Goal: Task Accomplishment & Management: Complete application form

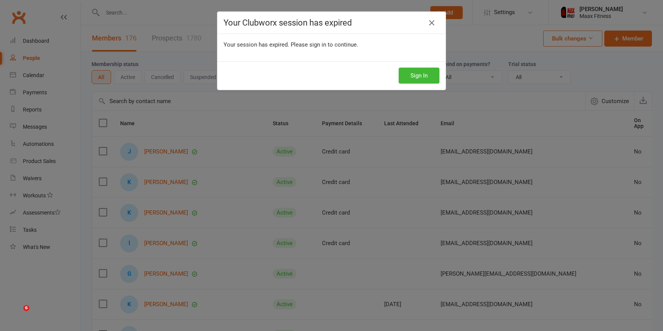
select select "100"
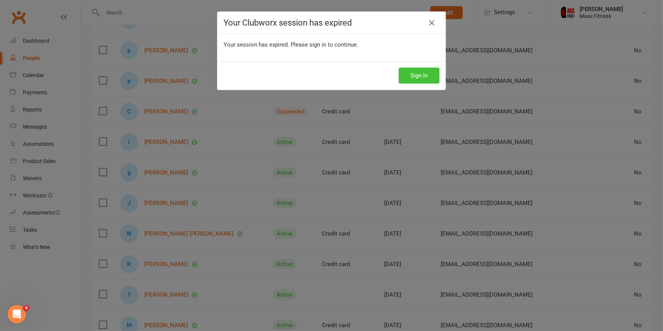
click at [418, 70] on button "Sign In" at bounding box center [418, 75] width 41 height 16
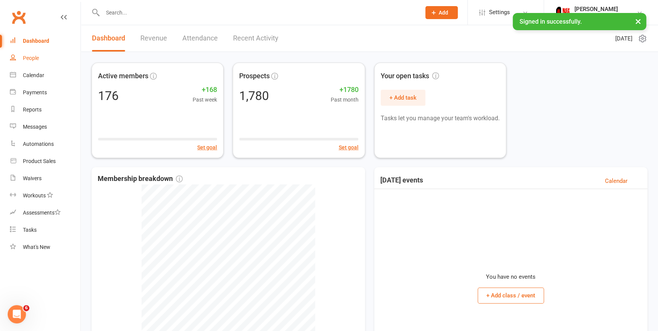
click at [32, 56] on div "People" at bounding box center [31, 58] width 16 height 6
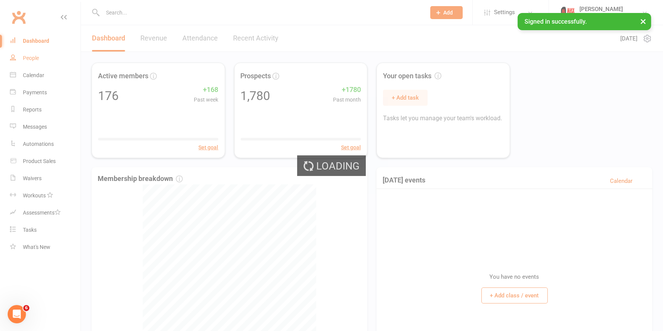
select select "100"
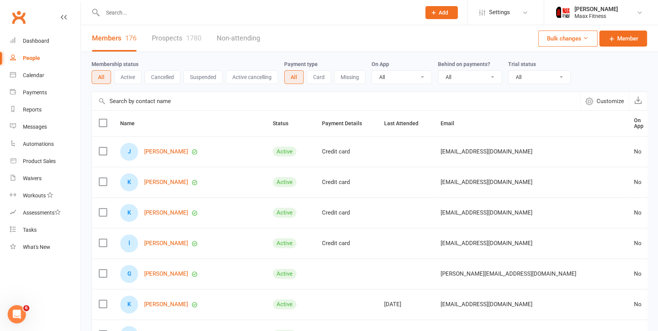
click at [104, 42] on link "Members 176" at bounding box center [114, 38] width 45 height 26
click at [114, 14] on input "text" at bounding box center [257, 12] width 315 height 11
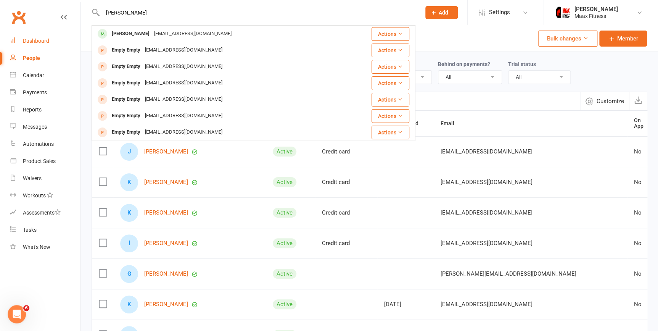
type input "emilio"
click at [32, 43] on div "Dashboard" at bounding box center [36, 41] width 26 height 6
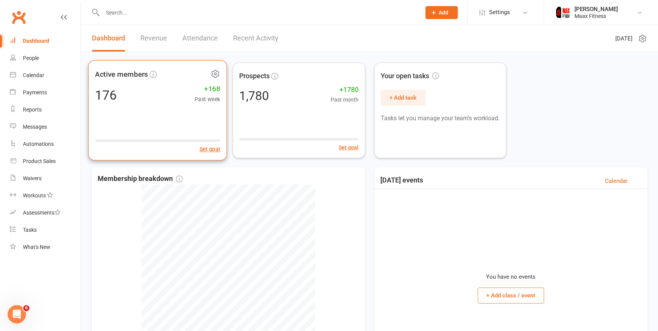
click at [143, 121] on div "Active members 176 +168 Past week Set goal" at bounding box center [157, 110] width 139 height 100
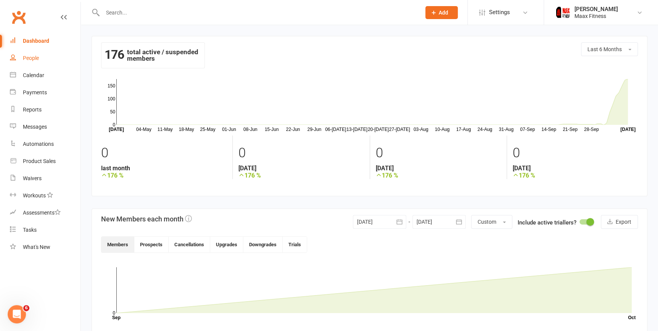
click at [32, 60] on div "People" at bounding box center [31, 58] width 16 height 6
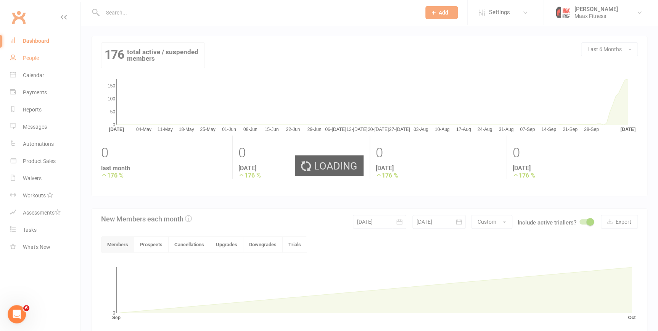
select select "100"
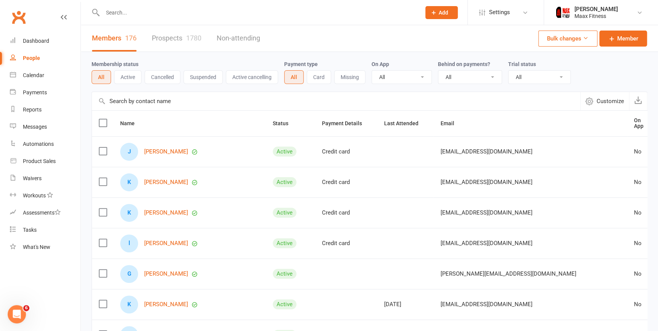
click at [381, 15] on input "text" at bounding box center [257, 12] width 315 height 11
click at [158, 15] on input "text" at bounding box center [257, 12] width 315 height 11
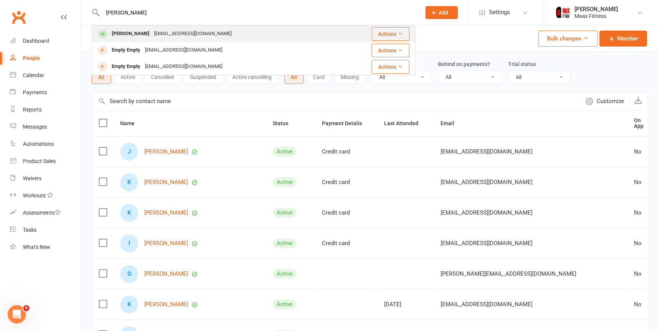
type input "cj white"
click at [159, 31] on div "[EMAIL_ADDRESS][DOMAIN_NAME]" at bounding box center [193, 33] width 82 height 11
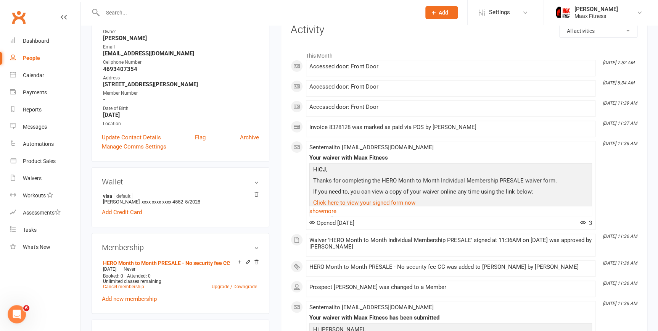
scroll to position [173, 0]
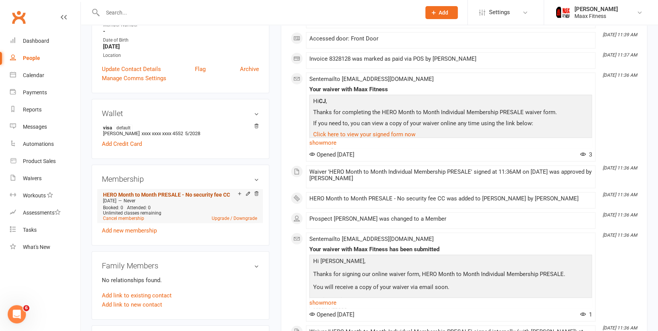
click at [221, 194] on link "HERO Month to Month PRESALE - No security fee CC" at bounding box center [166, 194] width 127 height 6
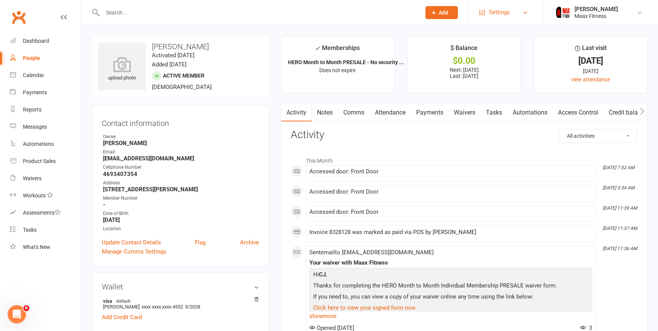
click at [512, 14] on link "Settings" at bounding box center [505, 12] width 53 height 17
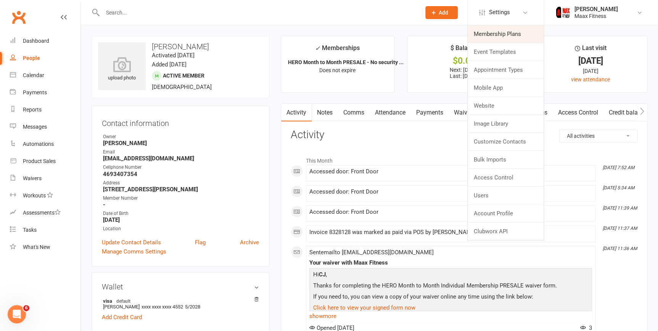
click at [507, 36] on link "Membership Plans" at bounding box center [505, 34] width 76 height 18
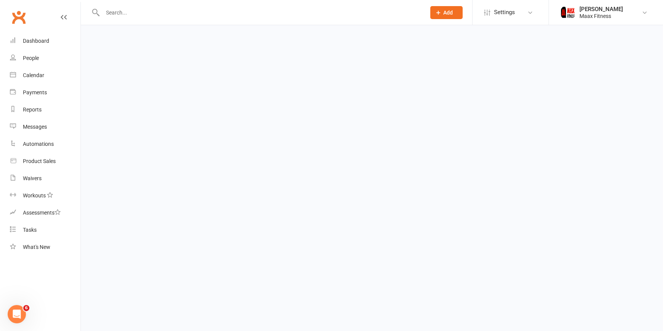
select select "100"
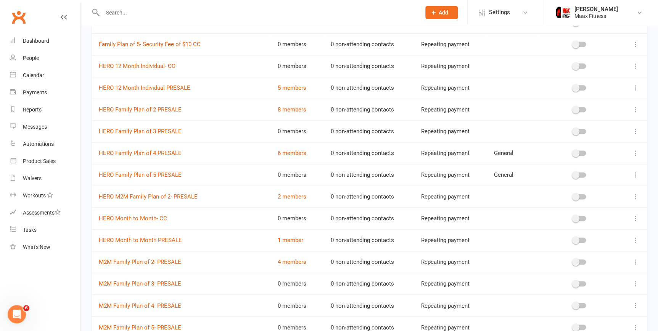
scroll to position [353, 0]
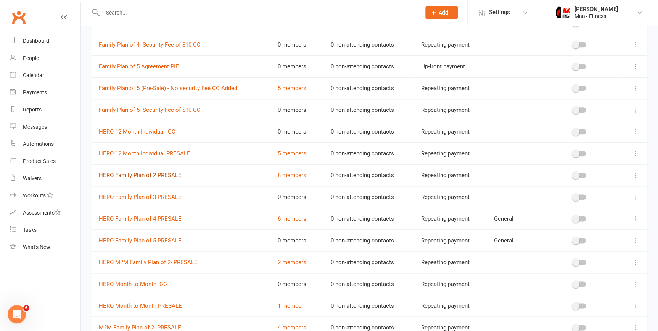
click at [164, 174] on link "HERO Family Plan of 2 PRESALE" at bounding box center [140, 175] width 83 height 7
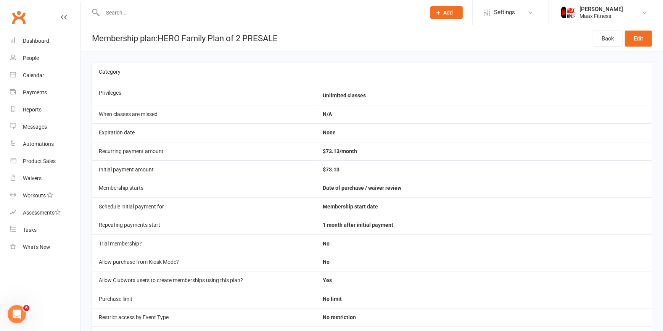
select select "100"
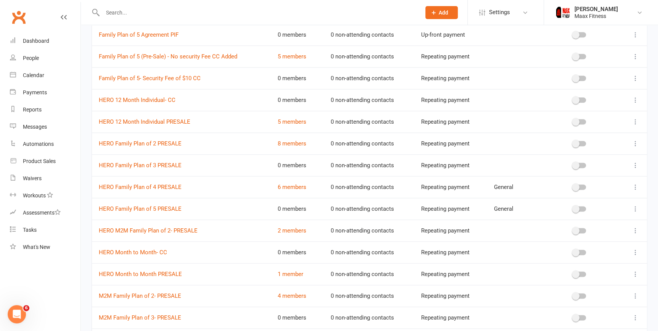
scroll to position [388, 0]
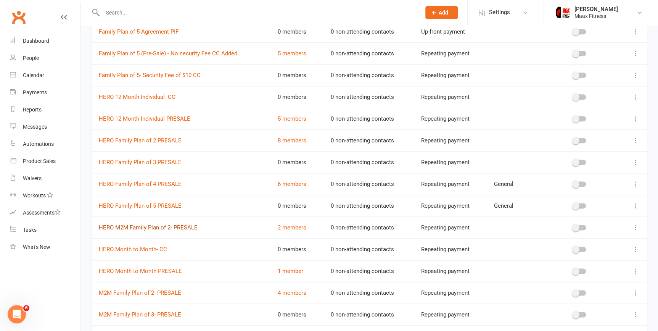
click at [170, 225] on link "HERO M2M Family Plan of 2- PRESALE" at bounding box center [148, 227] width 99 height 7
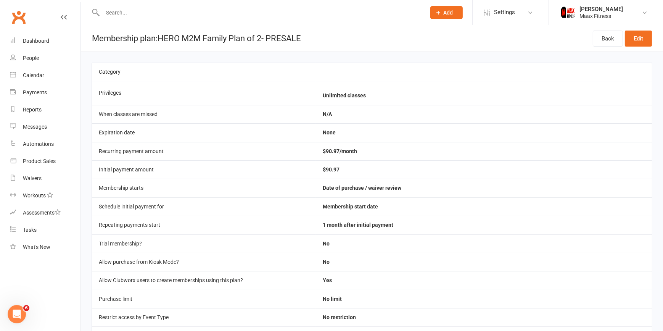
select select "100"
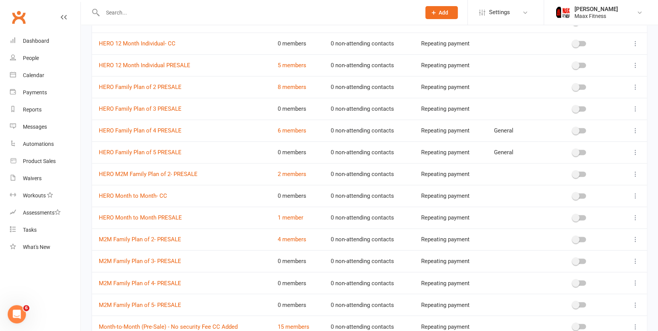
scroll to position [450, 0]
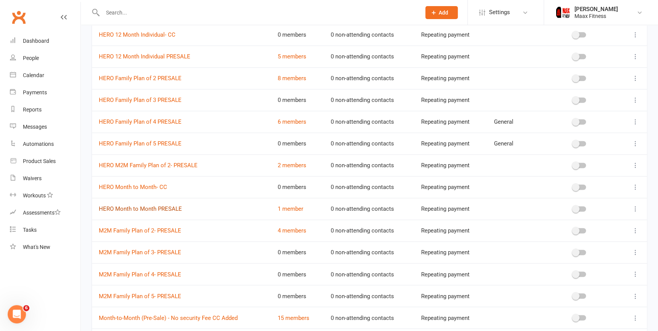
click at [161, 209] on link "HERO Month to Month PRESALE" at bounding box center [140, 208] width 83 height 7
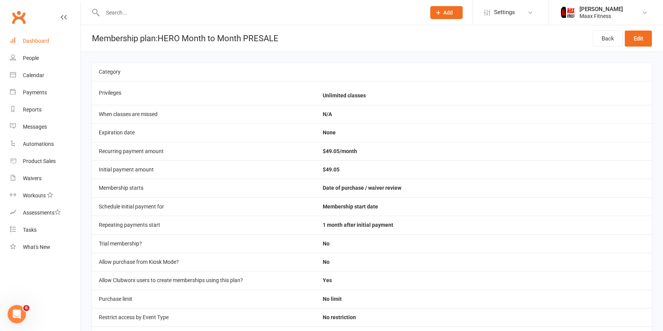
select select "100"
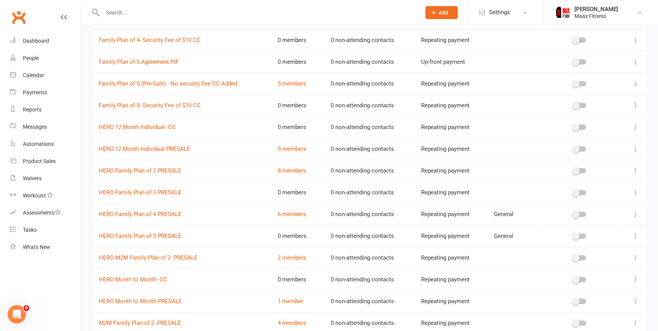
scroll to position [381, 0]
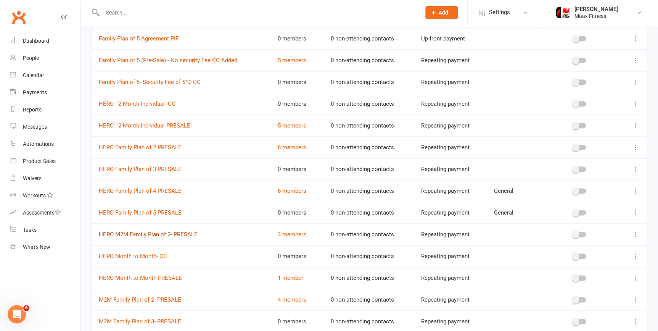
click at [154, 231] on link "HERO M2M Family Plan of 2- PRESALE" at bounding box center [148, 234] width 99 height 7
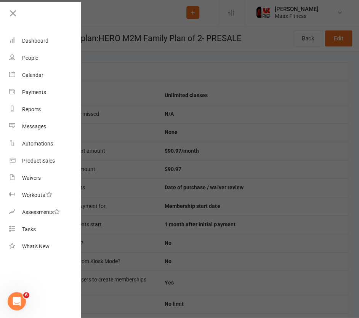
click at [197, 51] on div at bounding box center [179, 159] width 359 height 318
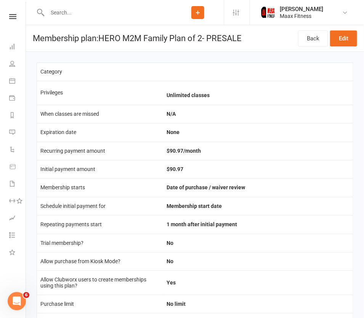
select select "100"
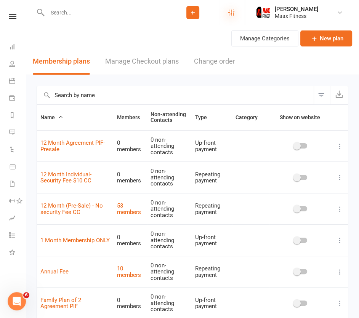
click at [232, 14] on icon at bounding box center [231, 13] width 6 height 6
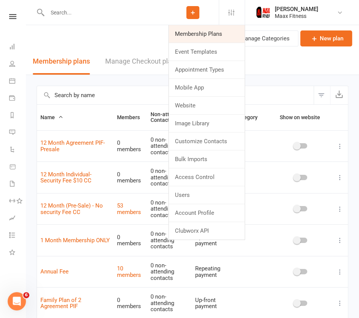
click at [204, 32] on link "Membership Plans" at bounding box center [207, 34] width 76 height 18
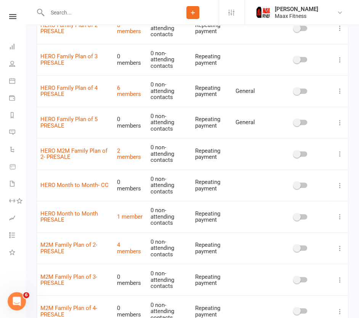
scroll to position [728, 0]
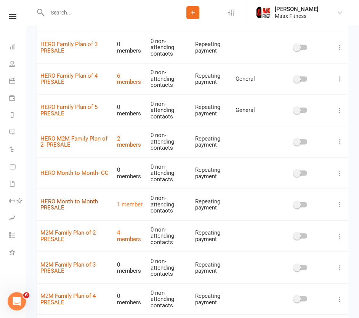
click at [67, 200] on link "HERO Month to Month PRESALE" at bounding box center [69, 204] width 58 height 13
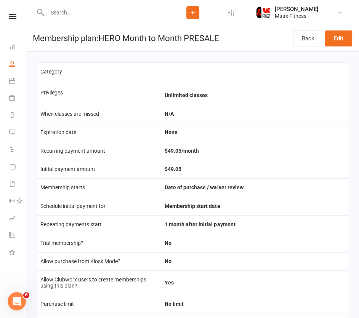
click at [12, 61] on icon at bounding box center [12, 64] width 6 height 6
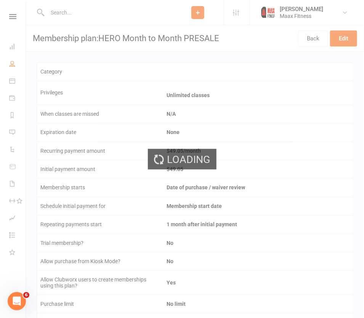
select select "100"
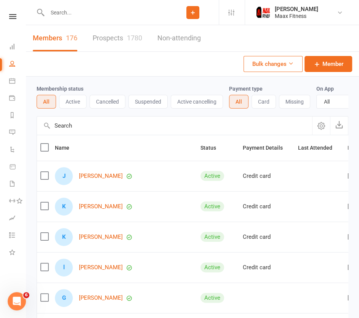
click at [192, 11] on icon at bounding box center [192, 12] width 7 height 7
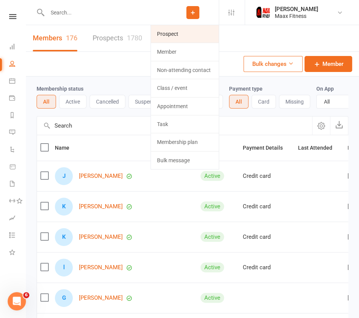
click at [186, 34] on link "Prospect" at bounding box center [185, 34] width 68 height 18
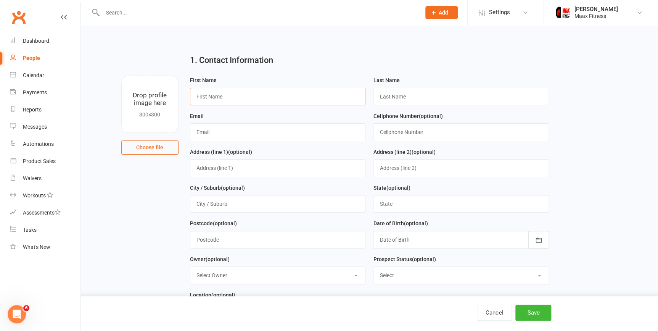
click at [219, 95] on input "text" at bounding box center [278, 97] width 176 height 18
type input "Danielle"
type input "White"
click at [214, 132] on input "daniellewhite0537@gmail.com" at bounding box center [278, 132] width 176 height 18
type input "[EMAIL_ADDRESS][DOMAIN_NAME]"
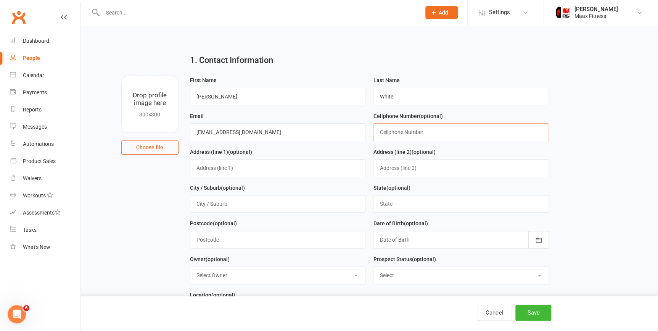
click at [416, 133] on input "text" at bounding box center [461, 132] width 176 height 18
type input "4693407356"
click at [263, 166] on input "text" at bounding box center [278, 168] width 176 height 18
type input "907 Vz County Road 3415"
click at [259, 208] on input "text" at bounding box center [278, 204] width 176 height 18
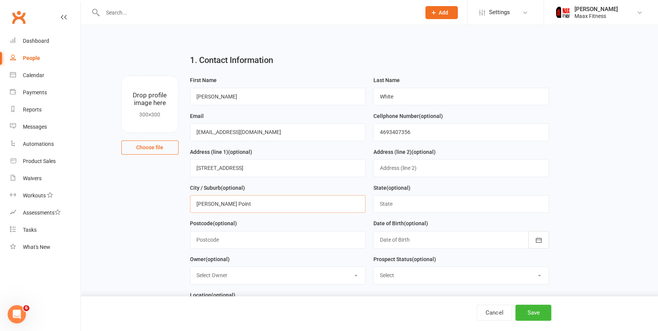
type input "Wills Point"
type input "Texas"
click at [255, 241] on input "text" at bounding box center [278, 240] width 176 height 18
type input "75169"
click at [421, 244] on div at bounding box center [461, 240] width 176 height 18
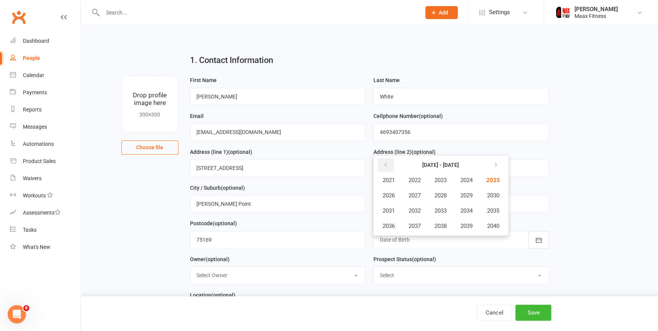
click at [389, 164] on button "button" at bounding box center [385, 165] width 16 height 14
click at [444, 194] on span "1988" at bounding box center [440, 195] width 12 height 7
click at [401, 196] on button "April" at bounding box center [392, 195] width 33 height 14
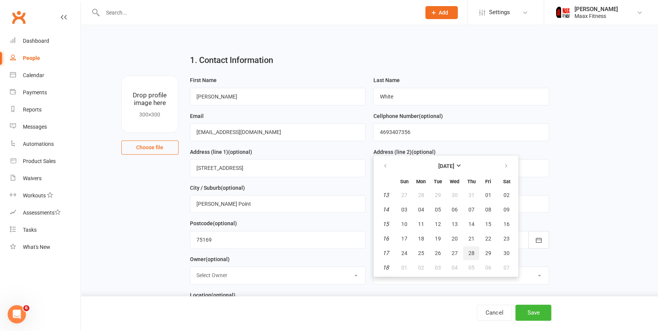
click at [472, 255] on span "28" at bounding box center [471, 253] width 6 height 6
type input "28 Apr 1988"
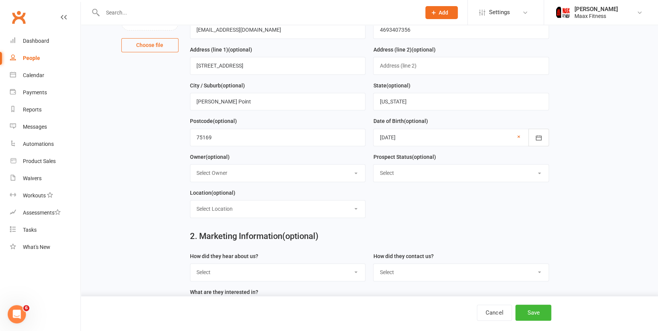
scroll to position [104, 0]
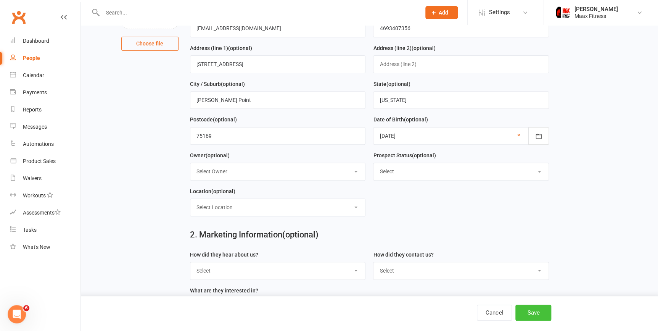
click at [520, 313] on button "Save" at bounding box center [533, 312] width 36 height 16
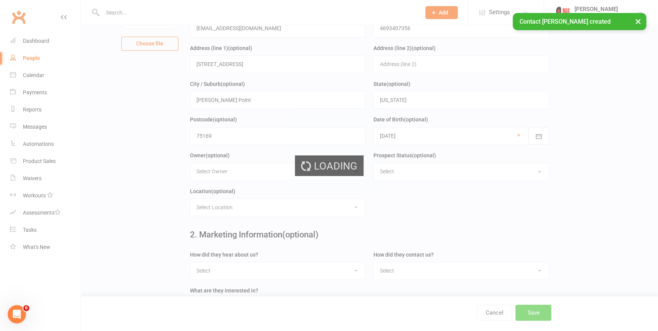
scroll to position [0, 0]
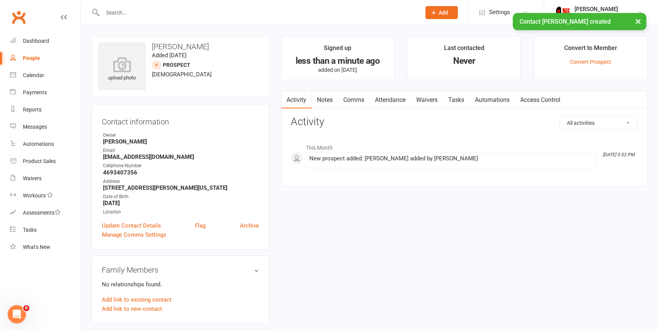
click at [428, 100] on link "Waivers" at bounding box center [427, 100] width 32 height 18
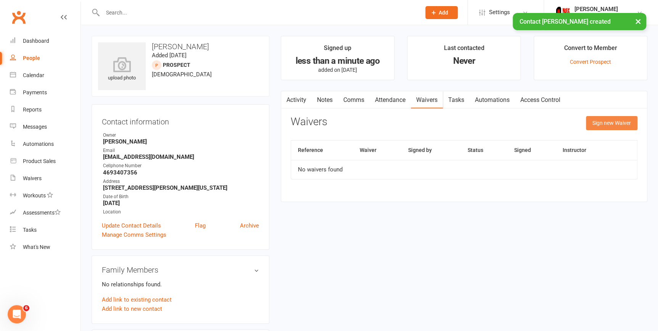
click at [604, 123] on button "Sign new Waiver" at bounding box center [611, 123] width 51 height 14
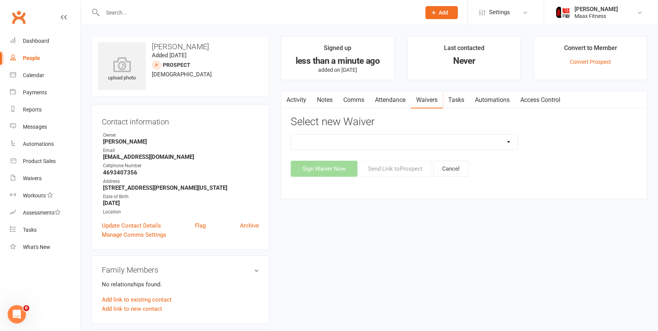
drag, startPoint x: 504, startPoint y: 139, endPoint x: 513, endPoint y: 134, distance: 10.4
click at [511, 135] on select "12 Month Individual Membership 12 Month PRESALE Membership 1 Month Membership O…" at bounding box center [404, 141] width 226 height 15
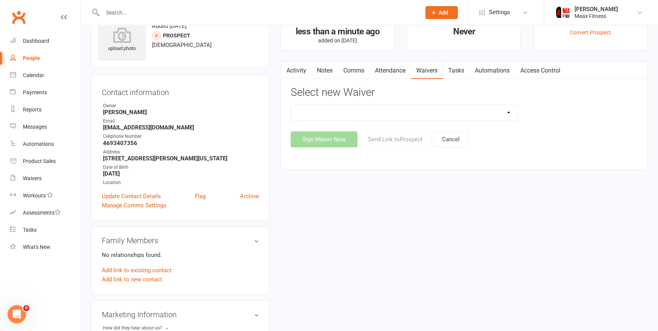
scroll to position [69, 0]
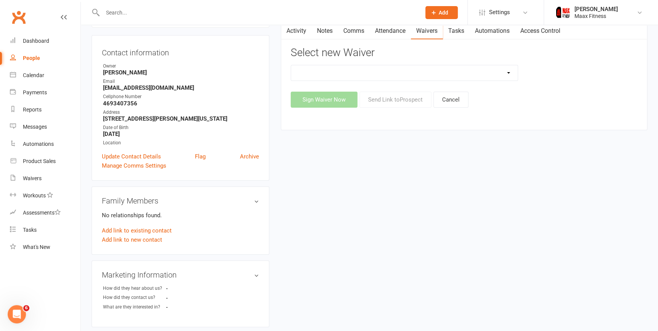
click at [434, 71] on select "12 Month Individual Membership 12 Month PRESALE Membership 1 Month Membership O…" at bounding box center [404, 72] width 226 height 15
select select "15076"
click at [291, 65] on select "12 Month Individual Membership 12 Month PRESALE Membership 1 Month Membership O…" at bounding box center [404, 72] width 226 height 15
click at [326, 100] on button "Sign Waiver Now" at bounding box center [324, 100] width 67 height 16
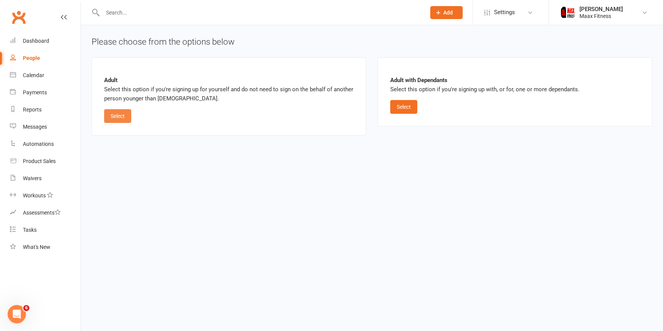
click at [127, 115] on button "Select" at bounding box center [117, 116] width 27 height 14
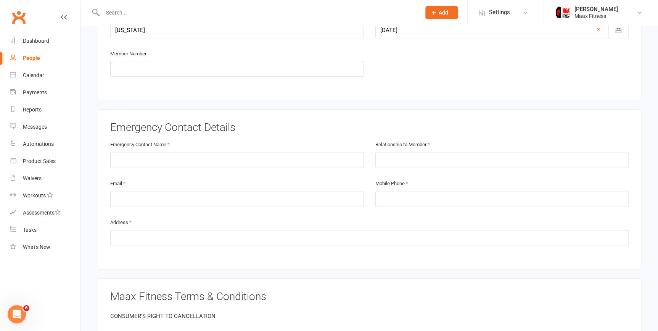
scroll to position [347, 0]
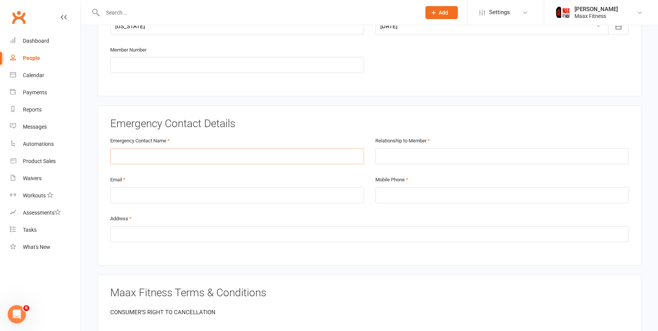
click at [169, 160] on input "text" at bounding box center [237, 156] width 254 height 16
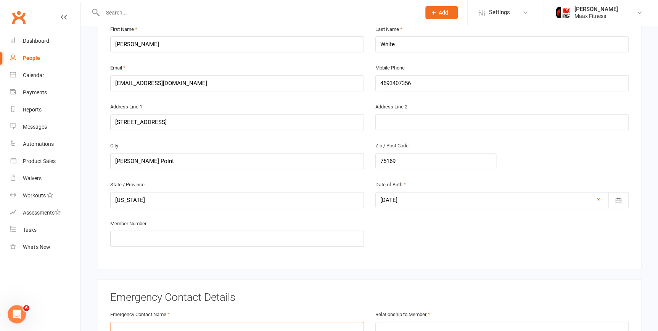
scroll to position [312, 0]
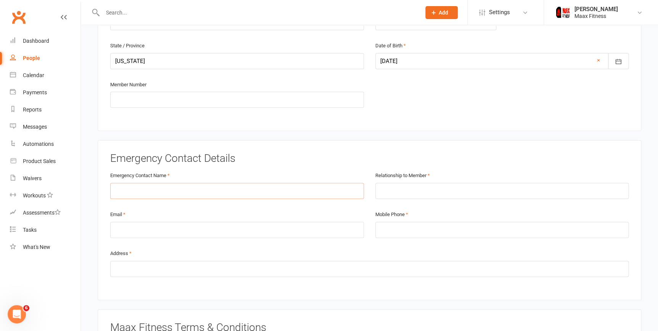
click at [271, 193] on input "text" at bounding box center [237, 191] width 254 height 16
type input "CJ White"
type input "Husband"
type input "[EMAIL_ADDRESS][DOMAIN_NAME]"
type input "4693407356"
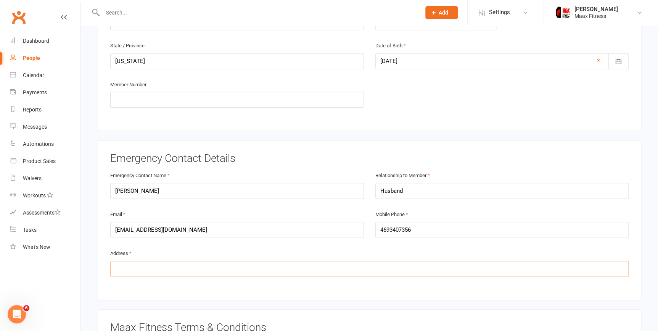
drag, startPoint x: 301, startPoint y: 268, endPoint x: 314, endPoint y: 247, distance: 24.1
click at [302, 262] on input "text" at bounding box center [369, 268] width 518 height 16
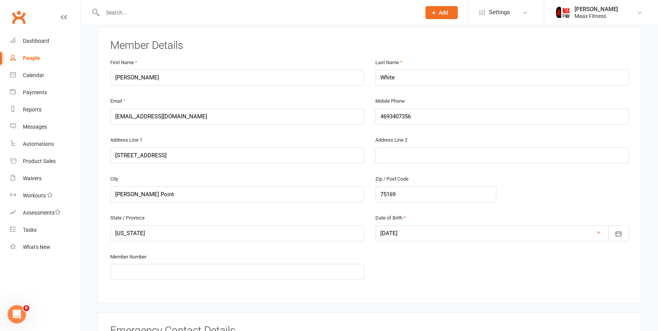
scroll to position [138, 0]
drag, startPoint x: 185, startPoint y: 155, endPoint x: 118, endPoint y: 156, distance: 66.4
click at [114, 157] on input "907 Vz County Road 3415" at bounding box center [237, 157] width 254 height 16
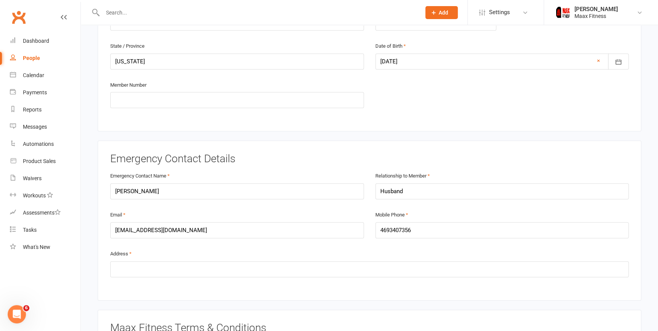
scroll to position [312, 0]
click at [179, 269] on input "text" at bounding box center [369, 268] width 518 height 16
paste input "907 Vz County Road 3415"
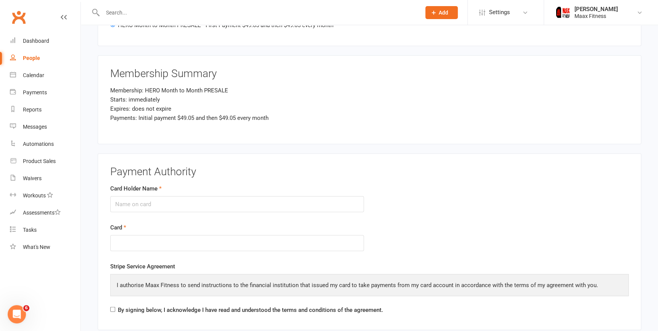
scroll to position [901, 0]
type input "907 Vz County Road 3415., Wills Point, Tx 75169"
click at [170, 202] on input "Card Holder Name" at bounding box center [237, 203] width 254 height 16
type input "4"
type input "Daniell M White"
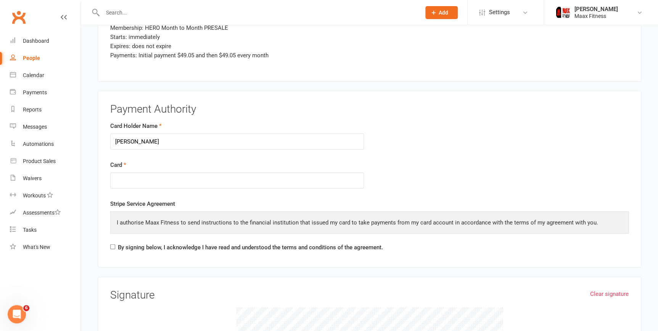
scroll to position [970, 0]
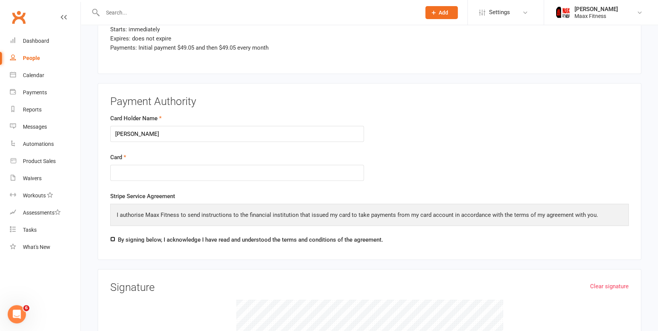
click at [113, 236] on input "By signing below, I acknowledge I have read and understood the terms and condit…" at bounding box center [112, 238] width 5 height 5
checkbox input "true"
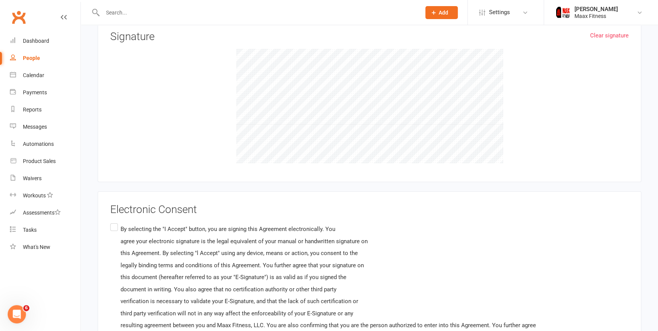
scroll to position [1327, 0]
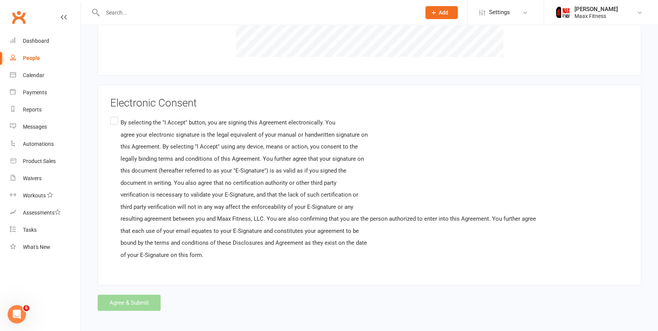
drag, startPoint x: 116, startPoint y: 120, endPoint x: 103, endPoint y: 129, distance: 16.1
click at [115, 120] on label "By selecting the "I Accept" button, you are signing this Agreement electronical…" at bounding box center [323, 188] width 426 height 147
click at [115, 115] on input "By selecting the "I Accept" button, you are signing this Agreement electronical…" at bounding box center [112, 115] width 5 height 0
click at [138, 303] on button "Agree & Submit" at bounding box center [129, 302] width 63 height 16
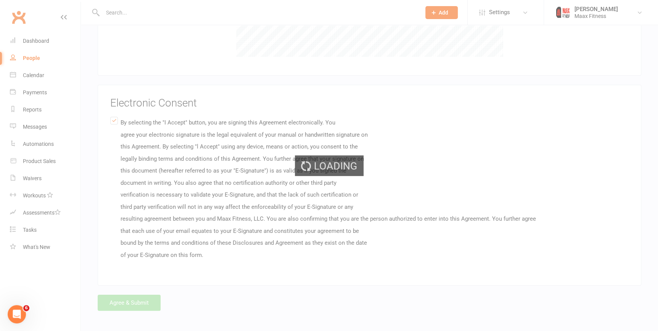
scroll to position [0, 0]
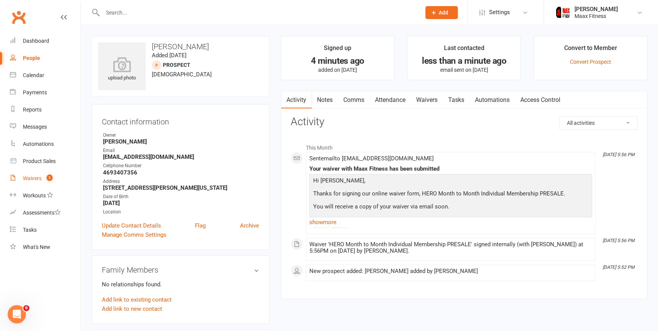
click at [30, 177] on div "Waivers" at bounding box center [32, 178] width 19 height 6
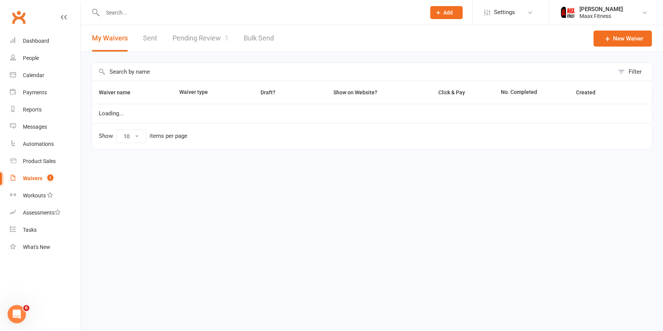
select select "25"
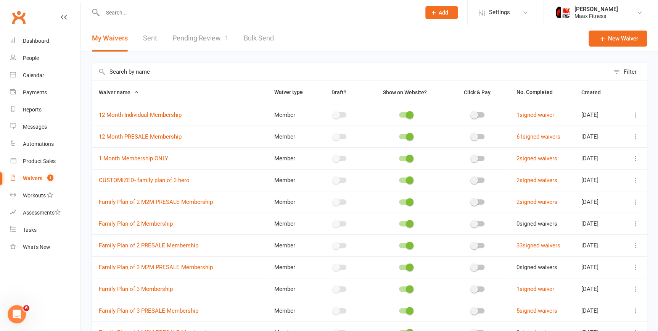
click at [191, 36] on link "Pending Review 1" at bounding box center [200, 38] width 56 height 26
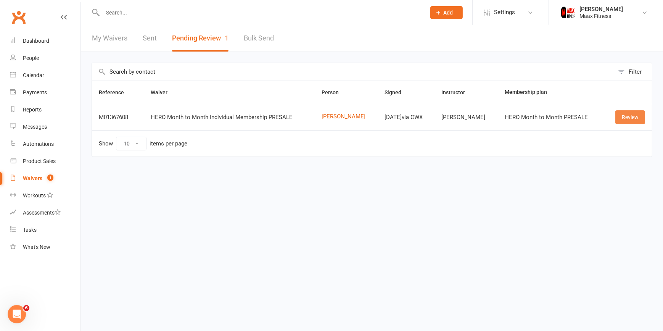
click at [624, 114] on link "Review" at bounding box center [630, 117] width 30 height 14
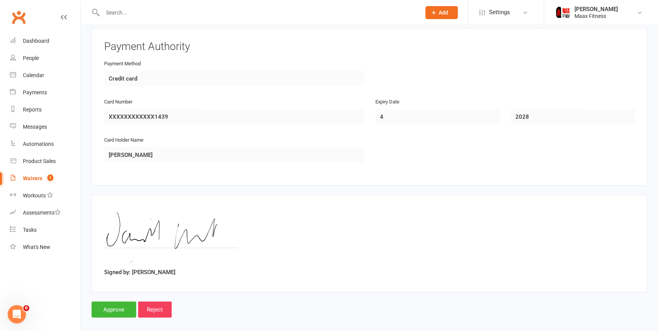
scroll to position [701, 0]
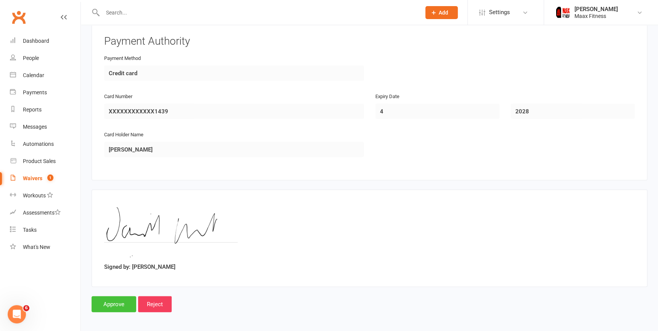
click at [106, 304] on input "Approve" at bounding box center [114, 303] width 45 height 16
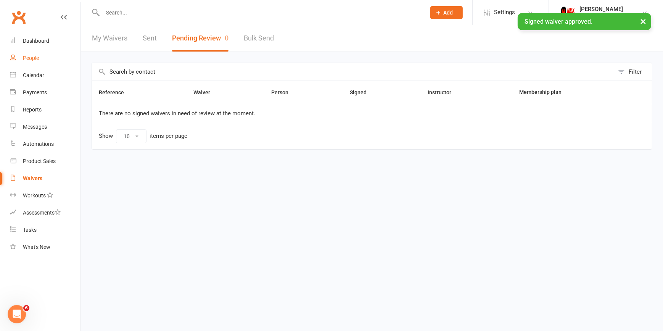
click at [28, 59] on div "People" at bounding box center [31, 58] width 16 height 6
select select "100"
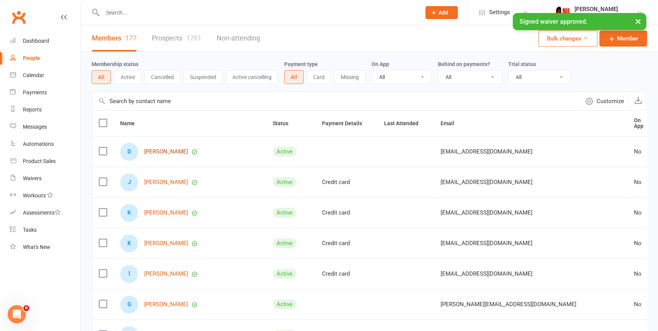
click at [161, 148] on link "[PERSON_NAME]" at bounding box center [166, 151] width 44 height 6
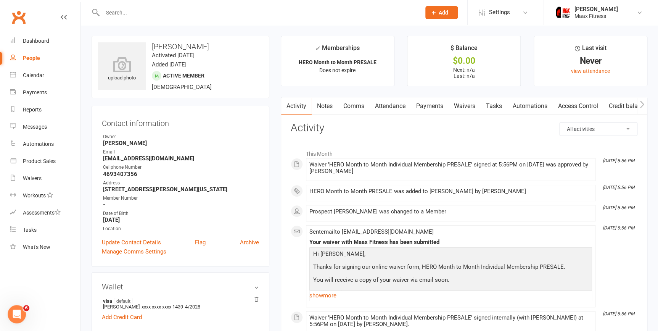
click at [422, 107] on link "Payments" at bounding box center [430, 106] width 38 height 18
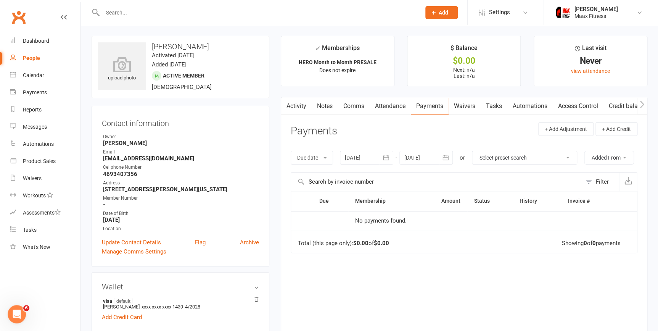
click at [578, 106] on link "Access Control" at bounding box center [577, 106] width 51 height 18
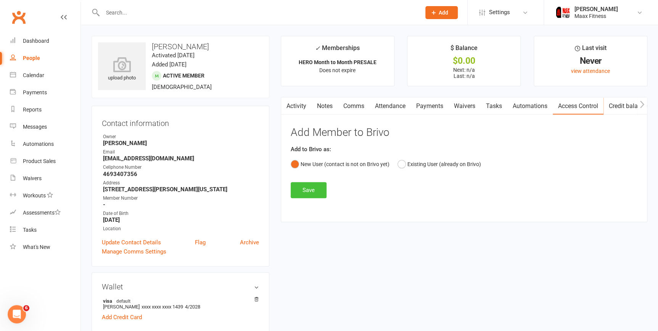
click at [314, 188] on button "Save" at bounding box center [309, 190] width 36 height 16
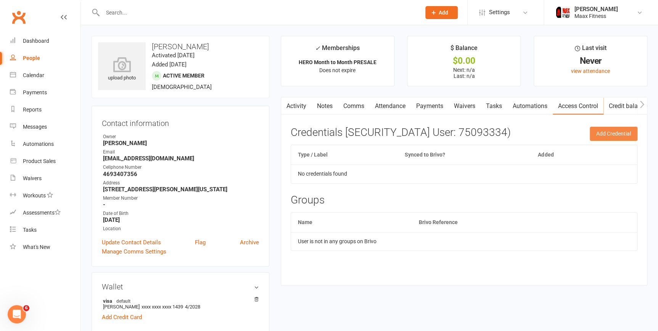
click at [620, 130] on button "Add Credential" at bounding box center [613, 134] width 48 height 14
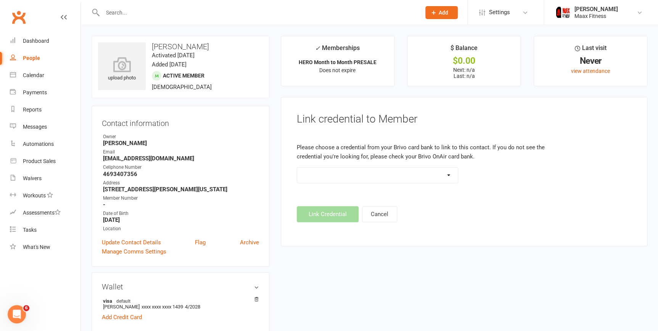
click at [328, 181] on select at bounding box center [377, 174] width 161 height 15
click at [37, 92] on div "Payments" at bounding box center [35, 92] width 24 height 6
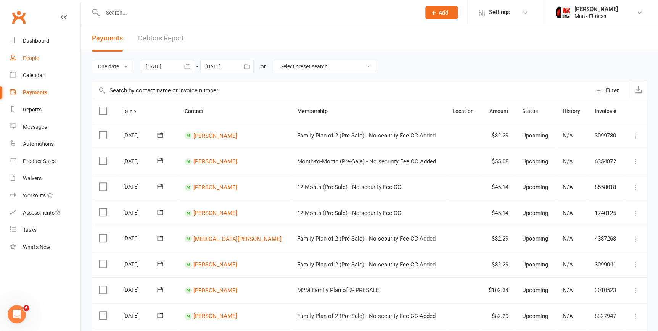
click at [35, 55] on div "People" at bounding box center [31, 58] width 16 height 6
select select "100"
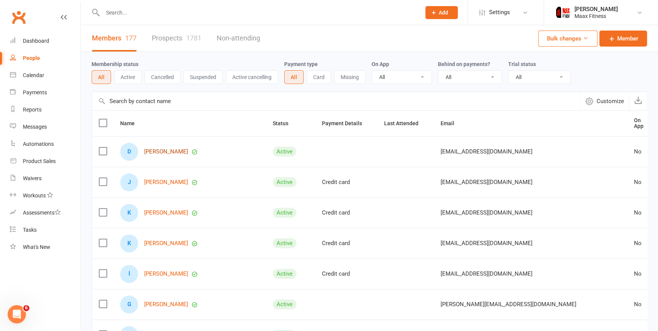
click at [175, 149] on link "[PERSON_NAME]" at bounding box center [166, 151] width 44 height 6
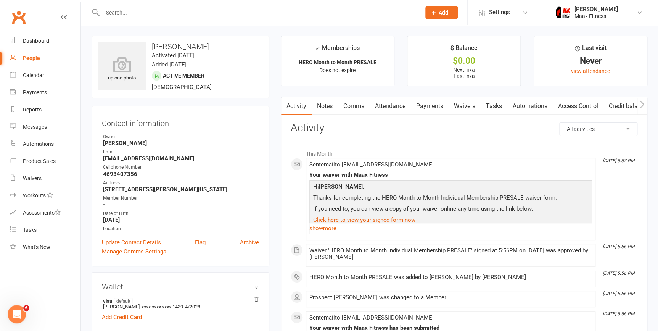
click at [431, 106] on link "Payments" at bounding box center [430, 106] width 38 height 18
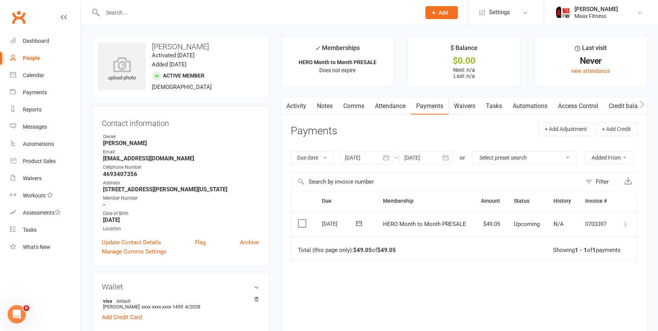
click at [627, 223] on icon at bounding box center [625, 224] width 8 height 8
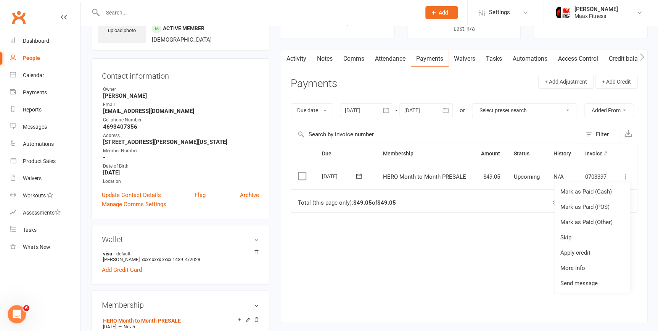
scroll to position [69, 0]
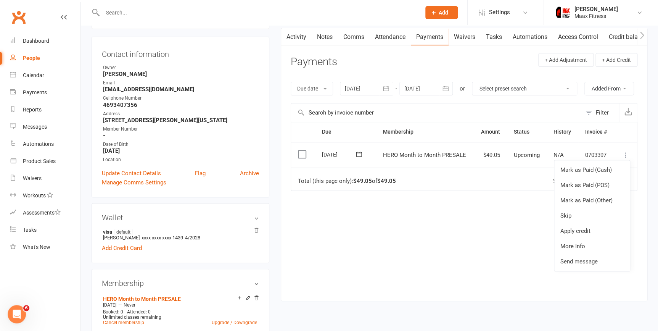
click at [511, 238] on div "Due Contact Membership Amount Status History Invoice # Select this 10 Oct 2025 …" at bounding box center [464, 205] width 347 height 167
click at [435, 90] on div at bounding box center [425, 89] width 53 height 14
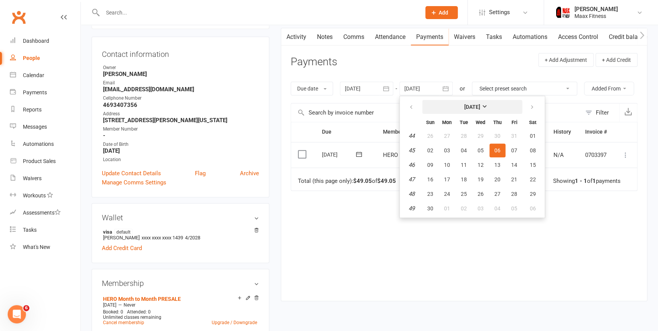
click at [480, 106] on strong "[DATE]" at bounding box center [472, 107] width 16 height 6
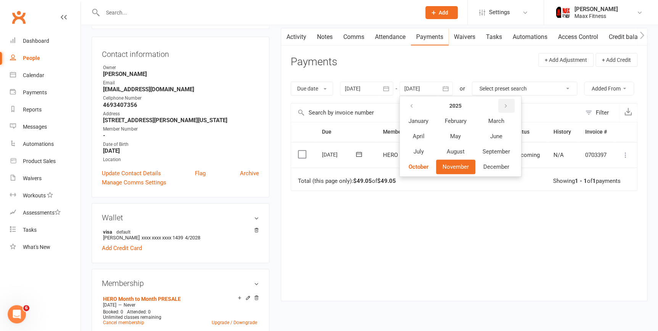
click at [505, 103] on icon "button" at bounding box center [505, 106] width 5 height 6
click at [459, 149] on span "August" at bounding box center [455, 151] width 18 height 7
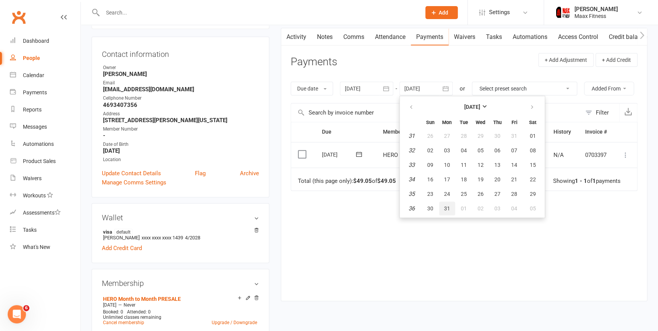
click at [451, 206] on button "31" at bounding box center [447, 208] width 16 height 14
type input "31 Aug 2026"
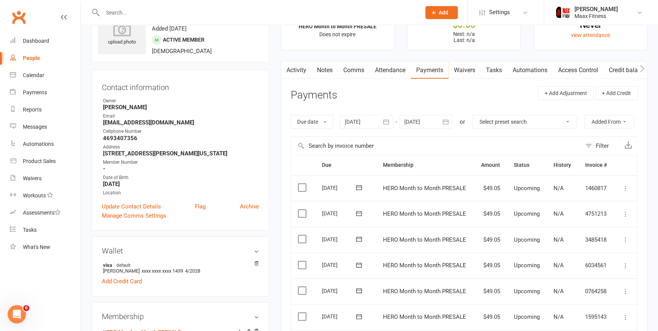
scroll to position [34, 0]
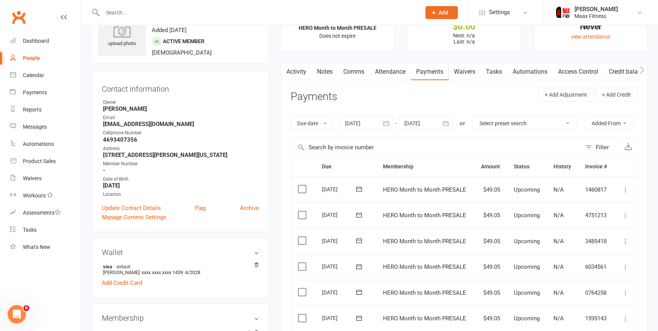
click at [626, 187] on icon at bounding box center [625, 190] width 8 height 8
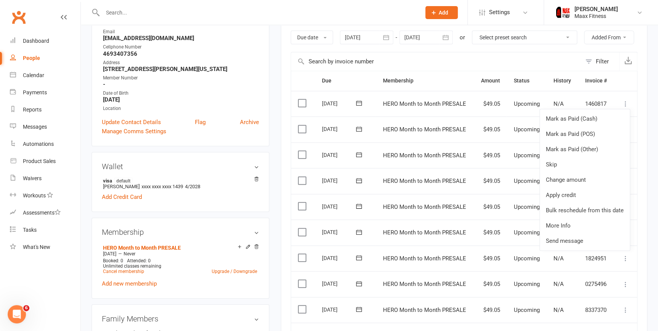
scroll to position [277, 0]
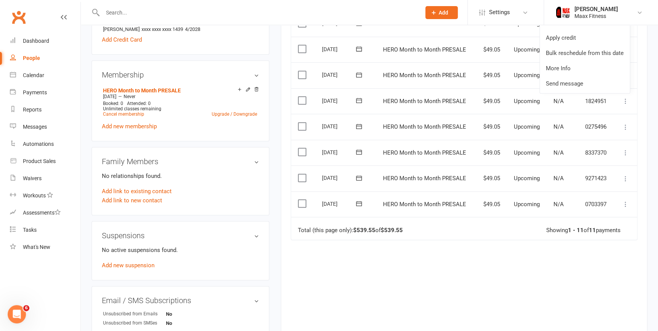
click at [579, 262] on div "Due Contact Membership Amount Status History Invoice # Select this 10 Aug 2026 …" at bounding box center [464, 125] width 347 height 424
click at [625, 201] on icon at bounding box center [625, 204] width 8 height 8
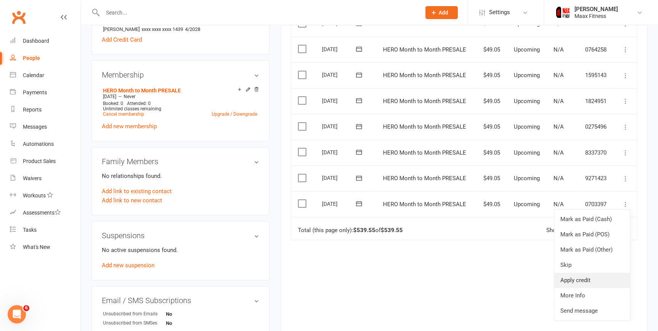
click at [575, 275] on link "Apply credit" at bounding box center [591, 279] width 75 height 15
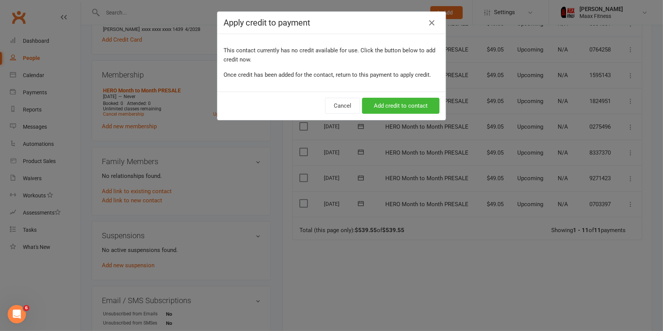
drag, startPoint x: 427, startPoint y: 22, endPoint x: 432, endPoint y: 30, distance: 8.6
click at [427, 22] on icon at bounding box center [431, 22] width 9 height 9
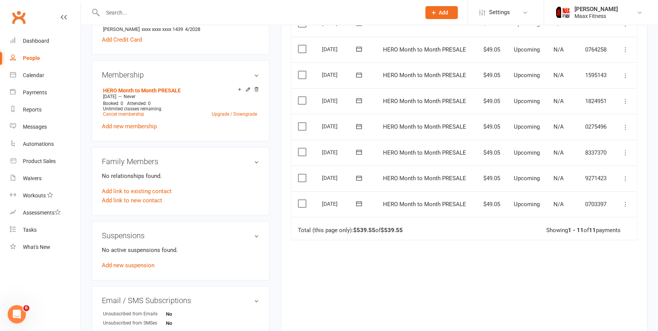
click at [623, 175] on icon at bounding box center [625, 179] width 8 height 8
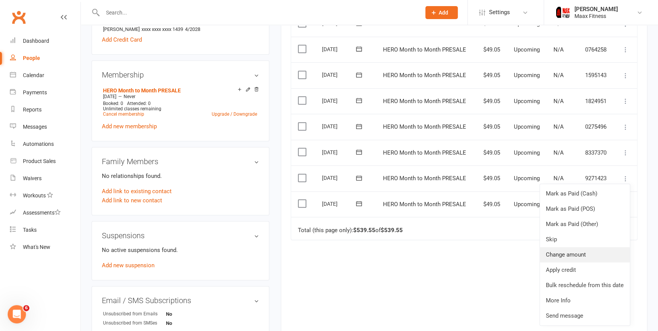
click at [582, 254] on link "Change amount" at bounding box center [585, 254] width 90 height 15
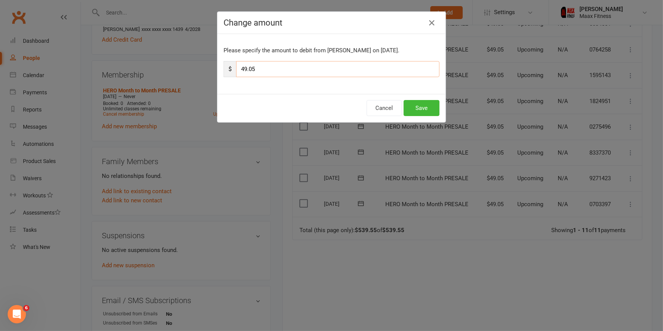
drag, startPoint x: 265, startPoint y: 69, endPoint x: 229, endPoint y: 70, distance: 35.8
click at [228, 70] on div "$ 49.05" at bounding box center [331, 69] width 216 height 16
type input "41.92"
click at [419, 104] on button "Save" at bounding box center [421, 108] width 36 height 16
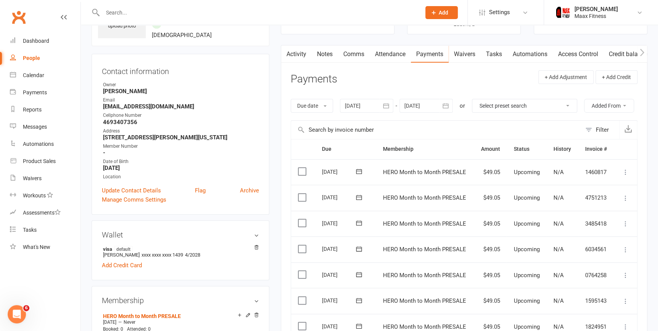
scroll to position [34, 0]
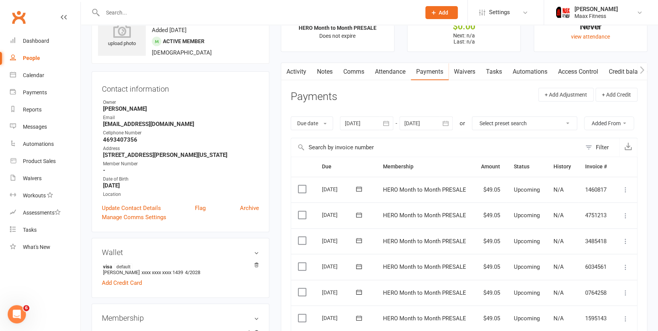
drag, startPoint x: 301, startPoint y: 186, endPoint x: 328, endPoint y: 188, distance: 26.4
click at [301, 186] on label at bounding box center [303, 189] width 10 height 8
click at [301, 185] on input "checkbox" at bounding box center [300, 185] width 5 height 0
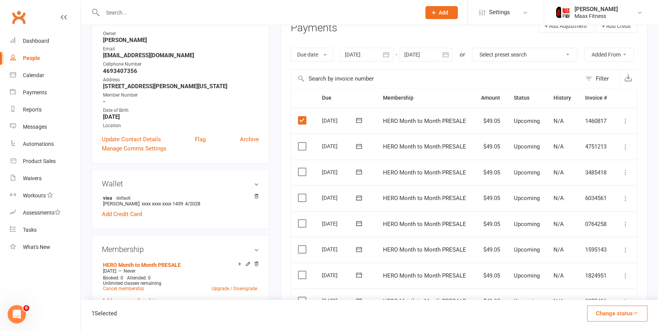
scroll to position [104, 0]
click at [301, 144] on label at bounding box center [303, 145] width 10 height 8
click at [301, 141] on input "checkbox" at bounding box center [300, 141] width 5 height 0
drag, startPoint x: 300, startPoint y: 167, endPoint x: 303, endPoint y: 175, distance: 8.0
click at [301, 170] on label at bounding box center [303, 171] width 10 height 8
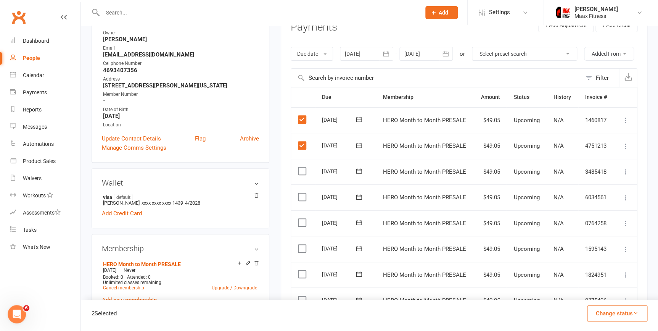
click at [301, 167] on input "checkbox" at bounding box center [300, 167] width 5 height 0
click at [302, 193] on label at bounding box center [303, 197] width 10 height 8
click at [302, 193] on input "checkbox" at bounding box center [300, 193] width 5 height 0
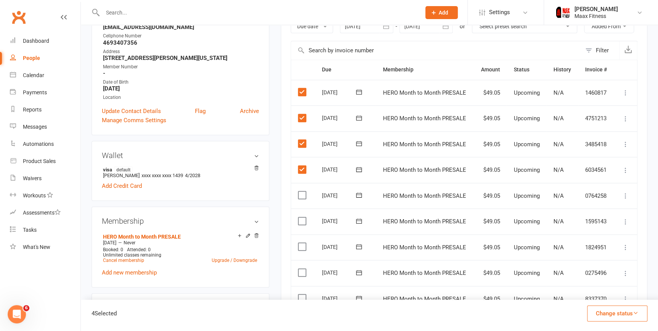
scroll to position [208, 0]
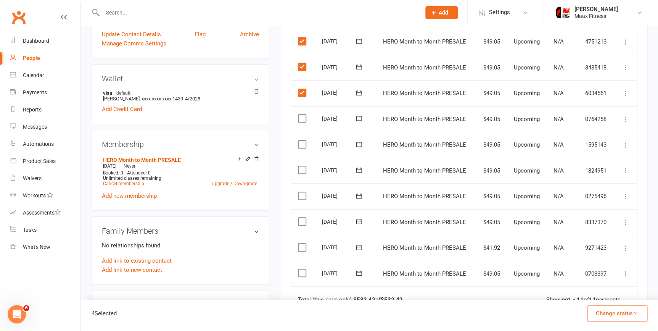
click at [300, 116] on label at bounding box center [303, 118] width 10 height 8
click at [300, 114] on input "checkbox" at bounding box center [300, 114] width 5 height 0
drag, startPoint x: 301, startPoint y: 141, endPoint x: 304, endPoint y: 160, distance: 18.9
click at [301, 142] on label at bounding box center [303, 144] width 10 height 8
click at [301, 140] on input "checkbox" at bounding box center [300, 140] width 5 height 0
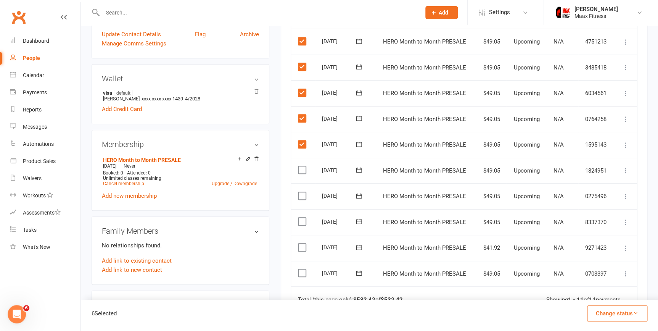
click at [301, 166] on label at bounding box center [303, 170] width 10 height 8
click at [301, 166] on input "checkbox" at bounding box center [300, 166] width 5 height 0
drag, startPoint x: 302, startPoint y: 195, endPoint x: 300, endPoint y: 206, distance: 11.6
click at [301, 196] on label at bounding box center [303, 196] width 10 height 8
click at [301, 192] on input "checkbox" at bounding box center [300, 192] width 5 height 0
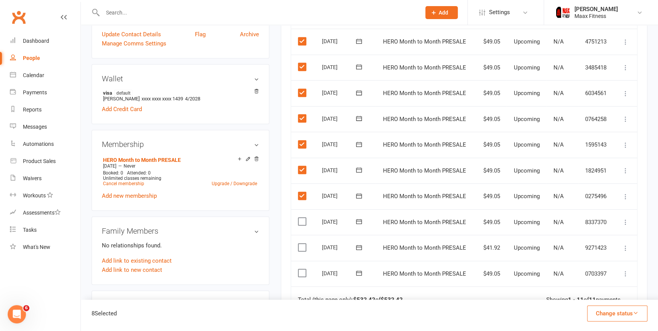
click at [299, 218] on label at bounding box center [303, 221] width 10 height 8
click at [299, 217] on input "checkbox" at bounding box center [300, 217] width 5 height 0
click at [300, 245] on label at bounding box center [303, 247] width 10 height 8
click at [300, 243] on input "checkbox" at bounding box center [300, 243] width 5 height 0
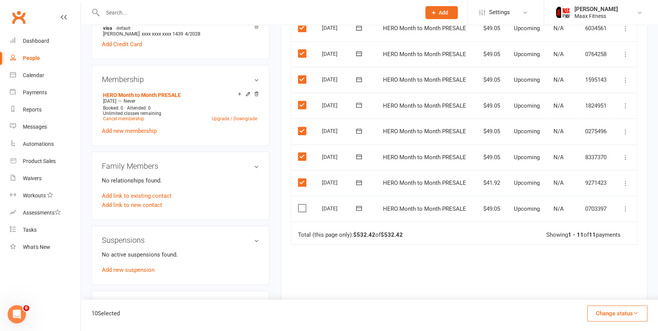
scroll to position [277, 0]
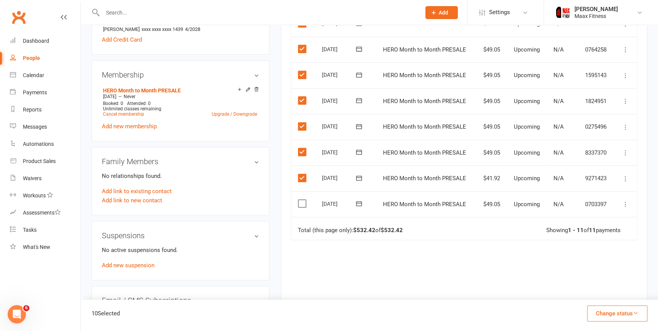
click at [299, 199] on label at bounding box center [303, 203] width 10 height 8
click at [299, 199] on input "checkbox" at bounding box center [300, 199] width 5 height 0
click at [613, 310] on button "Change status" at bounding box center [617, 313] width 60 height 16
click at [374, 267] on div "Due Contact Membership Amount Status History Invoice # Select this 10 Aug 2026 …" at bounding box center [464, 125] width 347 height 424
click at [300, 199] on label at bounding box center [303, 203] width 10 height 8
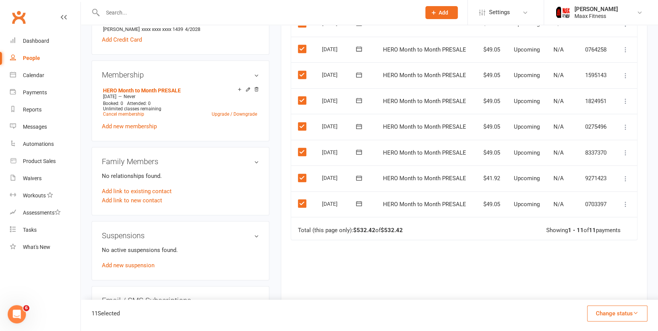
click at [300, 199] on input "checkbox" at bounding box center [300, 199] width 5 height 0
click at [246, 90] on icon at bounding box center [247, 89] width 5 height 5
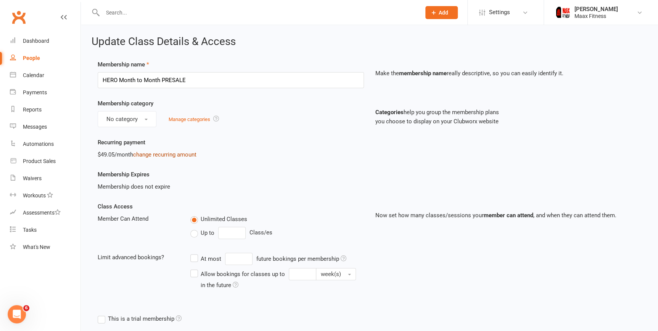
click at [164, 154] on link "change recurring amount" at bounding box center [164, 154] width 63 height 7
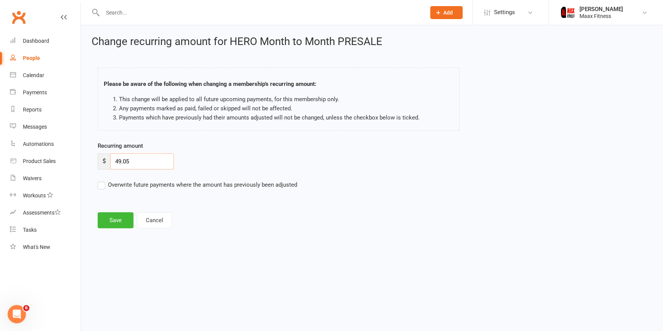
drag, startPoint x: 134, startPoint y: 164, endPoint x: 106, endPoint y: 151, distance: 30.9
click at [103, 157] on div "$ 49.05" at bounding box center [136, 161] width 76 height 16
type input "41.92"
click at [118, 219] on button "Save" at bounding box center [116, 220] width 36 height 16
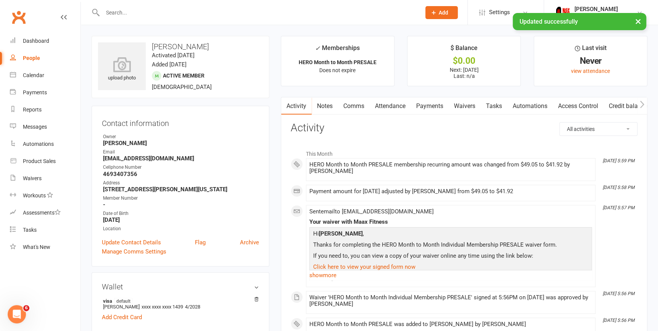
click at [434, 106] on link "Payments" at bounding box center [430, 106] width 38 height 18
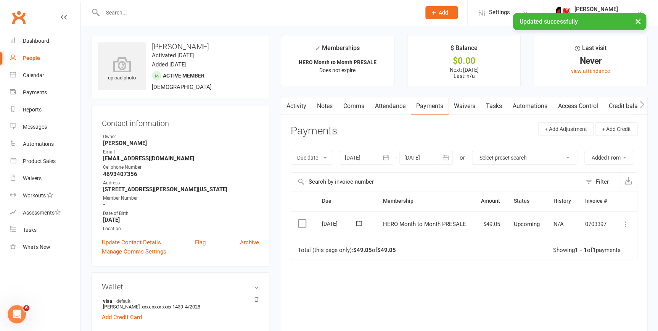
click at [622, 222] on icon at bounding box center [625, 224] width 8 height 8
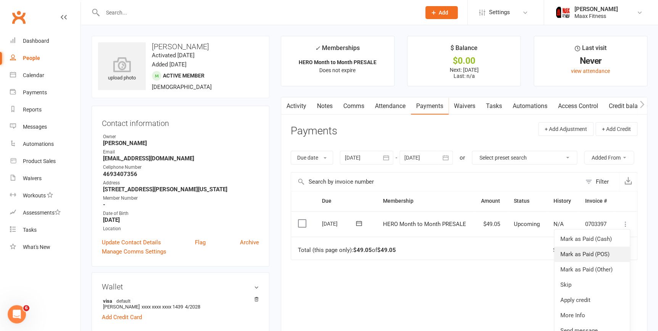
click at [597, 254] on link "Mark as Paid (POS)" at bounding box center [591, 253] width 75 height 15
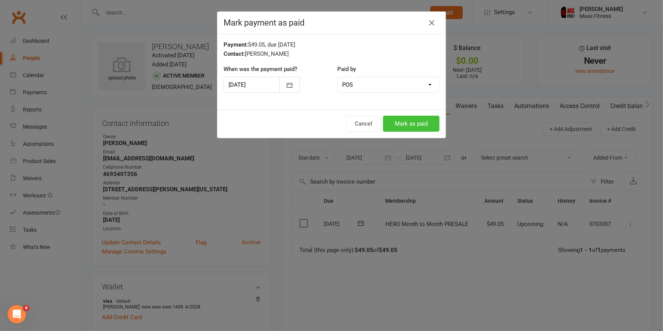
click at [407, 123] on button "Mark as paid" at bounding box center [411, 124] width 56 height 16
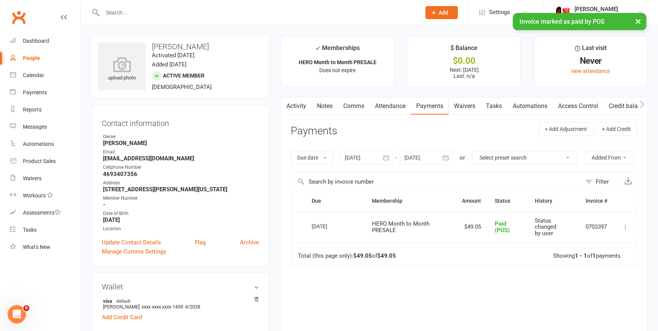
click at [434, 159] on div at bounding box center [425, 158] width 53 height 14
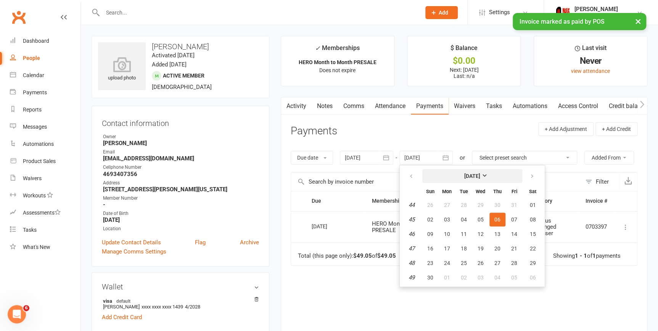
click at [480, 174] on strong "[DATE]" at bounding box center [472, 176] width 16 height 6
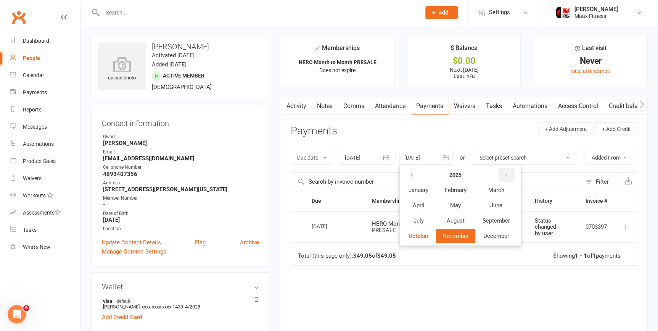
click at [507, 172] on icon "button" at bounding box center [505, 175] width 5 height 6
click at [468, 236] on span "November" at bounding box center [455, 235] width 26 height 7
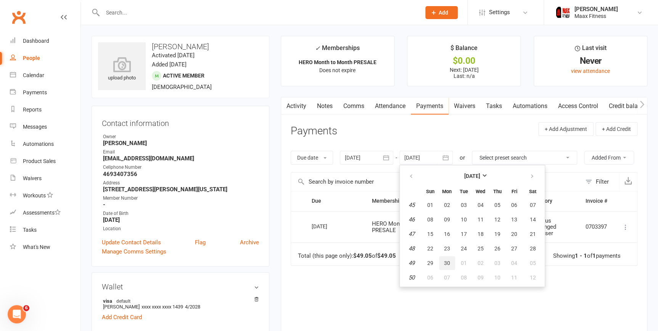
click at [446, 260] on span "30" at bounding box center [447, 263] width 6 height 6
type input "30 Nov 2026"
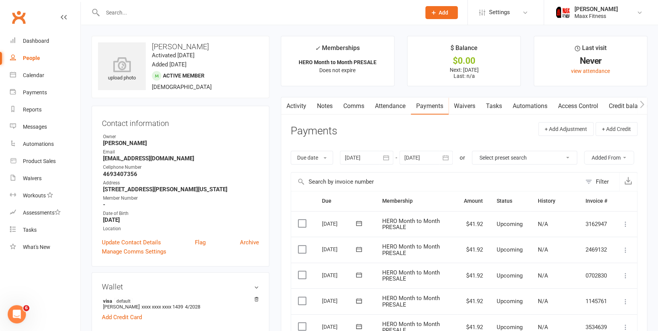
click at [33, 56] on div "People" at bounding box center [31, 58] width 17 height 6
select select "100"
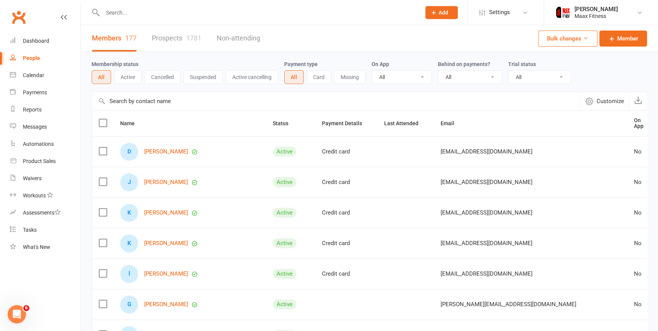
click at [34, 60] on div "People" at bounding box center [31, 58] width 17 height 6
click at [35, 59] on div "People" at bounding box center [31, 58] width 17 height 6
drag, startPoint x: 45, startPoint y: 40, endPoint x: 45, endPoint y: 35, distance: 4.6
click at [45, 39] on div "Dashboard" at bounding box center [36, 41] width 26 height 6
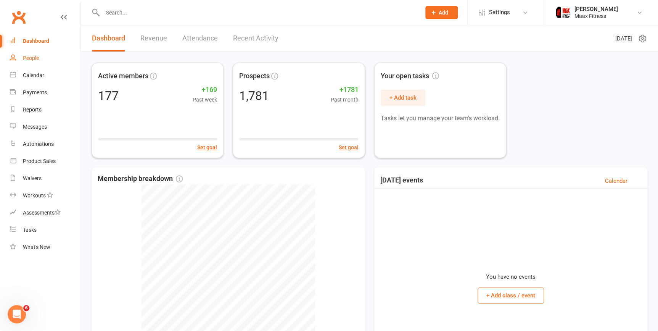
click at [32, 63] on link "People" at bounding box center [45, 58] width 71 height 17
select select "100"
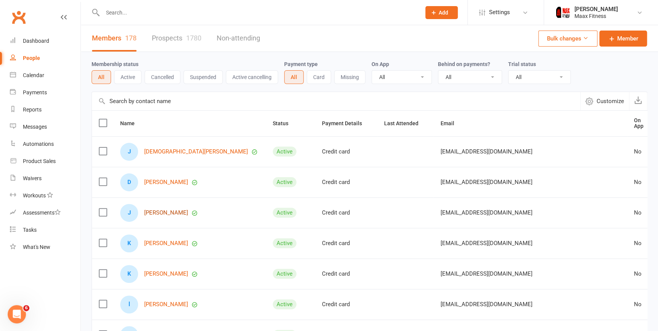
click at [171, 209] on link "[PERSON_NAME]" at bounding box center [166, 212] width 44 height 6
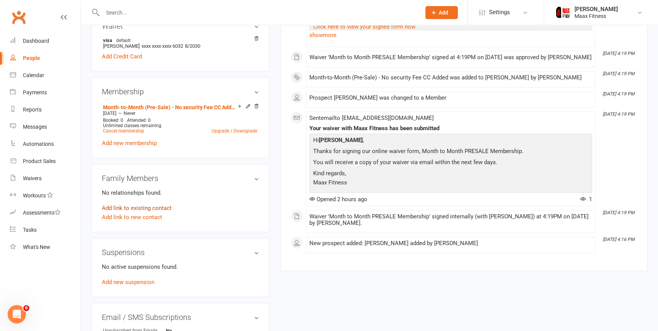
scroll to position [277, 0]
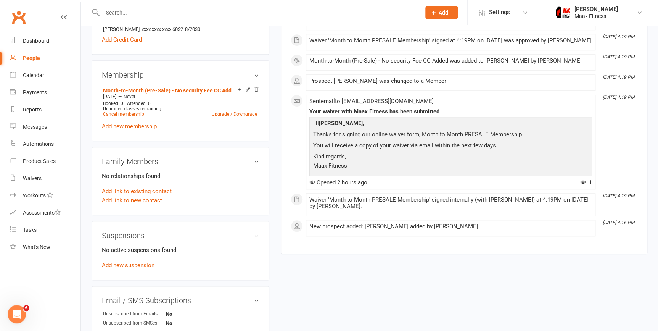
click at [442, 13] on span "Add" at bounding box center [443, 13] width 10 height 6
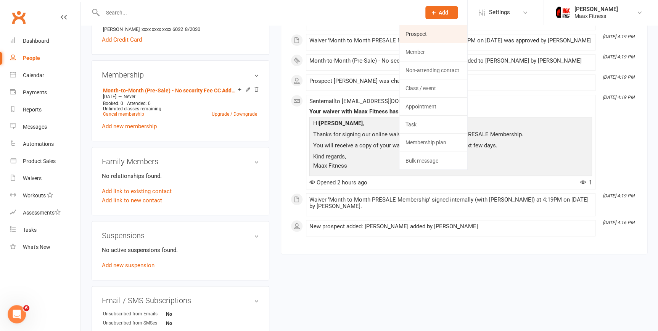
click at [426, 33] on link "Prospect" at bounding box center [433, 34] width 68 height 18
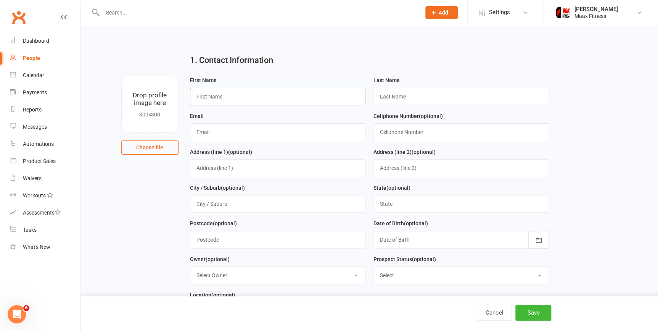
click at [307, 93] on input "text" at bounding box center [278, 97] width 176 height 18
type input "Juan"
type input "p"
type input "Perez"
click at [240, 140] on input "text" at bounding box center [278, 132] width 176 height 18
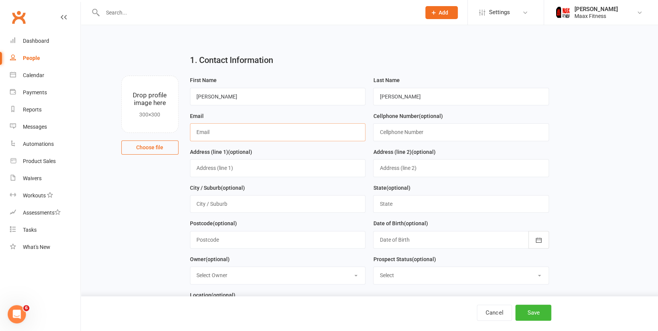
click at [260, 130] on input "text" at bounding box center [278, 132] width 176 height 18
type input "juanperez1393@gmail.com"
click at [394, 133] on input "text" at bounding box center [461, 132] width 176 height 18
type input "4696717163"
click at [366, 148] on div "Address (line 1) (optional)" at bounding box center [277, 165] width 183 height 36
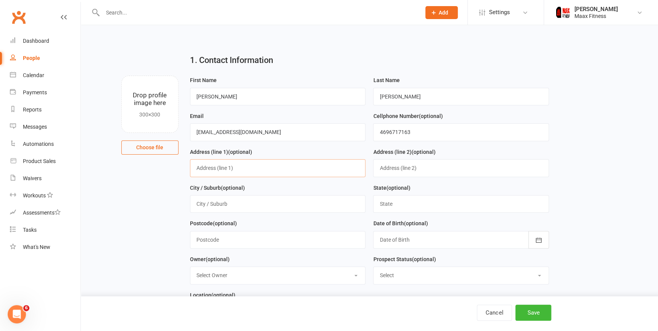
click at [216, 170] on input "text" at bounding box center [278, 168] width 176 height 18
type input "10793 Sleepy Hollow Dr"
type input "Terrell"
click at [397, 206] on input "text" at bounding box center [461, 204] width 176 height 18
type input "Texas"
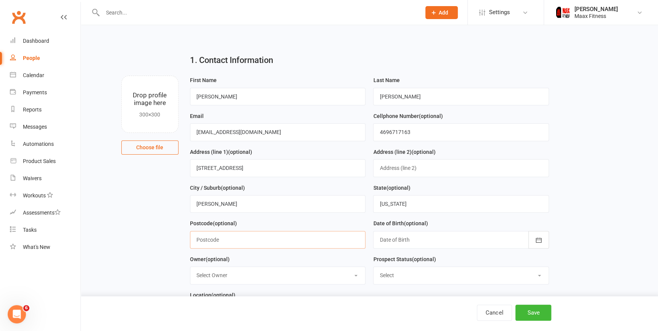
click at [267, 242] on input "text" at bounding box center [278, 240] width 176 height 18
type input "75161"
click at [441, 238] on div at bounding box center [461, 240] width 176 height 18
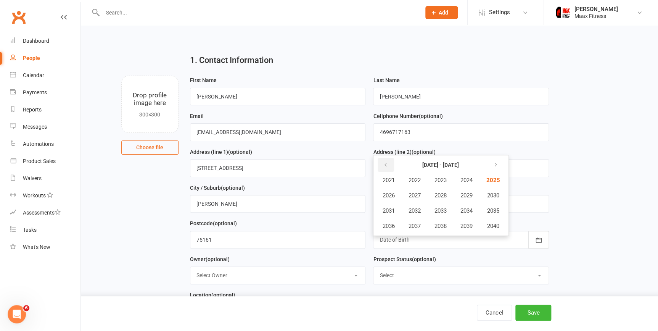
click at [387, 165] on icon "button" at bounding box center [384, 165] width 5 height 6
click at [442, 206] on button "1993" at bounding box center [439, 210] width 25 height 14
click at [469, 181] on span "March" at bounding box center [470, 180] width 16 height 7
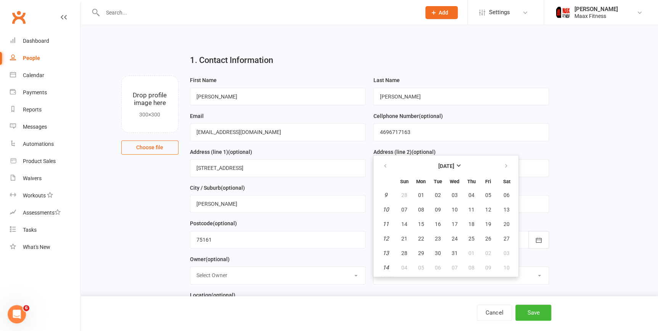
click at [390, 209] on td "10" at bounding box center [385, 209] width 19 height 14
click at [387, 209] on em "10" at bounding box center [385, 209] width 6 height 7
click at [383, 210] on em "10" at bounding box center [385, 209] width 6 height 7
click at [454, 206] on span "10" at bounding box center [454, 209] width 6 height 6
type input "10 Mar 1993"
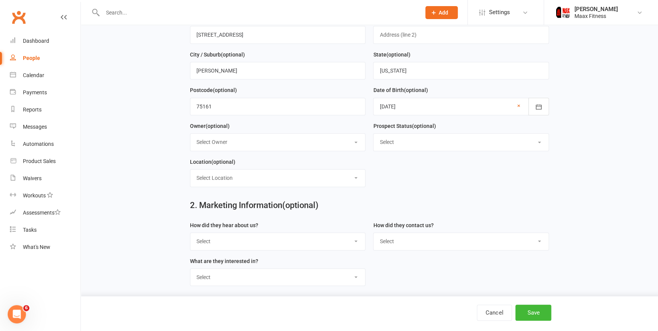
scroll to position [138, 0]
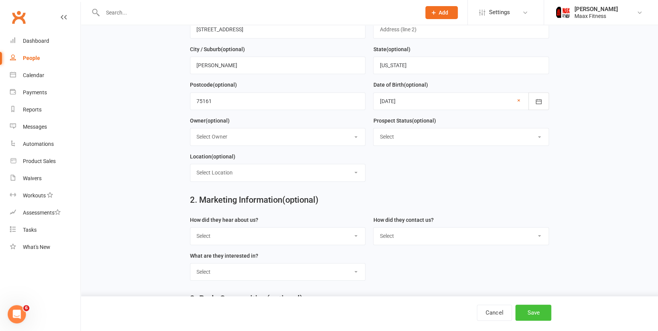
click at [520, 313] on button "Save" at bounding box center [533, 312] width 36 height 16
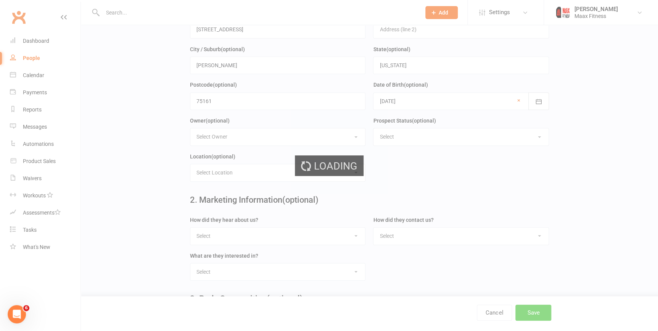
scroll to position [0, 0]
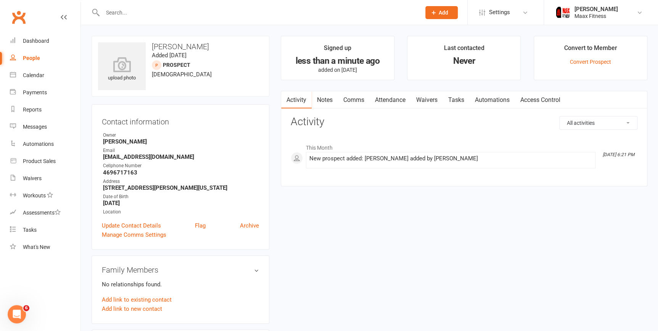
click at [37, 60] on div "People" at bounding box center [31, 58] width 17 height 6
select select "100"
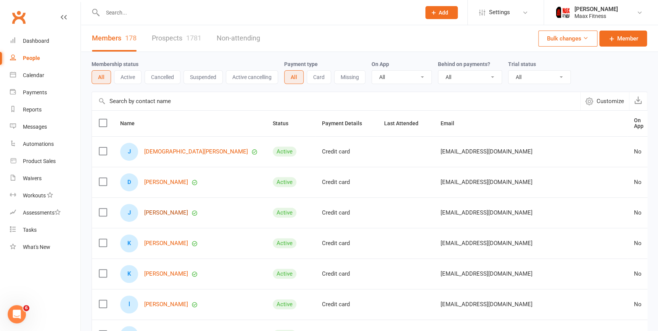
click at [167, 209] on link "[PERSON_NAME]" at bounding box center [166, 212] width 44 height 6
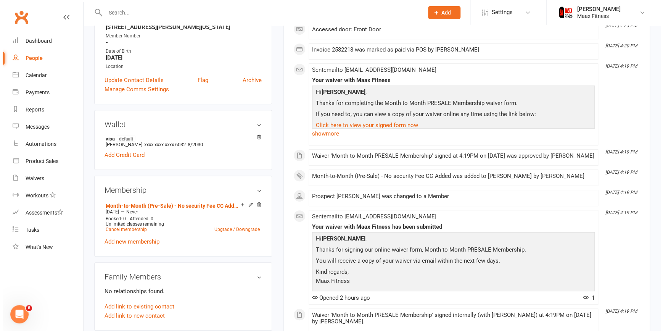
scroll to position [277, 0]
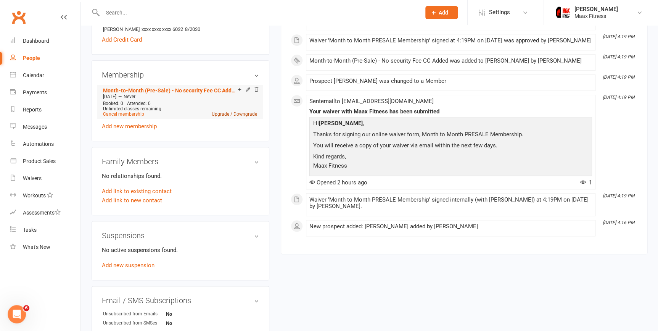
click at [232, 116] on link "Upgrade / Downgrade" at bounding box center [234, 113] width 45 height 5
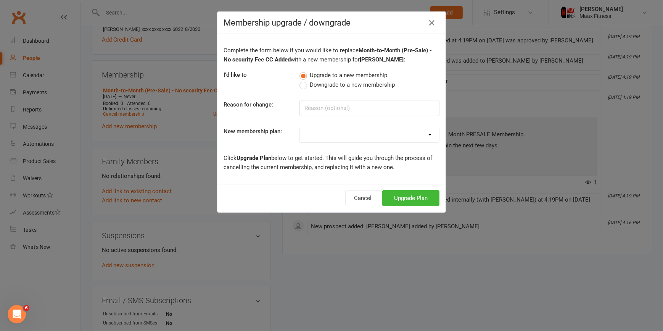
click at [428, 134] on select "Month-to-Month (Pre-Sale) - No security Fee CC Added Family Plan of 2 (Pre-Sale…" at bounding box center [369, 134] width 139 height 15
select select "1"
click at [300, 127] on select "Month-to-Month (Pre-Sale) - No security Fee CC Added Family Plan of 2 (Pre-Sale…" at bounding box center [369, 134] width 139 height 15
click at [363, 135] on select "Month-to-Month (Pre-Sale) - No security Fee CC Added Family Plan of 2 (Pre-Sale…" at bounding box center [369, 134] width 139 height 15
click at [300, 127] on select "Month-to-Month (Pre-Sale) - No security Fee CC Added Family Plan of 2 (Pre-Sale…" at bounding box center [369, 134] width 139 height 15
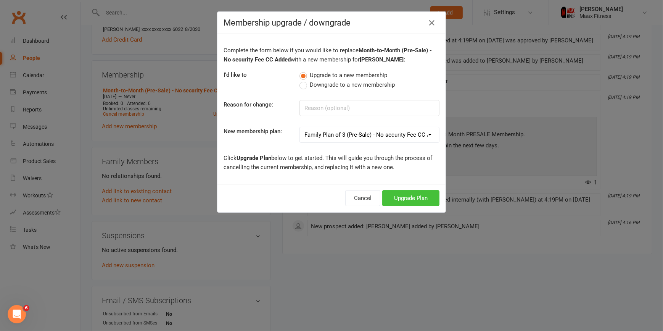
click at [397, 199] on button "Upgrade Plan" at bounding box center [410, 198] width 57 height 16
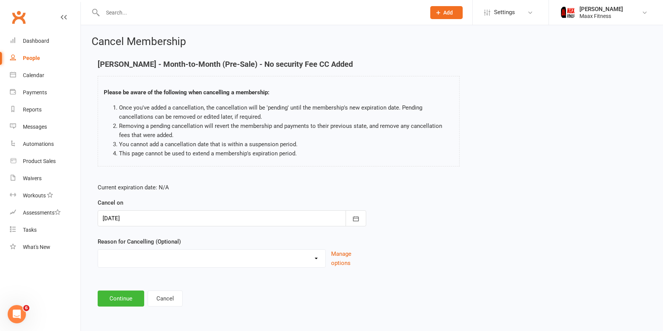
click at [175, 256] on select "Holiday Injury Other reason" at bounding box center [211, 256] width 227 height 15
select select "2"
click at [98, 249] on select "Holiday Injury Other reason" at bounding box center [211, 256] width 227 height 15
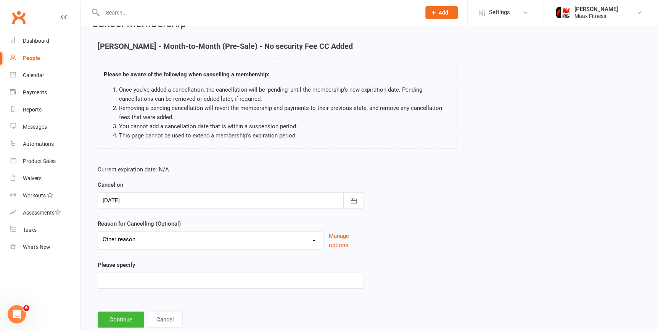
scroll to position [37, 0]
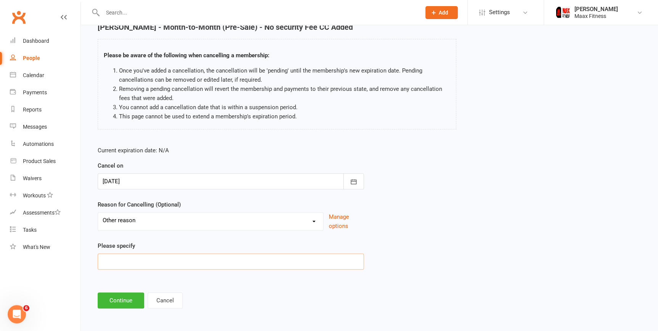
click at [281, 262] on input at bounding box center [231, 261] width 266 height 16
type input "Switching Plans"
click at [119, 299] on button "Continue" at bounding box center [121, 300] width 47 height 16
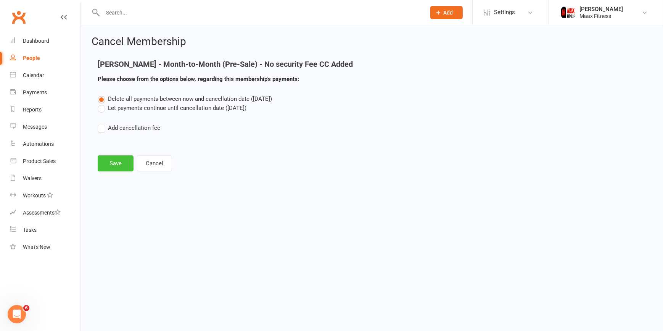
click at [114, 163] on button "Save" at bounding box center [116, 163] width 36 height 16
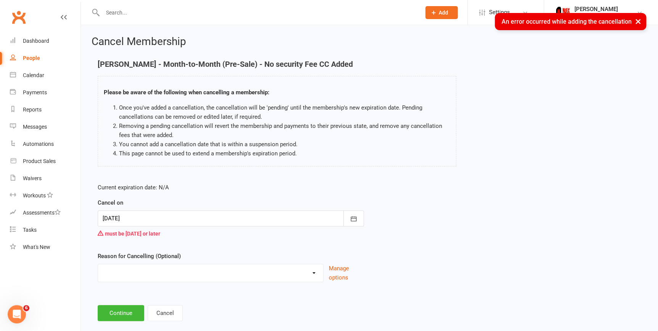
click at [161, 218] on div at bounding box center [231, 218] width 266 height 16
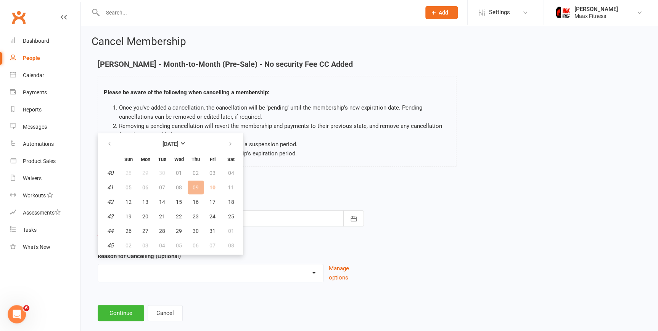
click at [275, 181] on div "Current expiration date: N/A Cancel on 10 Oct 2025 October 2025 Sun Mon Tue Wed…" at bounding box center [231, 235] width 278 height 116
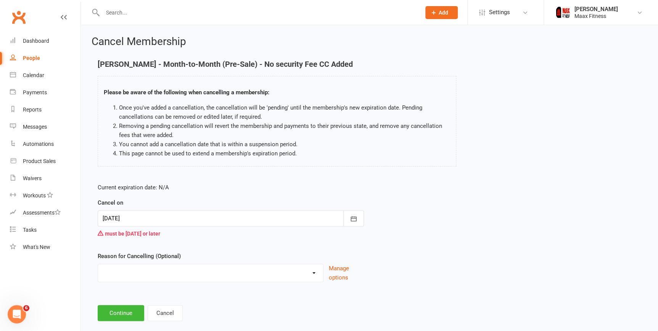
click at [203, 221] on div at bounding box center [231, 218] width 266 height 16
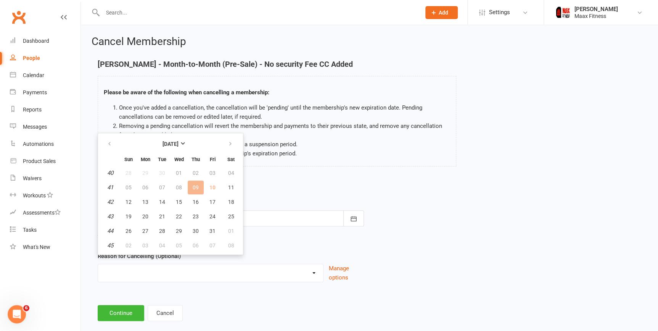
click at [257, 185] on p "Current expiration date: N/A" at bounding box center [231, 187] width 266 height 9
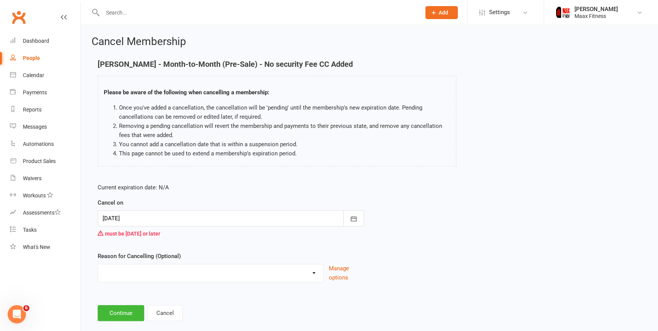
click at [35, 58] on div "People" at bounding box center [31, 58] width 17 height 6
select select "100"
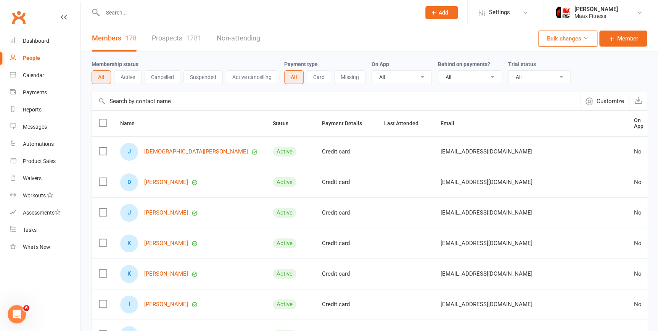
click at [168, 209] on link "[PERSON_NAME]" at bounding box center [166, 212] width 44 height 6
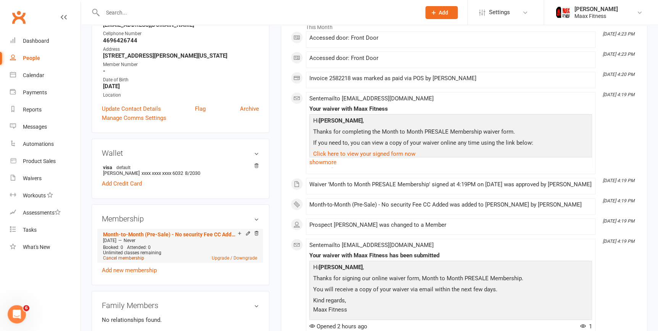
scroll to position [138, 0]
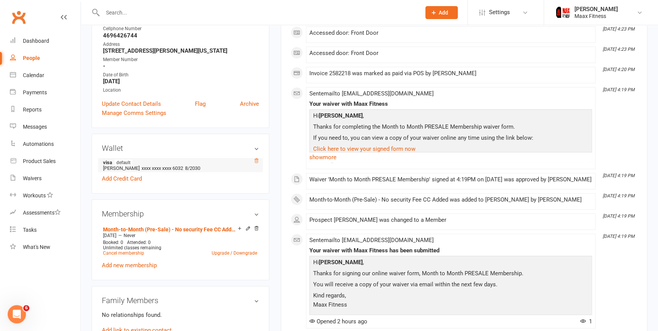
click at [254, 161] on icon at bounding box center [256, 160] width 5 height 5
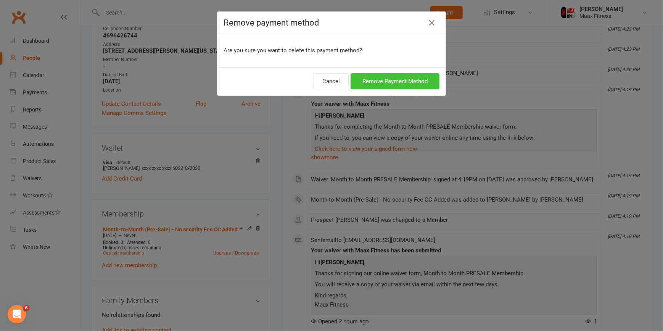
click at [385, 80] on button "Remove Payment Method" at bounding box center [394, 81] width 89 height 16
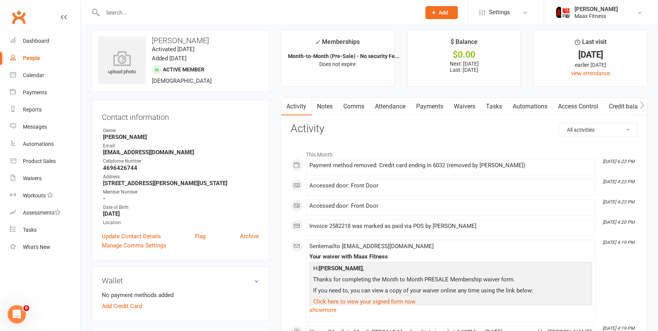
scroll to position [0, 0]
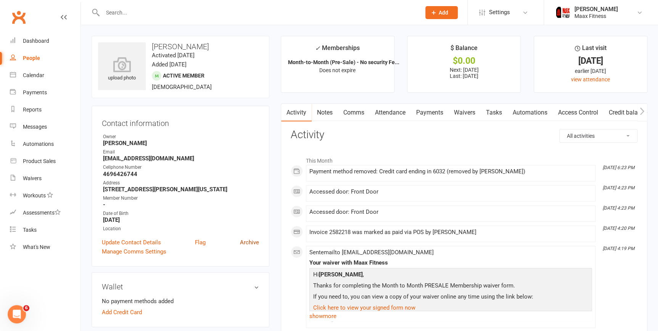
click at [251, 245] on link "Archive" at bounding box center [249, 242] width 19 height 9
click at [248, 241] on link "Archive" at bounding box center [249, 242] width 19 height 9
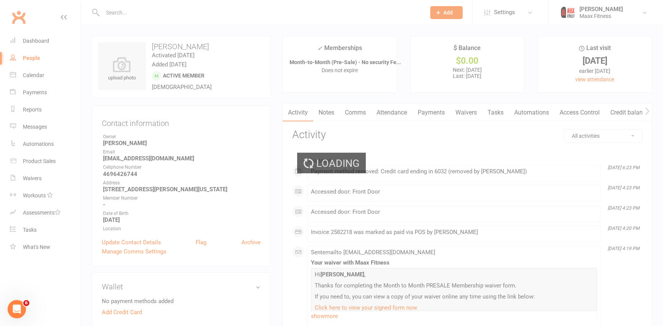
select select "100"
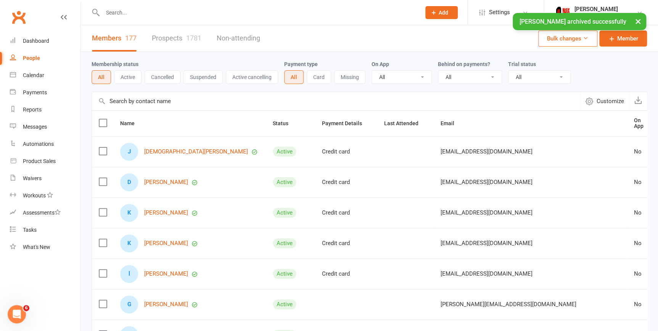
click at [158, 77] on button "Cancelled" at bounding box center [163, 77] width 36 height 14
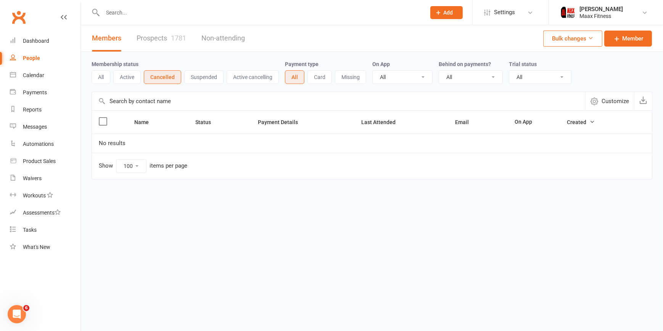
click at [104, 79] on button "All" at bounding box center [101, 77] width 19 height 14
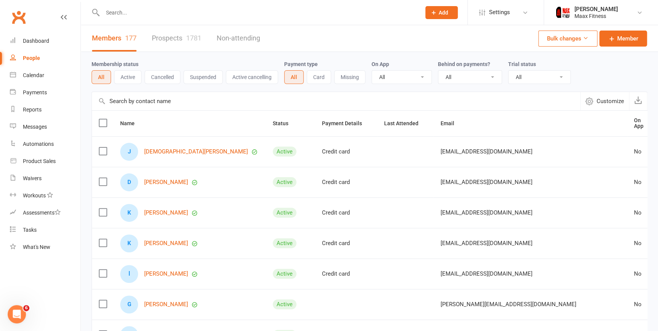
click at [190, 16] on input "text" at bounding box center [257, 12] width 315 height 11
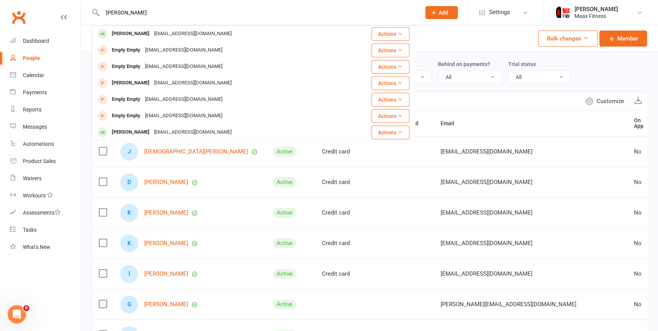
type input "juana perez"
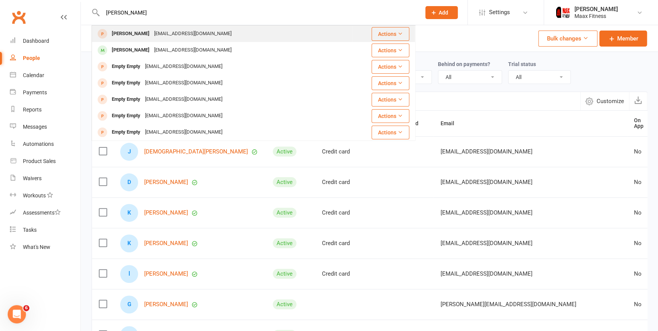
click at [136, 32] on div "[PERSON_NAME]" at bounding box center [130, 33] width 42 height 11
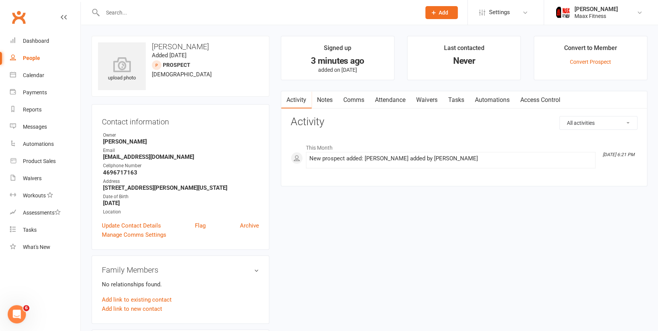
click at [140, 12] on input "text" at bounding box center [257, 12] width 315 height 11
click at [440, 11] on span "Add" at bounding box center [443, 13] width 10 height 6
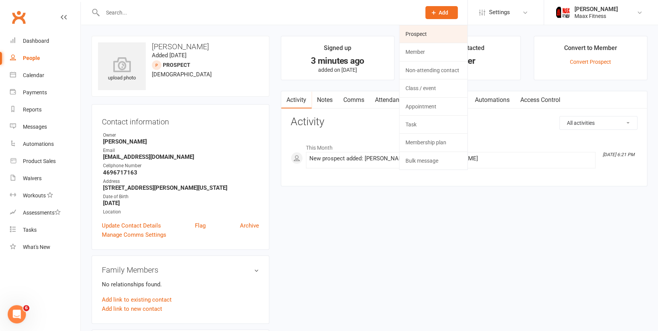
click at [422, 34] on link "Prospect" at bounding box center [433, 34] width 68 height 18
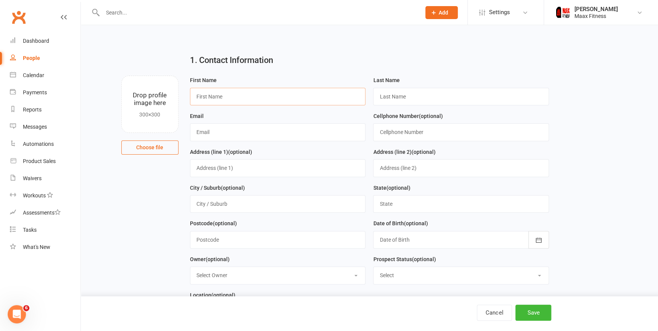
click at [246, 92] on input "text" at bounding box center [278, 97] width 176 height 18
type input "Juana"
type input "Perez"
type input "[EMAIL_ADDRESS][DOMAIN_NAME]"
type input "4696426744"
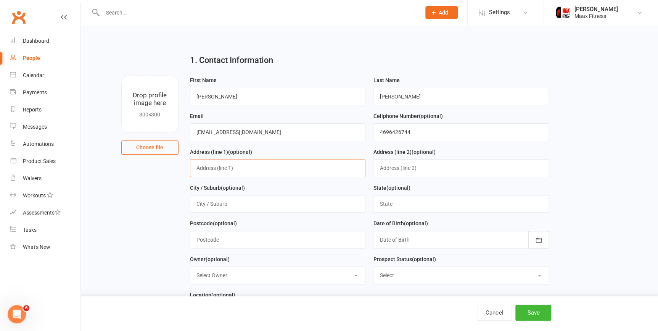
type input "10793 Sleepy Hollow Dr"
type input "Terrell"
type input "Juana"
click at [281, 130] on input "[EMAIL_ADDRESS][DOMAIN_NAME]" at bounding box center [278, 132] width 176 height 18
click at [335, 169] on input "10793 Sleepy Hollow Dr" at bounding box center [278, 168] width 176 height 18
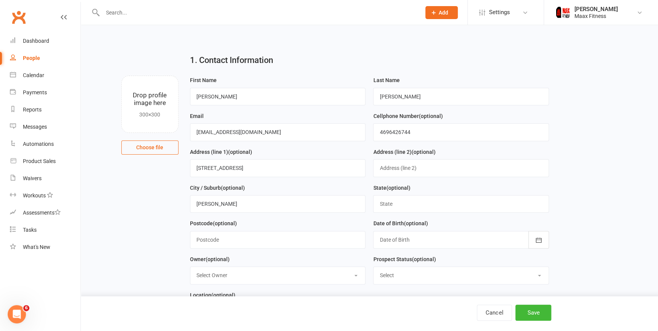
click at [402, 208] on input "text" at bounding box center [461, 204] width 176 height 18
type input "Texas"
click at [427, 242] on div at bounding box center [461, 240] width 176 height 18
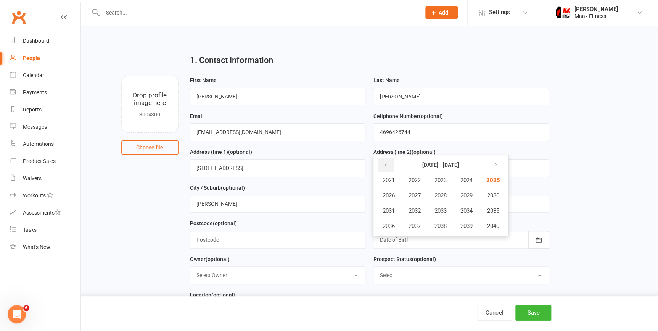
click at [388, 164] on button "button" at bounding box center [385, 165] width 16 height 14
click at [438, 227] on span "1998" at bounding box center [440, 225] width 12 height 7
click at [434, 210] on span "August" at bounding box center [429, 210] width 18 height 7
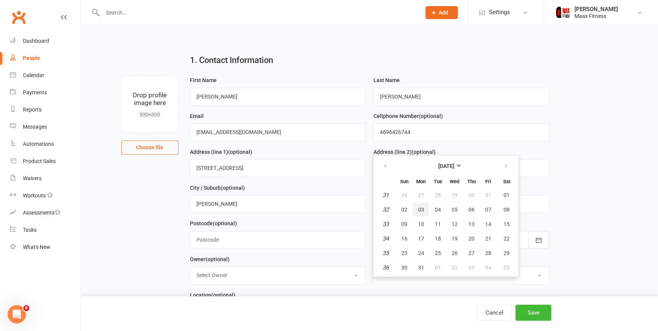
click at [421, 209] on span "03" at bounding box center [421, 209] width 6 height 6
type input "03 Aug 1998"
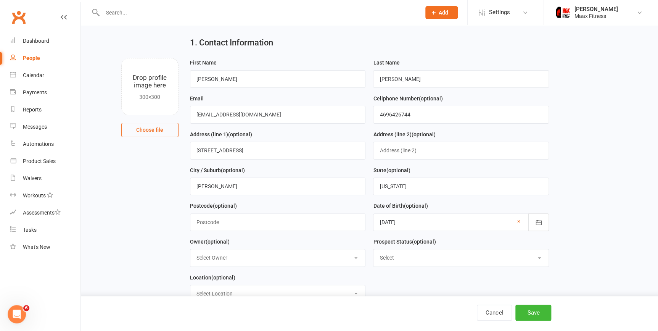
scroll to position [34, 0]
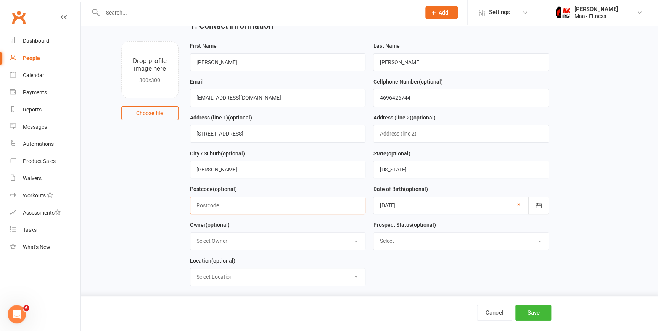
click at [271, 207] on input "text" at bounding box center [278, 205] width 176 height 18
type input "75161"
click at [533, 313] on button "Save" at bounding box center [533, 312] width 36 height 16
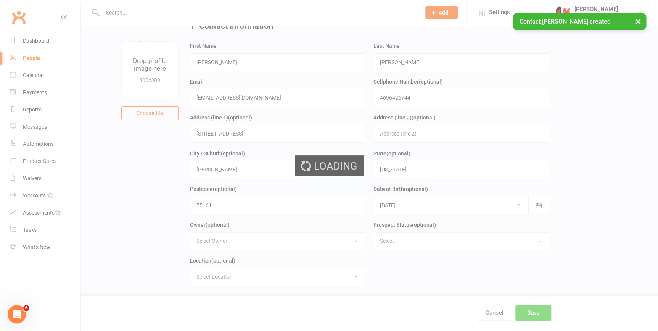
scroll to position [0, 0]
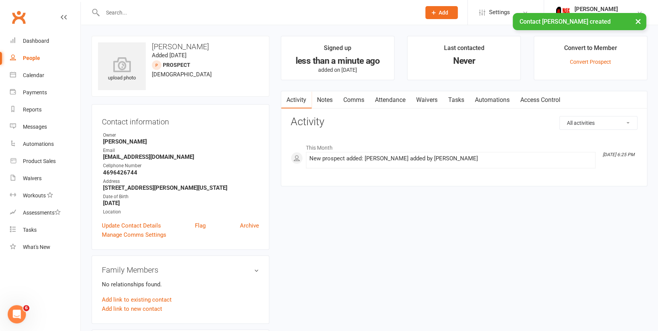
click at [425, 96] on link "Waivers" at bounding box center [427, 100] width 32 height 18
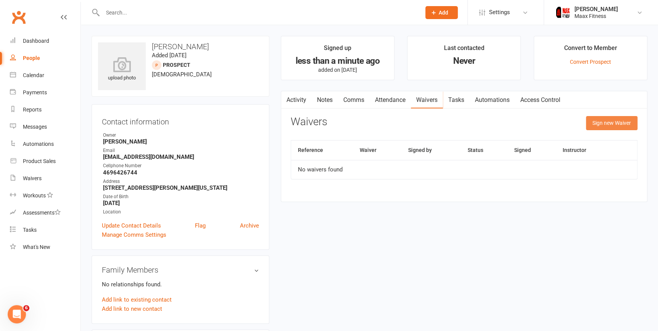
click at [626, 119] on button "Sign new Waiver" at bounding box center [611, 123] width 51 height 14
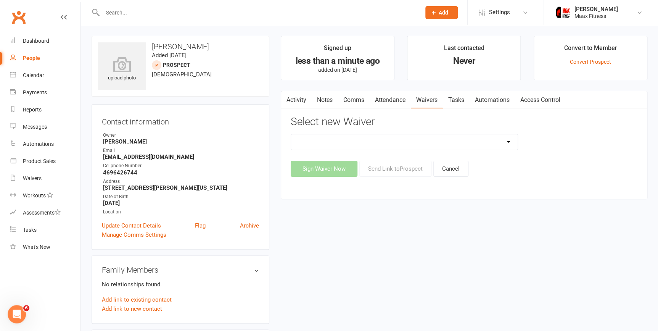
click at [448, 142] on select "12 Month Individual Membership 12 Month PRESALE Membership 1 Month Membership O…" at bounding box center [404, 141] width 226 height 15
select select "15042"
click at [291, 134] on select "12 Month Individual Membership 12 Month PRESALE Membership 1 Month Membership O…" at bounding box center [404, 141] width 226 height 15
click at [335, 169] on button "Sign Waiver Now" at bounding box center [324, 169] width 67 height 16
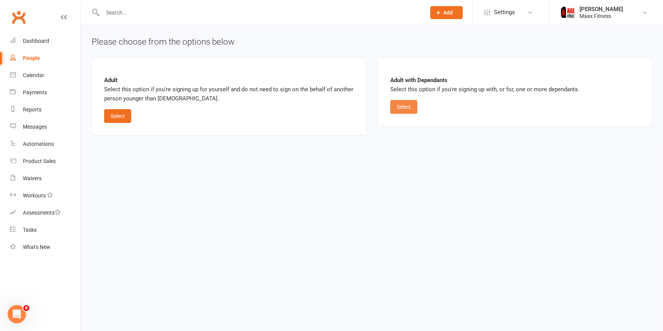
click at [398, 108] on button "Select" at bounding box center [403, 107] width 27 height 14
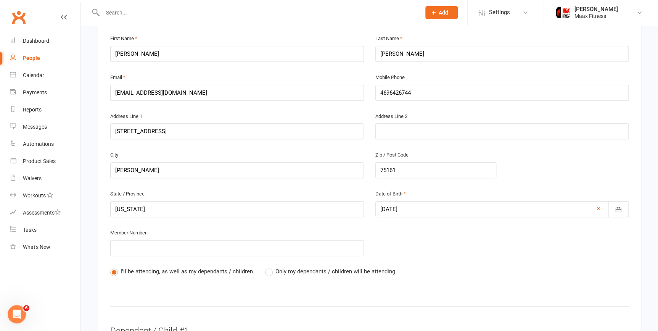
scroll to position [242, 0]
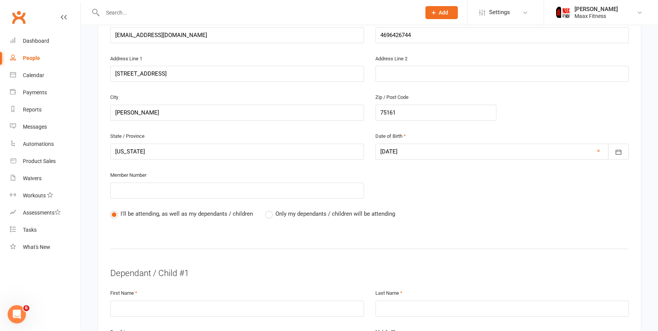
click at [270, 214] on label "Only my dependants / children will be attending" at bounding box center [330, 213] width 130 height 9
click at [270, 209] on input "Only my dependants / children will be attending" at bounding box center [267, 209] width 5 height 0
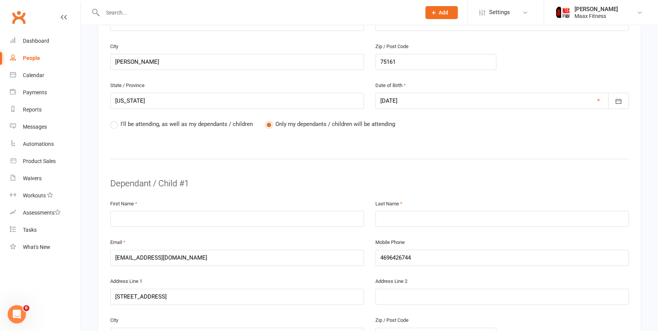
scroll to position [312, 0]
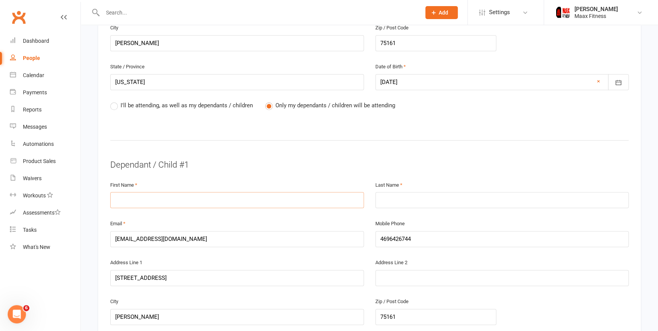
click at [182, 196] on input "text" at bounding box center [237, 200] width 254 height 16
click at [228, 198] on input "text" at bounding box center [237, 200] width 254 height 16
type input "Juan"
click at [387, 202] on input "text" at bounding box center [502, 200] width 254 height 16
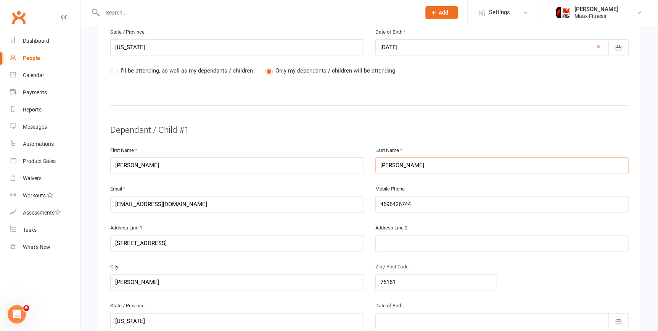
type input "Perez"
drag, startPoint x: 206, startPoint y: 200, endPoint x: 100, endPoint y: 198, distance: 106.0
click at [100, 198] on div "Member Details Parent / Guardian First Name Juana Last Name Perez Email morales…" at bounding box center [369, 112] width 543 height 584
type input "j"
click at [168, 201] on input "text" at bounding box center [237, 204] width 254 height 16
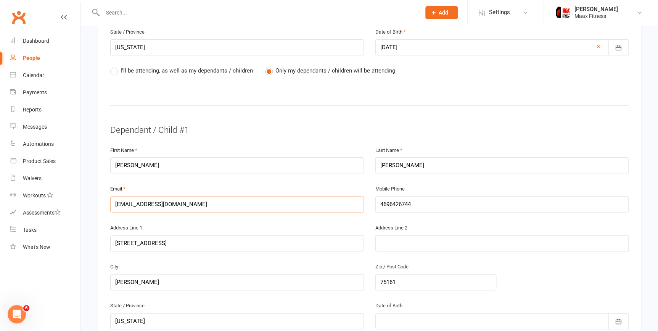
type input "[EMAIL_ADDRESS][DOMAIN_NAME]"
drag, startPoint x: 432, startPoint y: 206, endPoint x: 356, endPoint y: 206, distance: 76.3
click at [356, 206] on div "Email juanperez1793@gmail.com Mobile Phone 4696426744" at bounding box center [369, 203] width 530 height 39
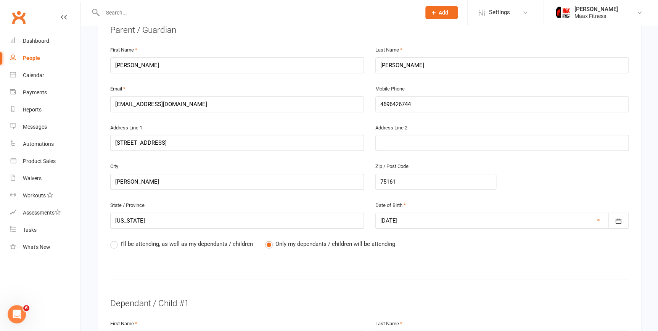
scroll to position [312, 0]
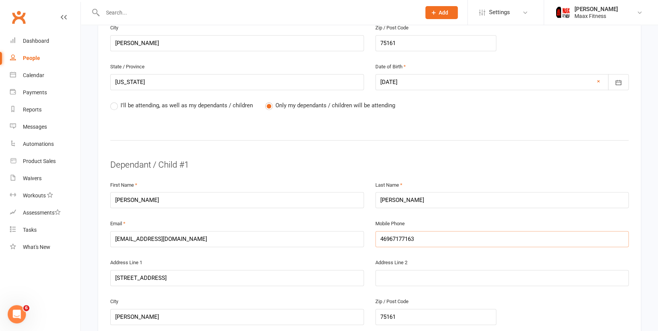
type input "46967177163"
click at [338, 262] on div "Address Line 1 10793 Sleepy Hollow Dr" at bounding box center [237, 271] width 254 height 28
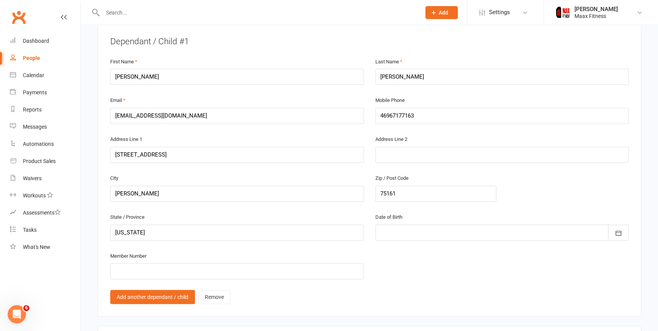
scroll to position [450, 0]
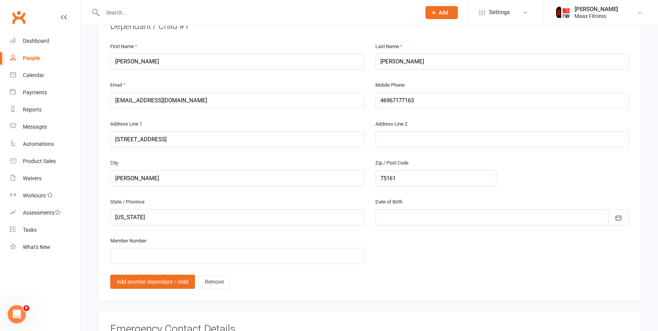
click at [432, 214] on div at bounding box center [502, 217] width 254 height 16
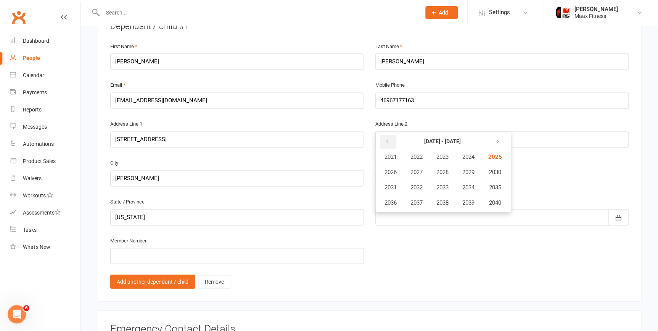
click at [392, 138] on button "button" at bounding box center [388, 142] width 16 height 14
click at [446, 186] on span "1993" at bounding box center [442, 187] width 12 height 7
click at [469, 153] on span "March" at bounding box center [472, 156] width 16 height 7
click at [453, 184] on span "10" at bounding box center [456, 186] width 6 height 6
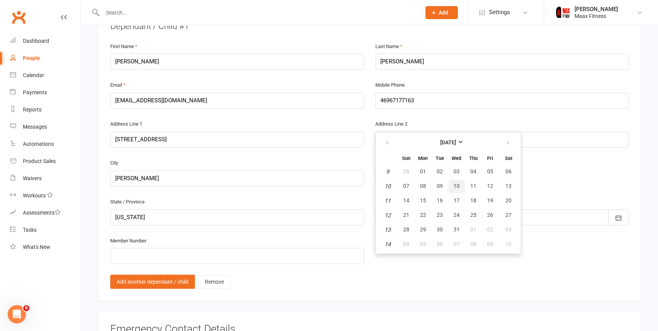
type input "10 Mar 1993"
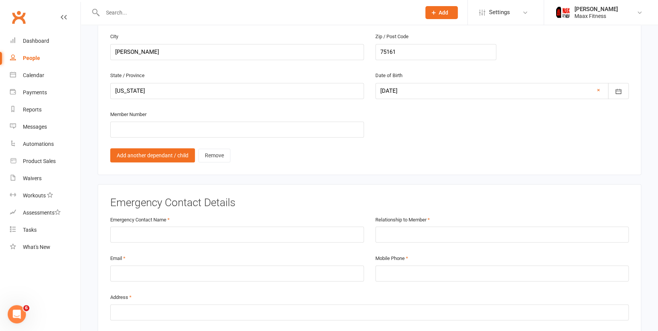
scroll to position [589, 0]
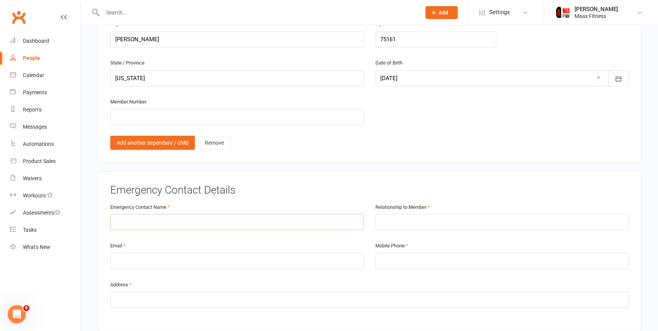
click at [180, 217] on input "text" at bounding box center [237, 222] width 254 height 16
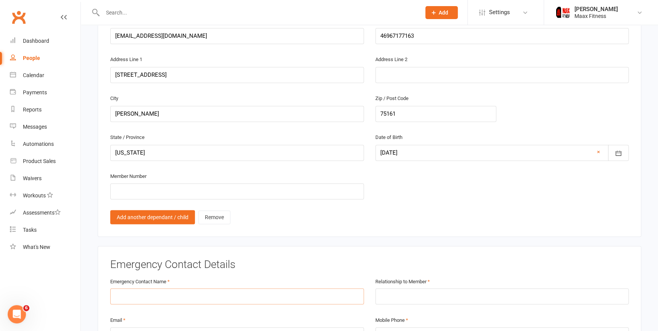
scroll to position [416, 0]
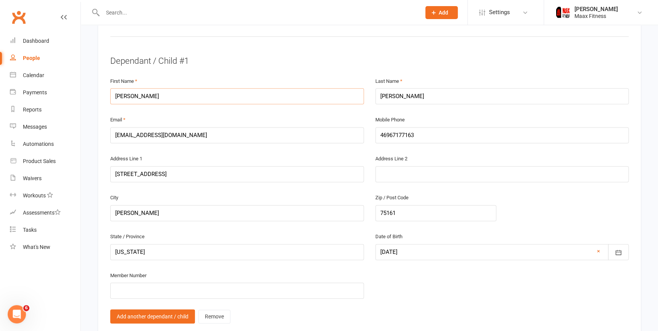
drag, startPoint x: 140, startPoint y: 94, endPoint x: 110, endPoint y: 95, distance: 30.2
click at [110, 95] on input "Juan" at bounding box center [237, 96] width 254 height 16
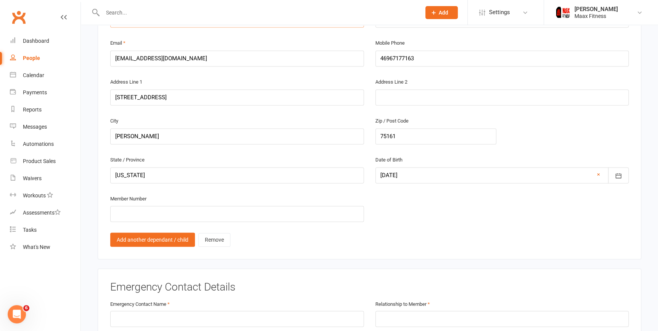
scroll to position [554, 0]
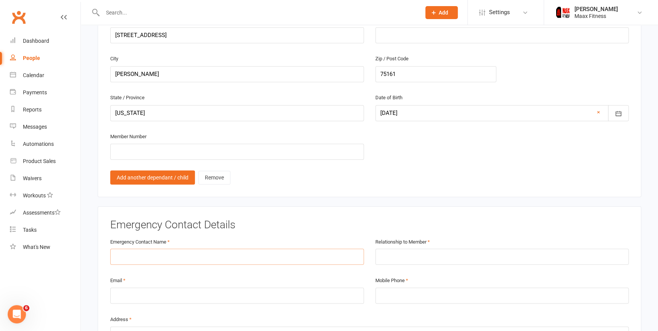
click at [172, 253] on input "text" at bounding box center [237, 256] width 254 height 16
type input "[PERSON_NAME]"
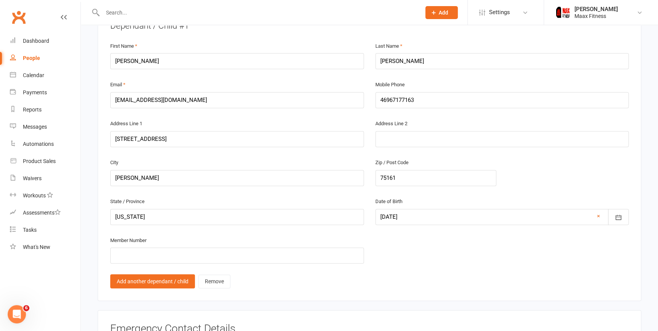
scroll to position [450, 0]
type input "husband"
drag, startPoint x: 190, startPoint y: 103, endPoint x: 118, endPoint y: 104, distance: 71.7
click at [112, 107] on div "Email juanperez1793@gmail.com" at bounding box center [236, 99] width 265 height 39
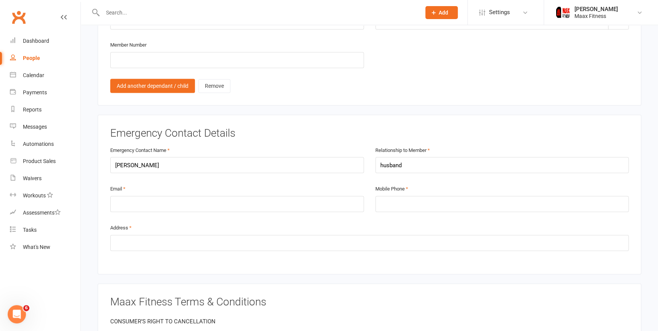
scroll to position [658, 0]
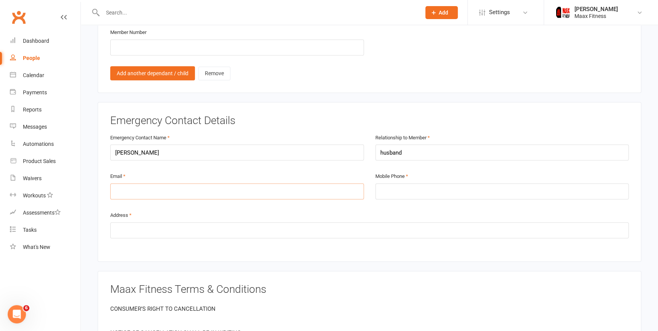
click at [163, 189] on input "email" at bounding box center [237, 191] width 254 height 16
paste input "[EMAIL_ADDRESS][DOMAIN_NAME]"
type input "[EMAIL_ADDRESS][DOMAIN_NAME]"
click at [405, 188] on input "tel" at bounding box center [502, 191] width 254 height 16
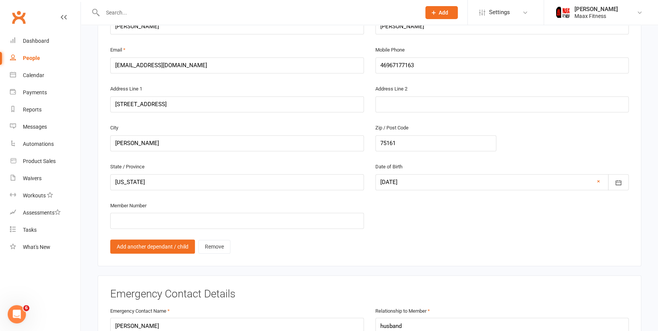
scroll to position [485, 0]
drag, startPoint x: 427, startPoint y: 57, endPoint x: 369, endPoint y: 69, distance: 59.1
click at [369, 69] on div "Mobile Phone 46967177163" at bounding box center [501, 64] width 265 height 39
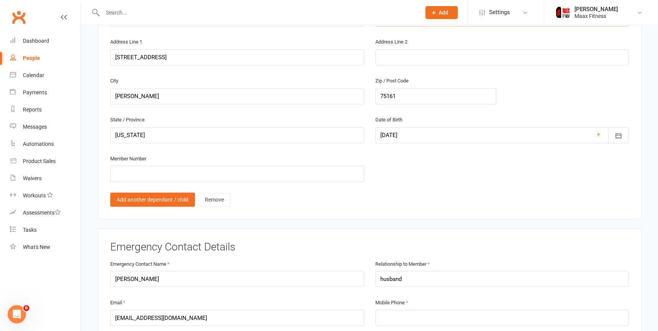
scroll to position [589, 0]
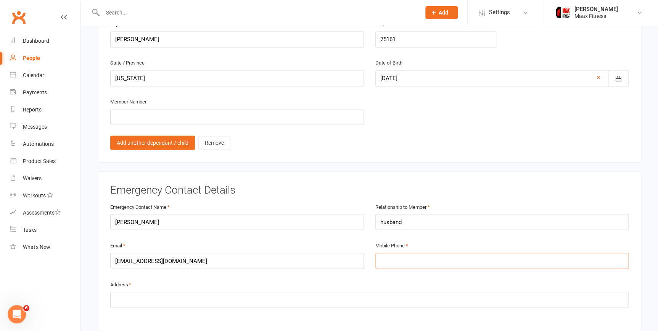
click at [393, 256] on input "tel" at bounding box center [502, 260] width 254 height 16
drag, startPoint x: 393, startPoint y: 256, endPoint x: 389, endPoint y: 261, distance: 6.2
paste input "46967177163"
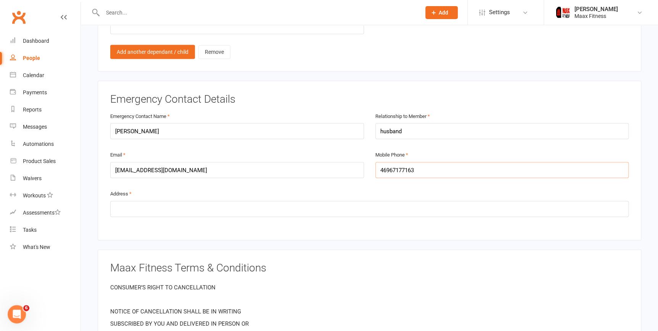
scroll to position [693, 0]
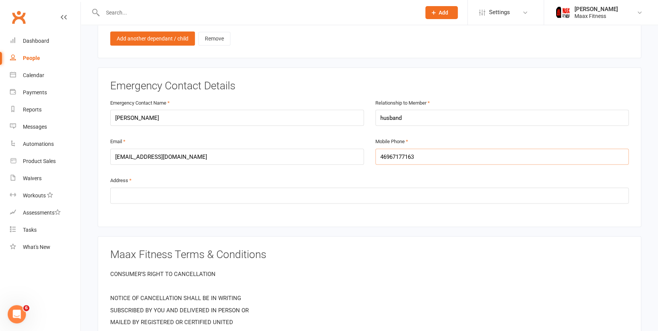
type input "46967177163"
click at [136, 192] on input "text" at bounding box center [369, 195] width 518 height 16
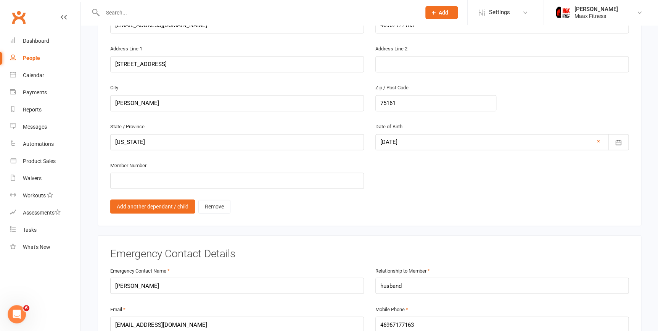
scroll to position [485, 0]
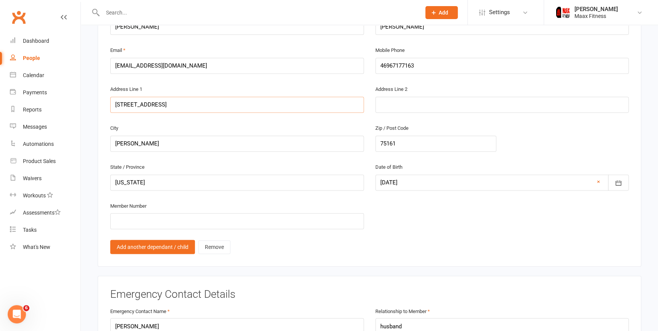
drag, startPoint x: 186, startPoint y: 106, endPoint x: 113, endPoint y: 106, distance: 73.6
click at [113, 106] on input "10793 Sleepy Hollow Dr" at bounding box center [237, 104] width 254 height 16
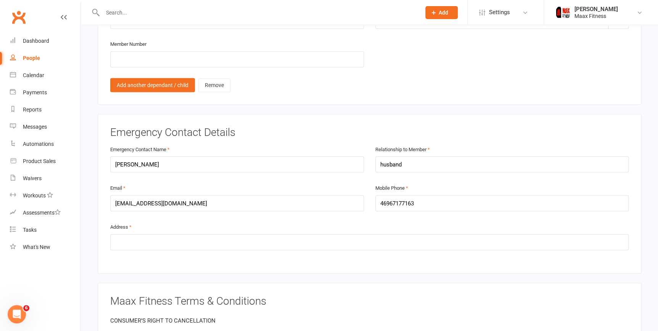
scroll to position [658, 0]
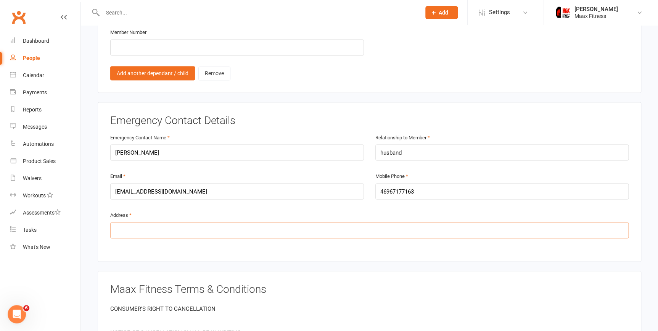
click at [156, 224] on input "text" at bounding box center [369, 230] width 518 height 16
paste input "10793 Sleepy Hollow Dr"
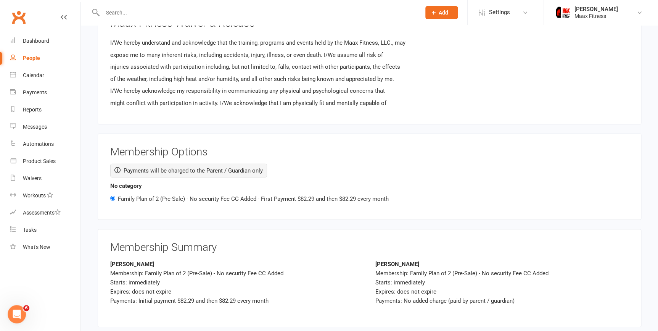
scroll to position [1040, 0]
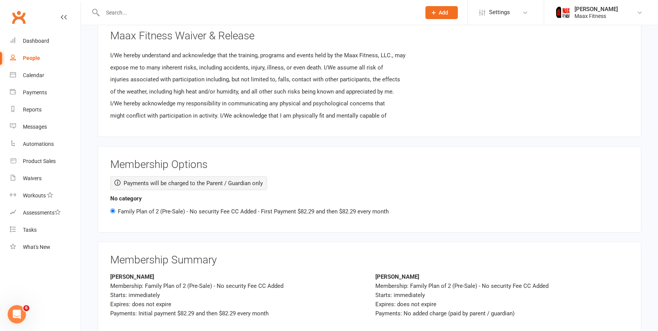
type input "10793 Sleepy Hollow Dr., Terrell, Tx 75161"
drag, startPoint x: 408, startPoint y: 165, endPoint x: 417, endPoint y: 162, distance: 9.3
click at [415, 163] on h3 "Membership Options" at bounding box center [369, 165] width 518 height 12
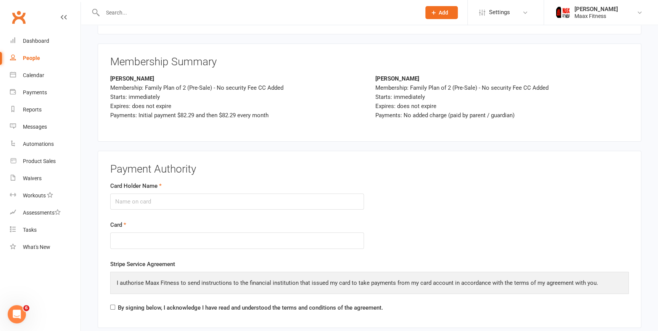
scroll to position [1248, 0]
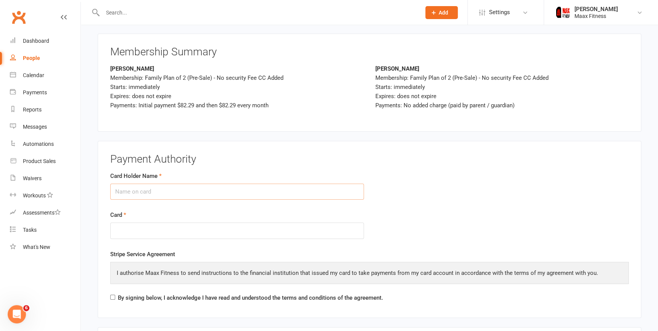
click at [165, 192] on input "Card Holder Name" at bounding box center [237, 191] width 254 height 16
click at [132, 187] on input "[PERSON_NAME]" at bounding box center [237, 191] width 254 height 16
type input "Juana A Perez"
click at [283, 244] on div "Card Holder Name Juana A Perez Card" at bounding box center [236, 210] width 265 height 78
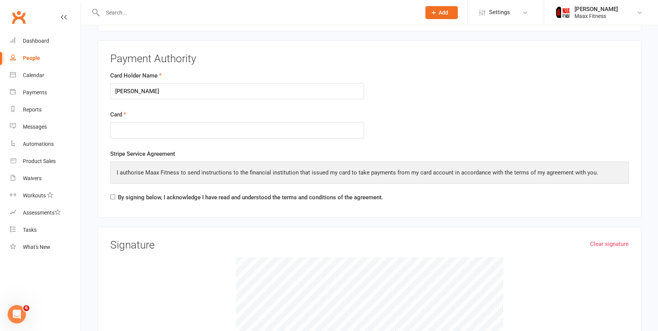
scroll to position [1352, 0]
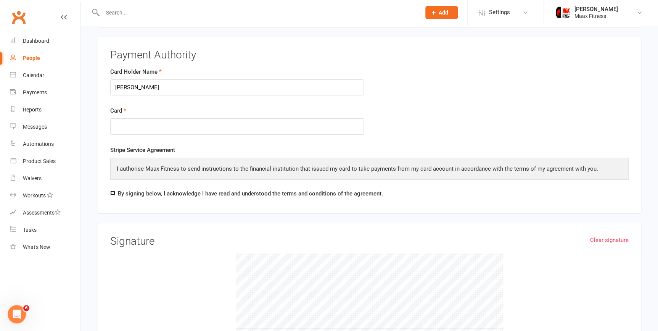
click at [114, 190] on input "By signing below, I acknowledge I have read and understood the terms and condit…" at bounding box center [112, 192] width 5 height 5
checkbox input "true"
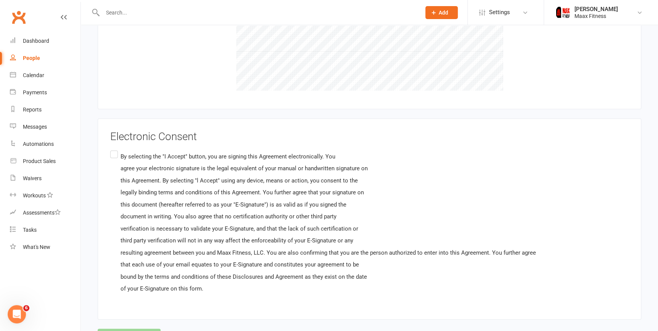
scroll to position [1629, 0]
click at [114, 149] on label "By selecting the "I Accept" button, you are signing this Agreement electronical…" at bounding box center [323, 221] width 426 height 147
click at [114, 148] on input "By selecting the "I Accept" button, you are signing this Agreement electronical…" at bounding box center [112, 148] width 5 height 0
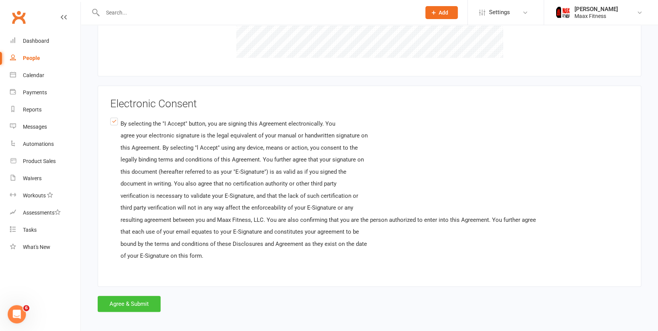
click at [143, 300] on button "Agree & Submit" at bounding box center [129, 303] width 63 height 16
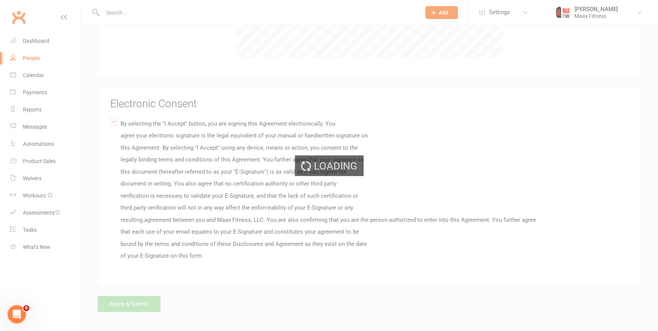
scroll to position [0, 0]
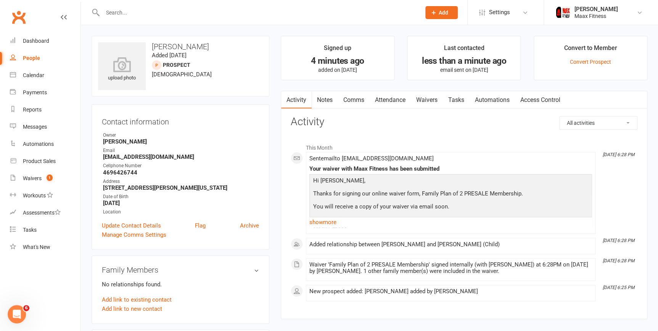
click at [431, 98] on link "Waivers" at bounding box center [427, 100] width 32 height 18
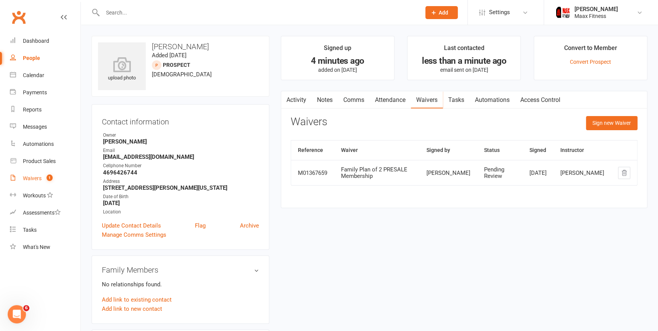
click at [35, 174] on link "Waivers 1" at bounding box center [45, 178] width 71 height 17
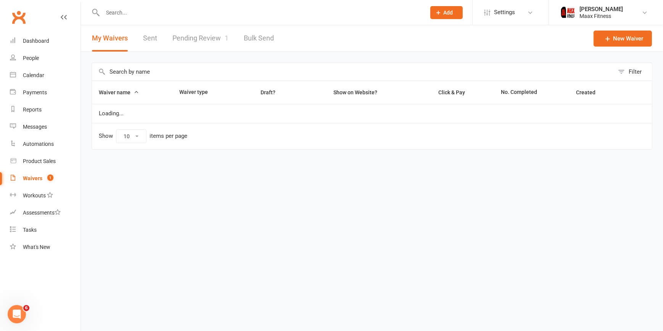
select select "25"
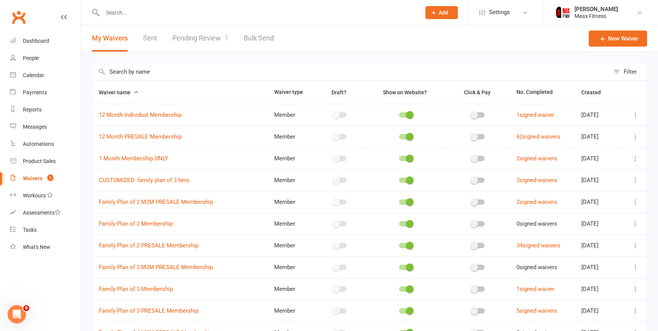
click at [200, 34] on link "Pending Review 1" at bounding box center [200, 38] width 56 height 26
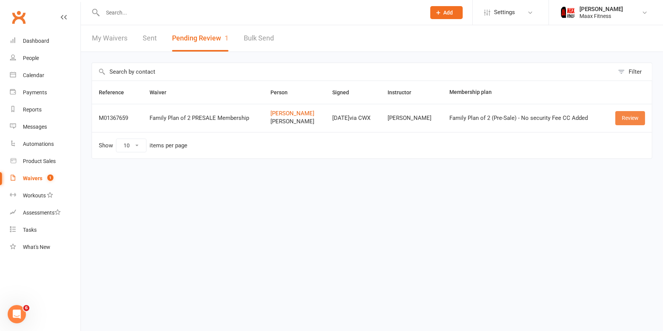
click at [627, 118] on link "Review" at bounding box center [630, 118] width 30 height 14
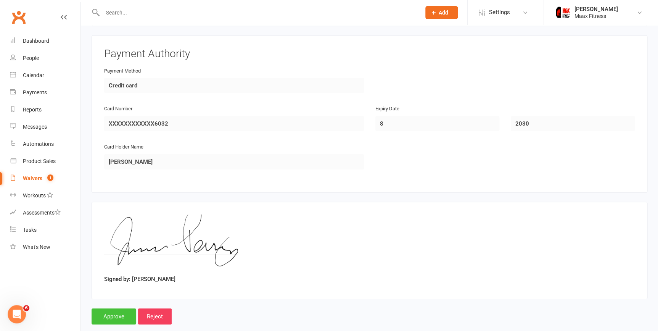
scroll to position [1074, 0]
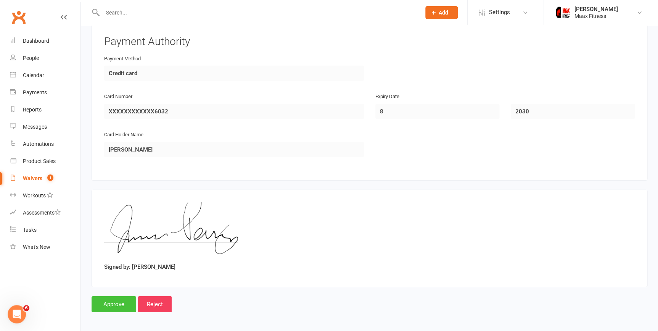
click at [118, 297] on input "Approve" at bounding box center [114, 304] width 45 height 16
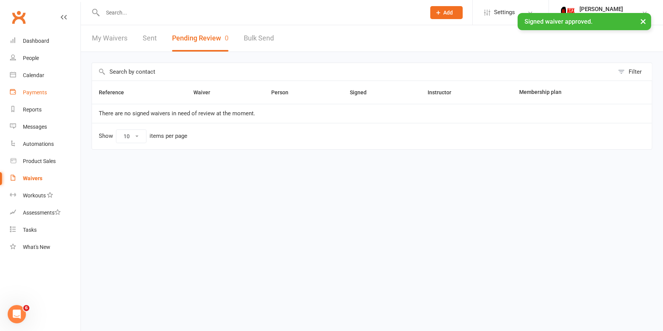
click at [35, 90] on div "Payments" at bounding box center [35, 92] width 24 height 6
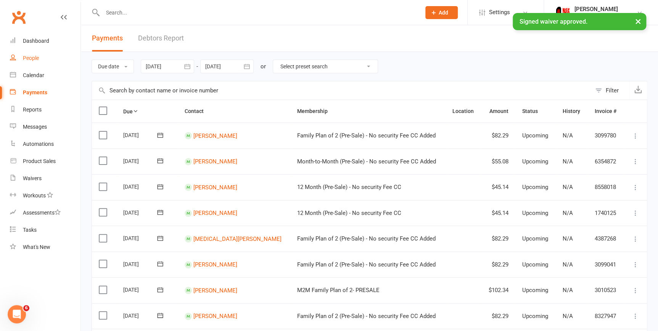
click at [32, 55] on div "People" at bounding box center [31, 58] width 16 height 6
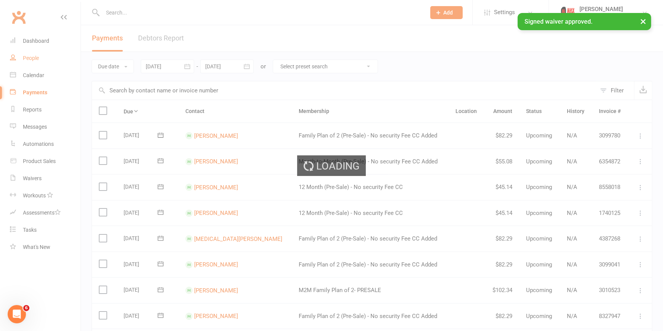
select select "100"
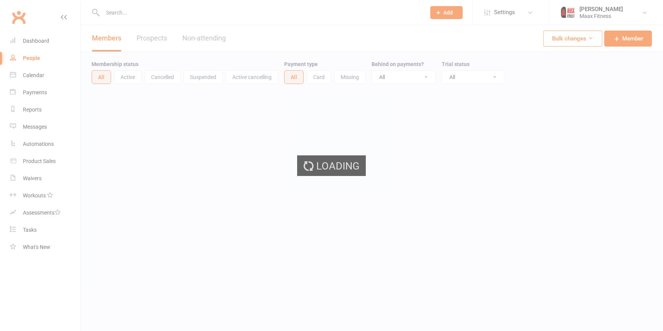
select select "100"
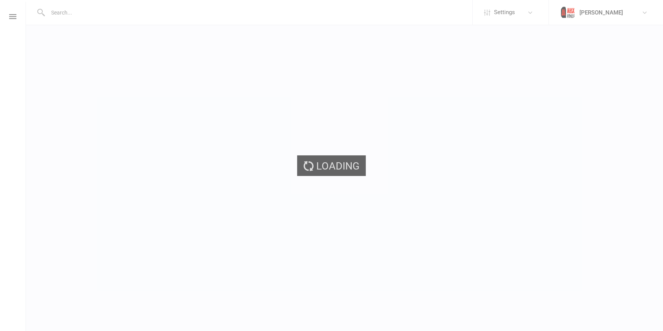
select select "100"
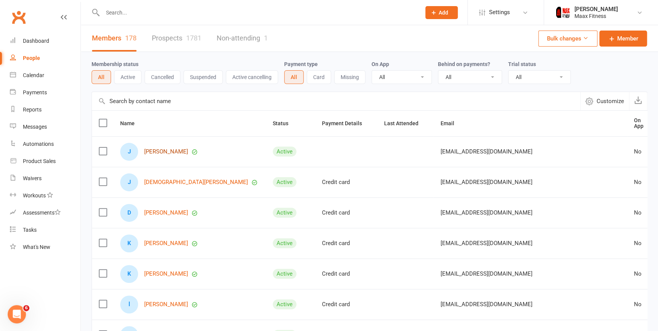
click at [164, 148] on link "[PERSON_NAME]" at bounding box center [166, 151] width 44 height 6
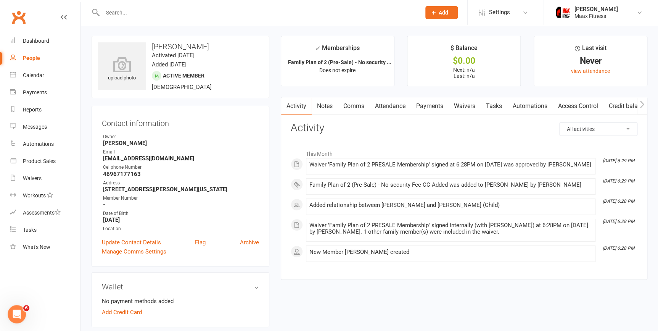
click at [34, 60] on div "People" at bounding box center [31, 58] width 17 height 6
select select "100"
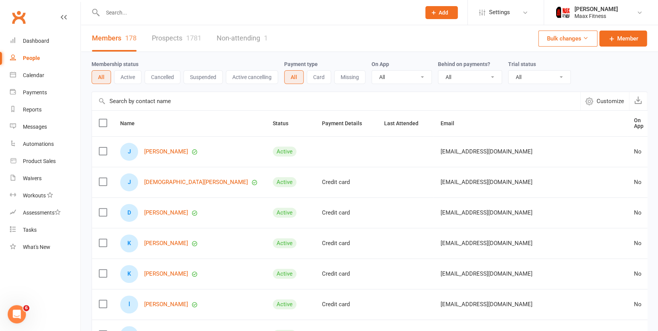
click at [255, 41] on link "Non-attending 1" at bounding box center [242, 38] width 51 height 26
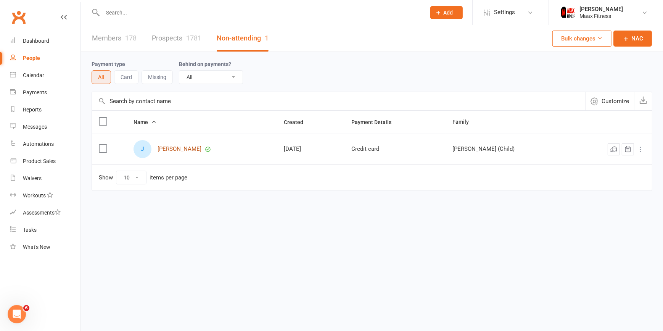
click at [179, 148] on link "[PERSON_NAME]" at bounding box center [179, 149] width 44 height 6
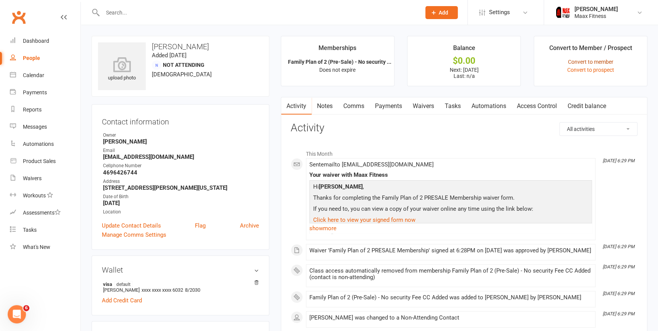
click at [598, 61] on link "Convert to member" at bounding box center [589, 62] width 45 height 6
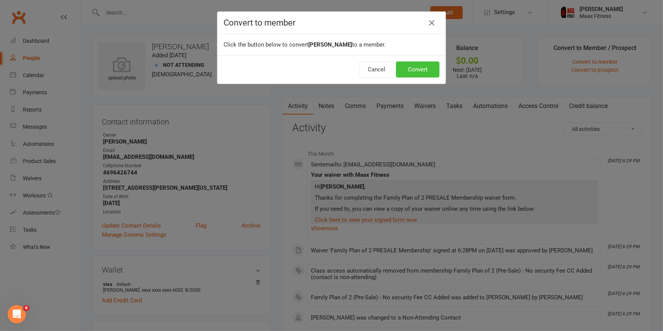
click at [419, 66] on button "Convert" at bounding box center [417, 69] width 43 height 16
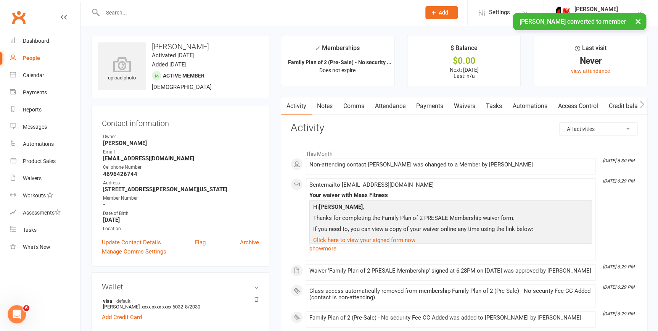
click at [31, 57] on div "People" at bounding box center [31, 58] width 17 height 6
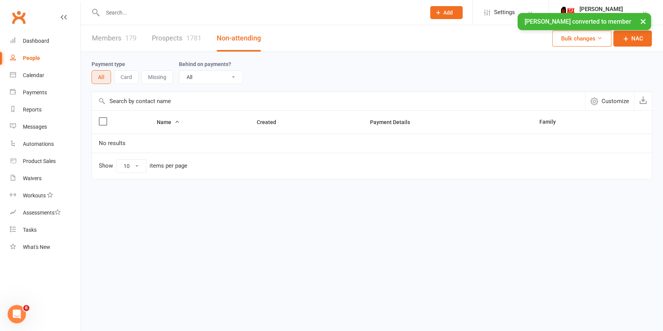
click at [37, 60] on div "People" at bounding box center [31, 58] width 17 height 6
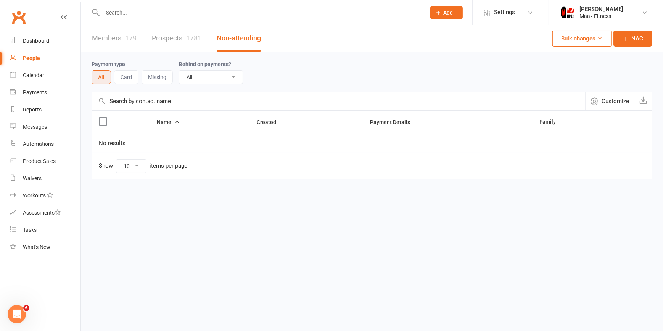
click at [126, 40] on div "179" at bounding box center [130, 38] width 11 height 8
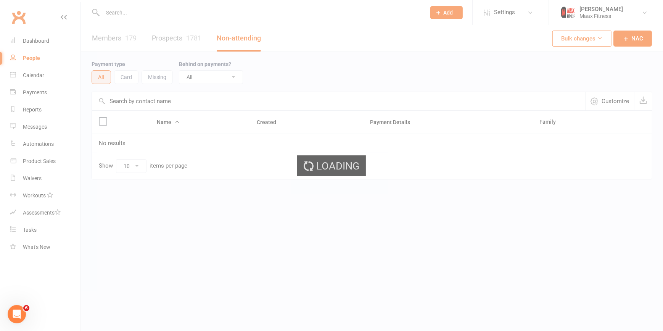
select select "100"
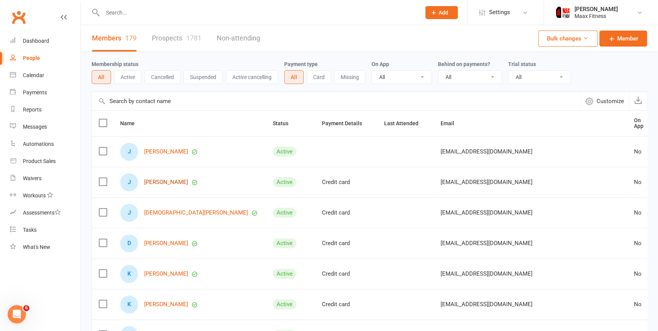
click at [172, 179] on link "[PERSON_NAME]" at bounding box center [166, 182] width 44 height 6
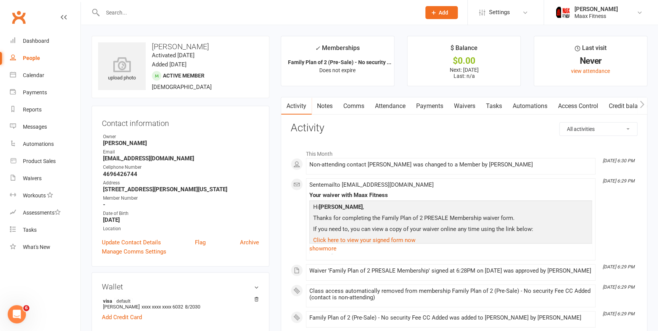
click at [461, 106] on link "Waivers" at bounding box center [464, 106] width 32 height 18
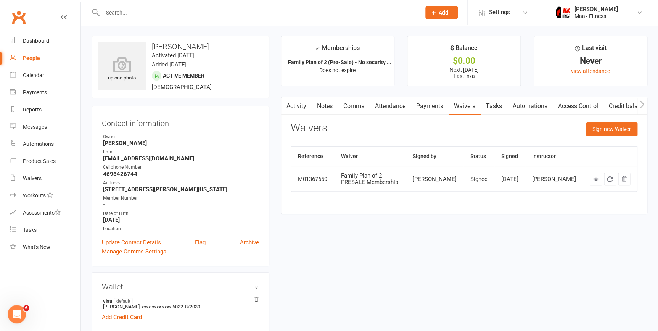
click at [440, 104] on link "Payments" at bounding box center [430, 106] width 38 height 18
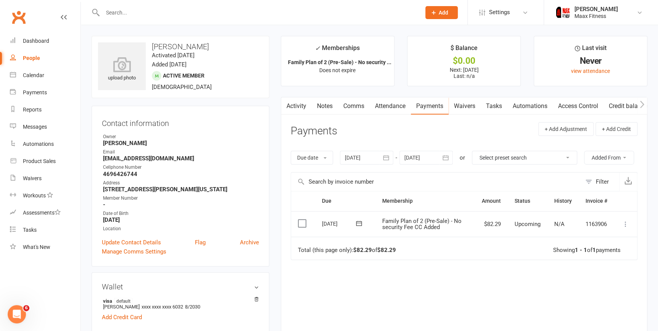
click at [626, 223] on icon at bounding box center [625, 224] width 8 height 8
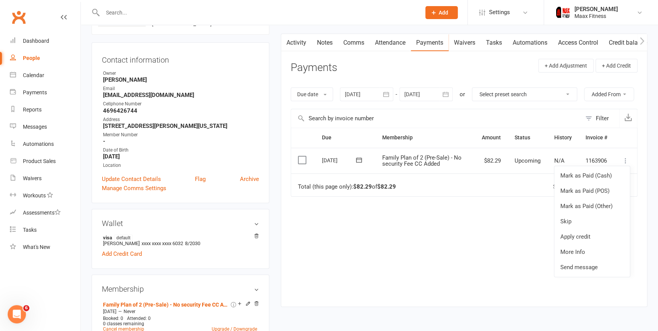
scroll to position [69, 0]
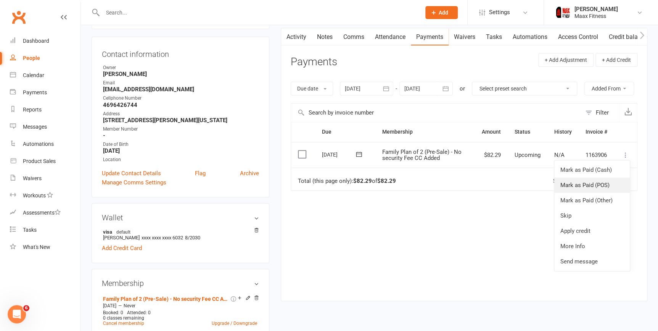
click at [596, 181] on link "Mark as Paid (POS)" at bounding box center [591, 184] width 75 height 15
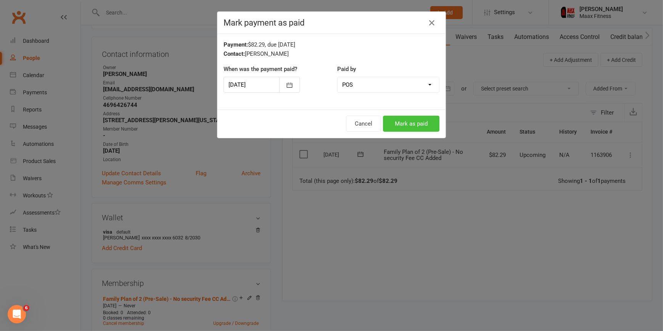
click at [419, 124] on button "Mark as paid" at bounding box center [411, 124] width 56 height 16
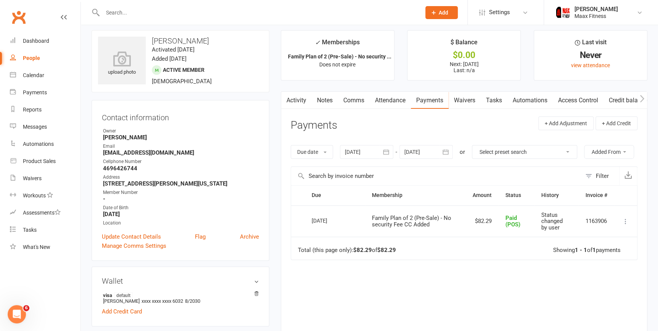
scroll to position [0, 0]
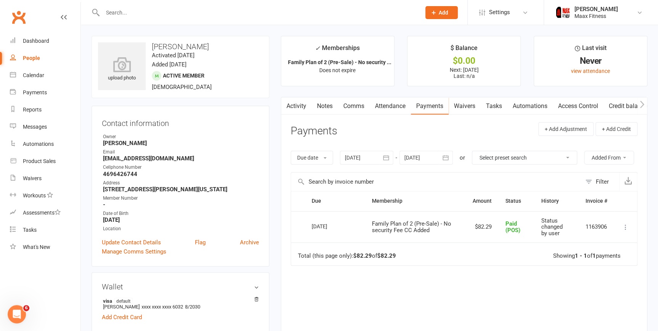
click at [582, 103] on link "Access Control" at bounding box center [577, 106] width 51 height 18
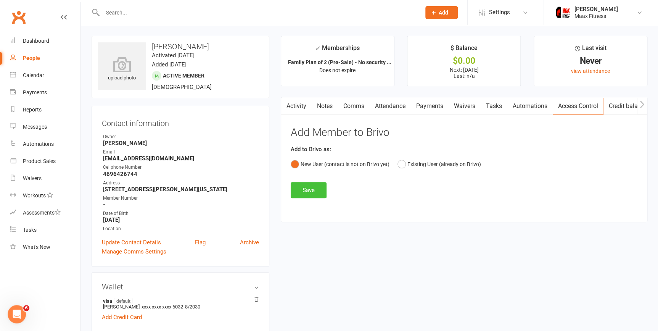
click at [319, 189] on button "Save" at bounding box center [309, 190] width 36 height 16
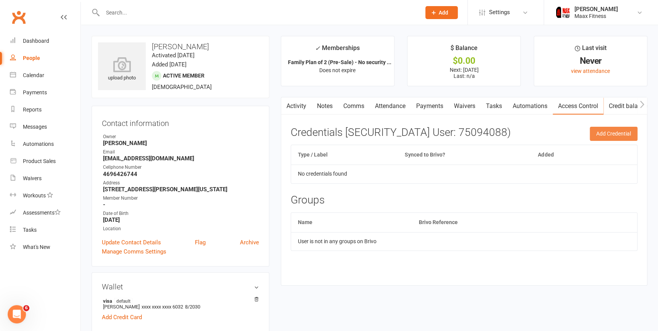
click at [604, 133] on button "Add Credential" at bounding box center [613, 134] width 48 height 14
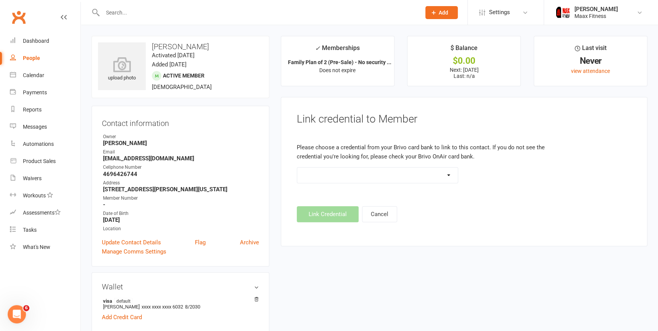
click at [421, 171] on select at bounding box center [377, 174] width 161 height 15
click at [475, 191] on div at bounding box center [464, 180] width 346 height 27
click at [123, 12] on input "text" at bounding box center [257, 12] width 315 height 11
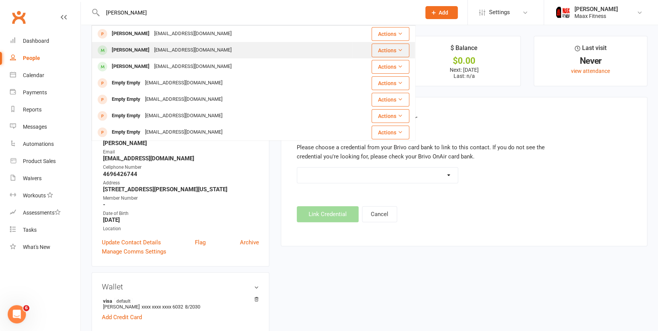
type input "juan perez"
click at [152, 48] on div "[EMAIL_ADDRESS][DOMAIN_NAME]" at bounding box center [193, 50] width 82 height 11
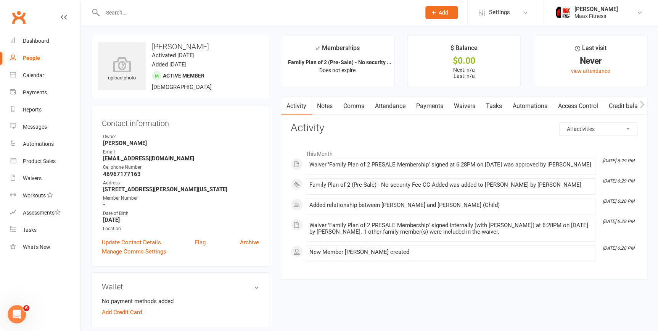
click at [575, 104] on link "Access Control" at bounding box center [577, 106] width 51 height 18
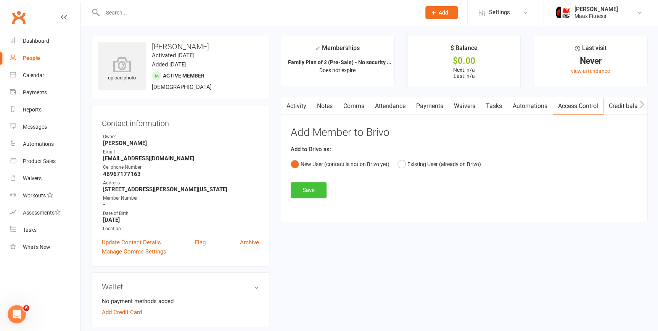
click at [308, 191] on button "Save" at bounding box center [309, 190] width 36 height 16
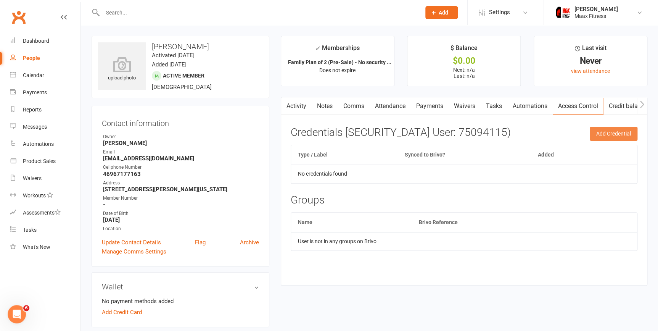
click at [601, 133] on button "Add Credential" at bounding box center [613, 134] width 48 height 14
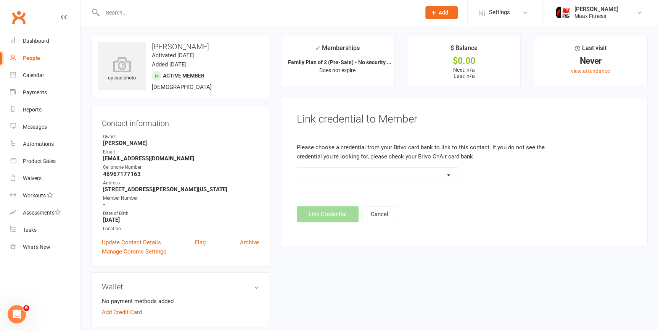
click at [381, 171] on select at bounding box center [377, 174] width 161 height 15
click at [478, 212] on footer "Link Credential Cancel" at bounding box center [464, 214] width 334 height 16
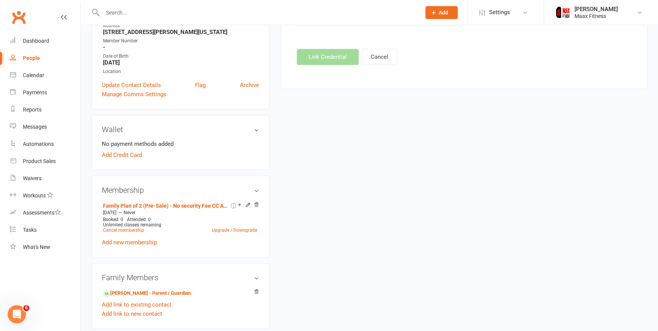
scroll to position [173, 0]
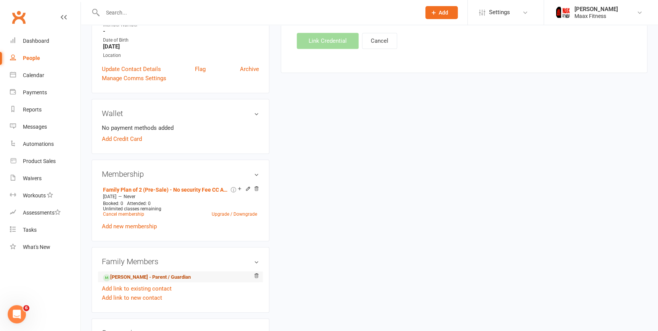
click at [141, 275] on link "Juana Perez - Parent / Guardian" at bounding box center [147, 277] width 88 height 8
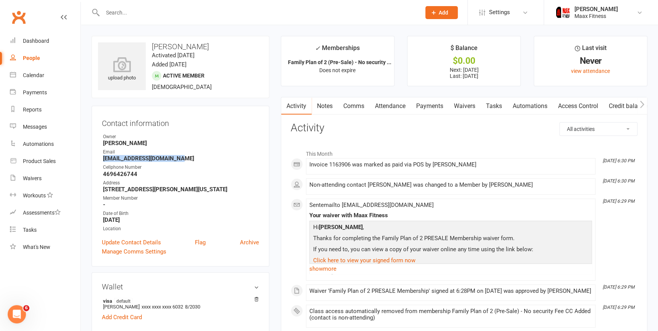
drag, startPoint x: 181, startPoint y: 159, endPoint x: 105, endPoint y: 160, distance: 75.9
click at [105, 160] on strong "[EMAIL_ADDRESS][DOMAIN_NAME]" at bounding box center [181, 158] width 156 height 7
copy strong "[EMAIL_ADDRESS][DOMAIN_NAME]"
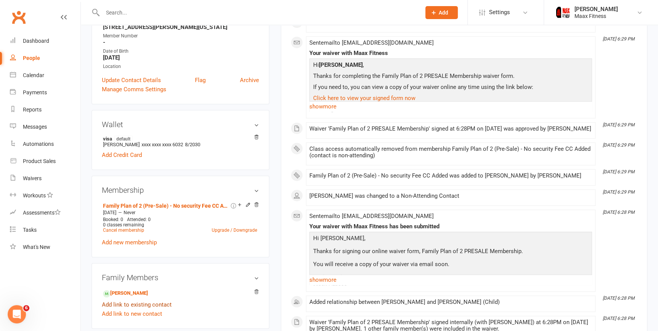
scroll to position [208, 0]
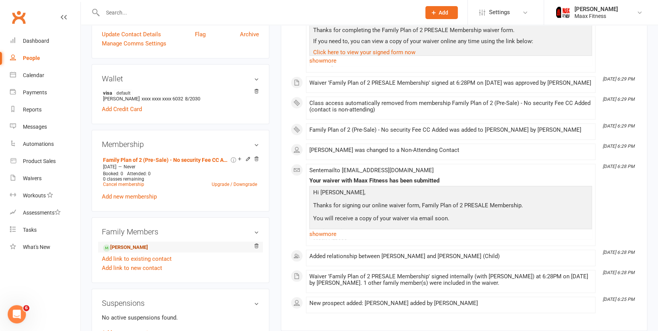
click at [141, 246] on link "Juan Perez - Child" at bounding box center [125, 247] width 45 height 8
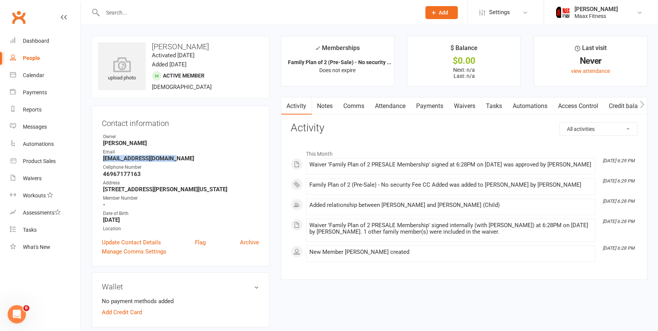
drag, startPoint x: 173, startPoint y: 158, endPoint x: 102, endPoint y: 158, distance: 71.3
click at [102, 158] on li "Email juanperez1793@gmail.com" at bounding box center [180, 154] width 157 height 13
drag, startPoint x: 102, startPoint y: 158, endPoint x: 115, endPoint y: 160, distance: 13.5
copy strong "[EMAIL_ADDRESS][DOMAIN_NAME]"
click at [34, 57] on div "People" at bounding box center [31, 58] width 17 height 6
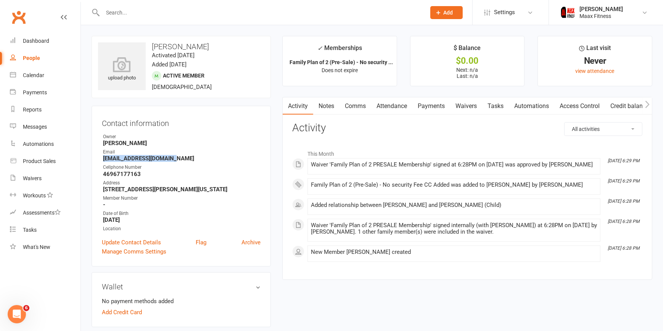
select select "100"
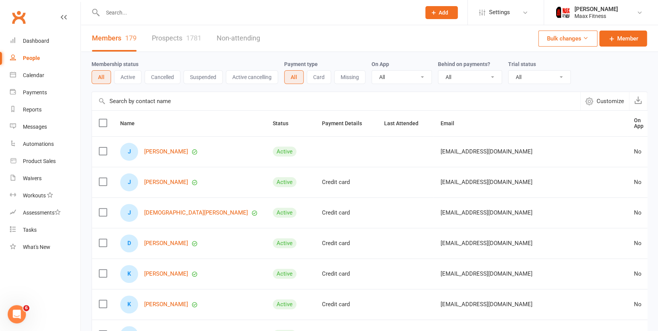
click at [164, 79] on button "Cancelled" at bounding box center [163, 77] width 36 height 14
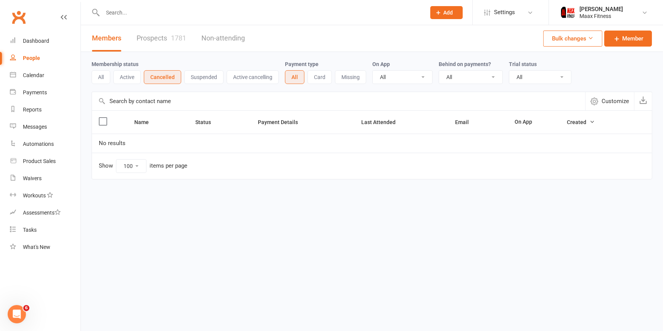
click at [130, 76] on button "Active" at bounding box center [126, 77] width 27 height 14
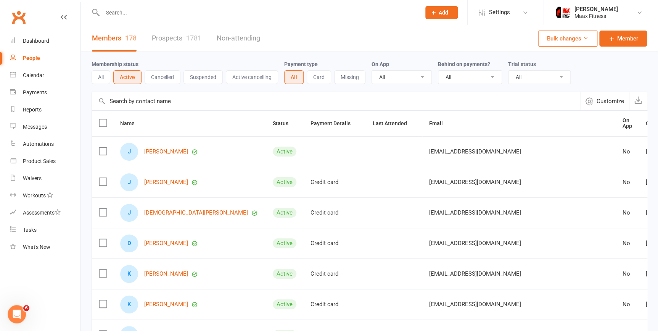
click at [207, 77] on button "Suspended" at bounding box center [202, 77] width 39 height 14
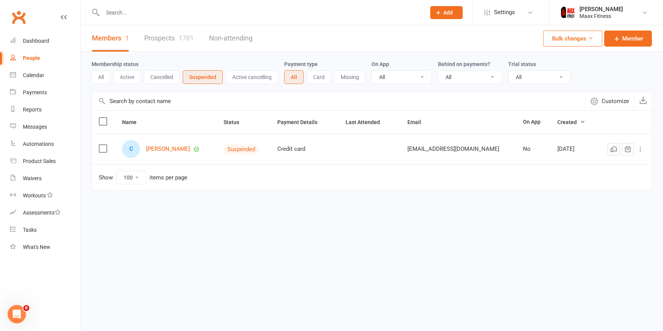
click at [259, 75] on button "Active cancelling" at bounding box center [252, 77] width 52 height 14
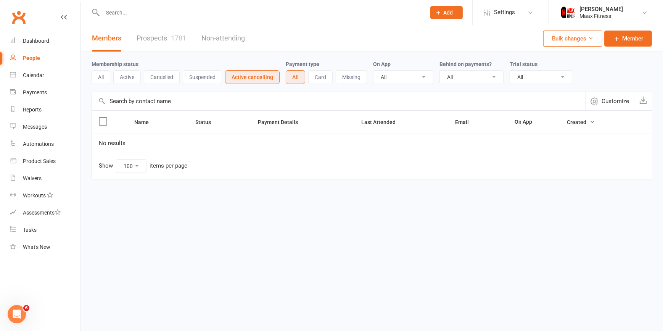
click at [205, 75] on button "Suspended" at bounding box center [202, 77] width 39 height 14
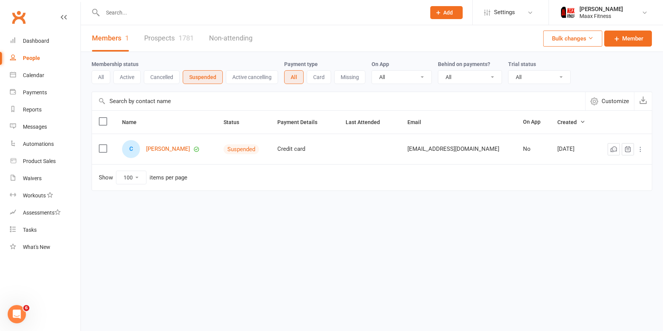
click at [99, 77] on button "All" at bounding box center [101, 77] width 19 height 14
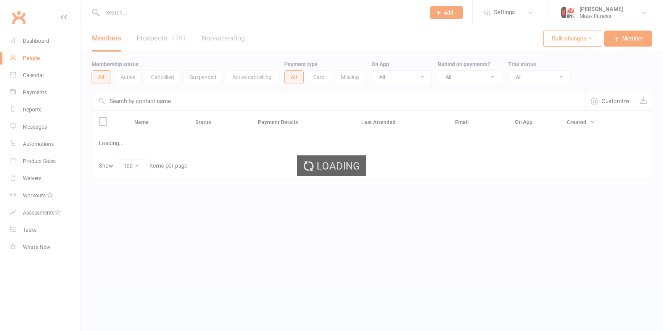
select select "100"
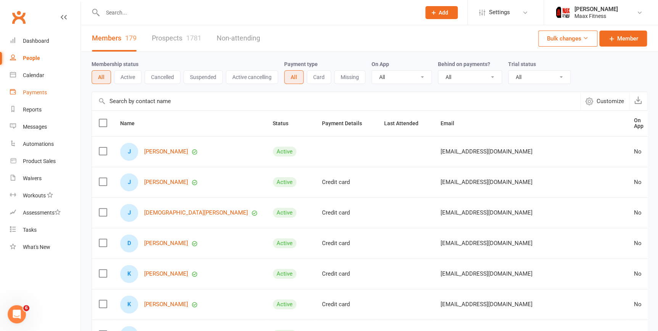
click at [45, 87] on link "Payments" at bounding box center [45, 92] width 71 height 17
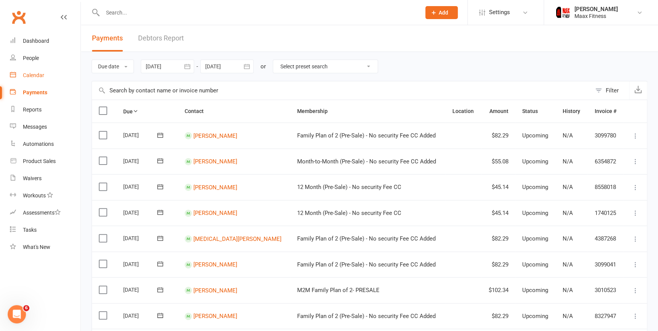
click at [45, 72] on link "Calendar" at bounding box center [45, 75] width 71 height 17
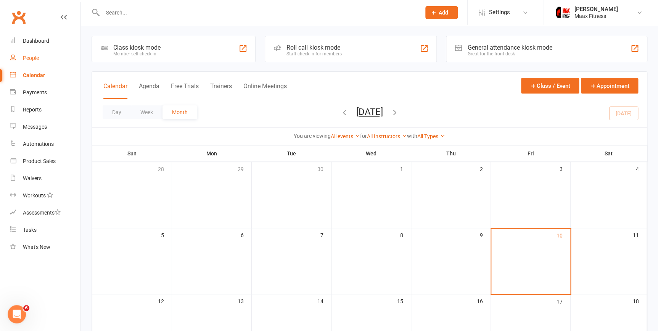
click at [42, 56] on link "People" at bounding box center [45, 58] width 71 height 17
select select "100"
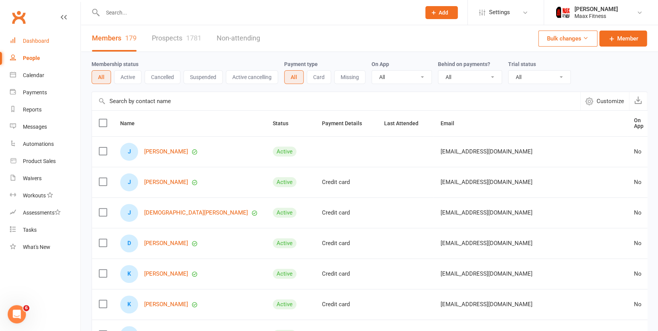
click at [44, 38] on div "Dashboard" at bounding box center [36, 41] width 26 height 6
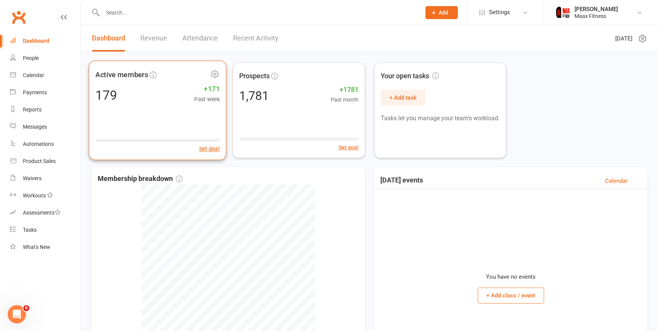
click at [148, 93] on div "179 +171 Past week" at bounding box center [157, 94] width 124 height 17
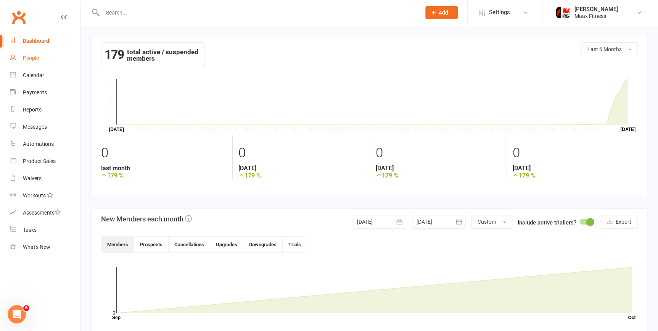
click at [34, 55] on div "People" at bounding box center [31, 58] width 16 height 6
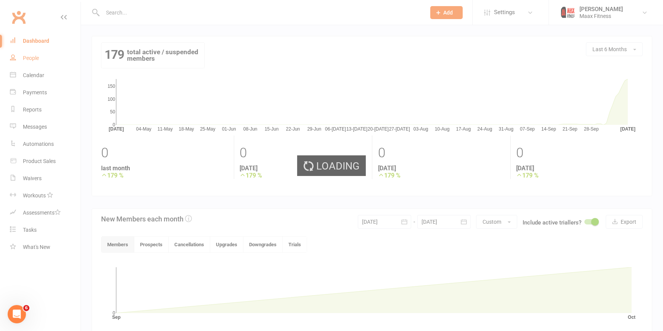
select select "100"
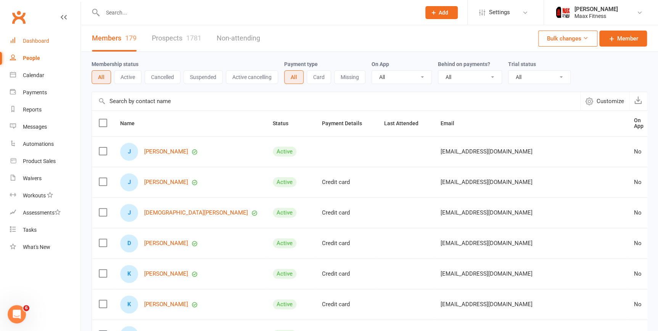
click at [40, 42] on div "Dashboard" at bounding box center [36, 41] width 26 height 6
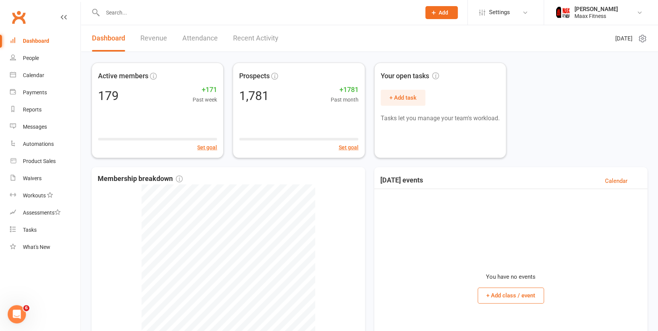
click at [443, 11] on span "Add" at bounding box center [443, 13] width 10 height 6
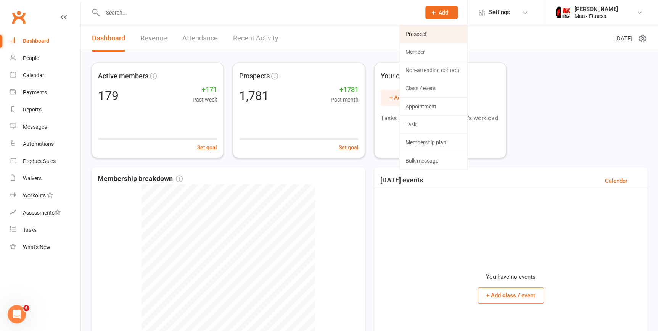
click at [416, 38] on link "Prospect" at bounding box center [433, 34] width 68 height 18
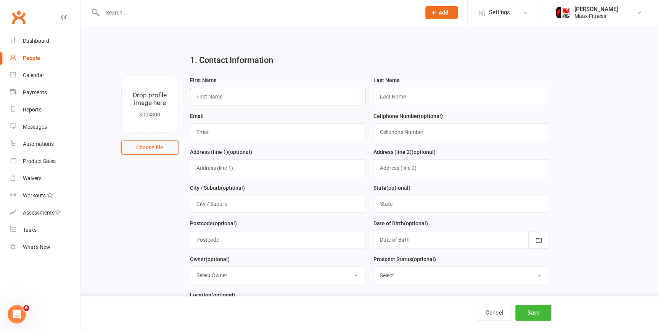
click at [262, 96] on input "text" at bounding box center [278, 97] width 176 height 18
type input "[PERSON_NAME]"
type input "Batres"
click at [237, 135] on input "text" at bounding box center [278, 132] width 176 height 18
type input "[EMAIL_ADDRESS][DOMAIN_NAME]"
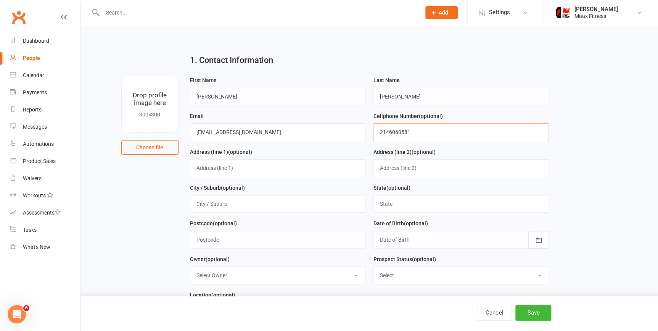
type input "2146060581"
click at [257, 167] on input "text" at bounding box center [278, 168] width 176 height 18
type input "504 Thomas St"
type input "Terrell"
type input "Texas"
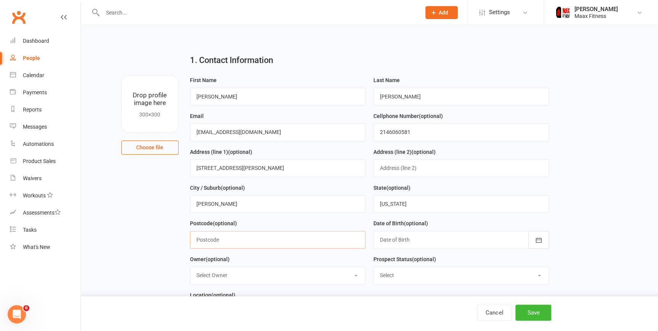
click at [240, 241] on input "text" at bounding box center [278, 240] width 176 height 18
type input "75160"
click at [395, 236] on div at bounding box center [461, 240] width 176 height 18
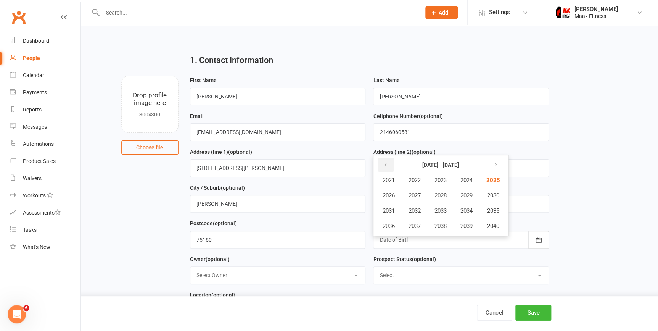
click at [385, 164] on icon "button" at bounding box center [384, 165] width 5 height 6
click at [386, 168] on icon "button" at bounding box center [384, 165] width 5 height 6
click at [445, 226] on span "1998" at bounding box center [440, 225] width 12 height 7
click at [428, 228] on span "November" at bounding box center [429, 225] width 26 height 7
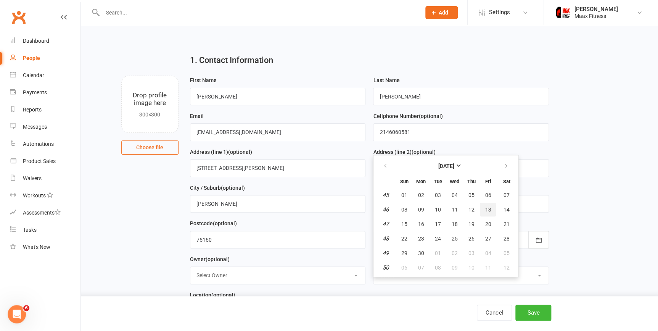
click at [483, 206] on button "13" at bounding box center [488, 209] width 16 height 14
type input "13 Nov 1998"
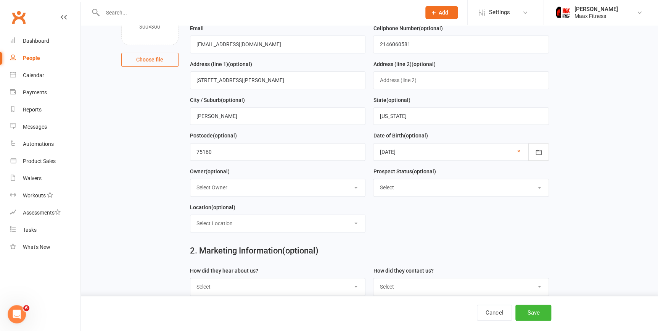
scroll to position [104, 0]
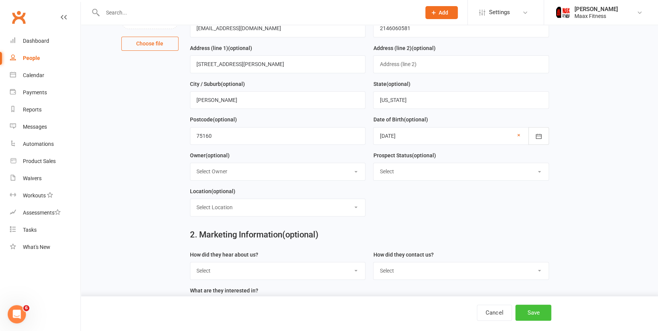
click at [541, 314] on button "Save" at bounding box center [533, 312] width 36 height 16
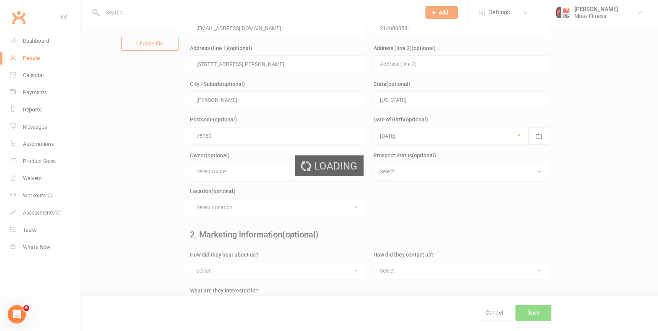
scroll to position [0, 0]
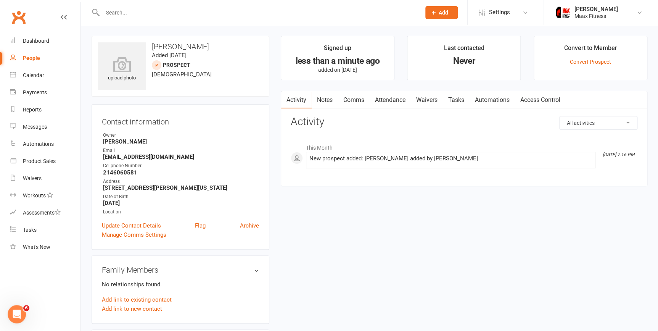
click at [423, 99] on link "Waivers" at bounding box center [427, 100] width 32 height 18
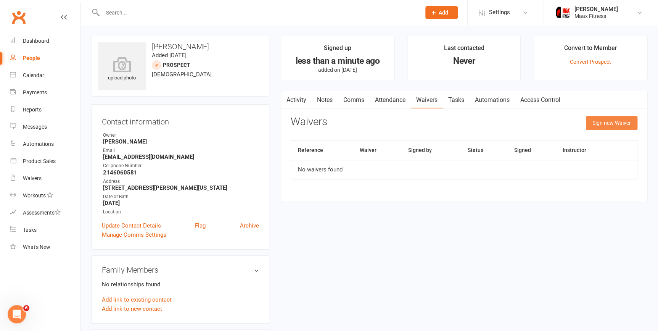
click at [612, 121] on button "Sign new Waiver" at bounding box center [611, 123] width 51 height 14
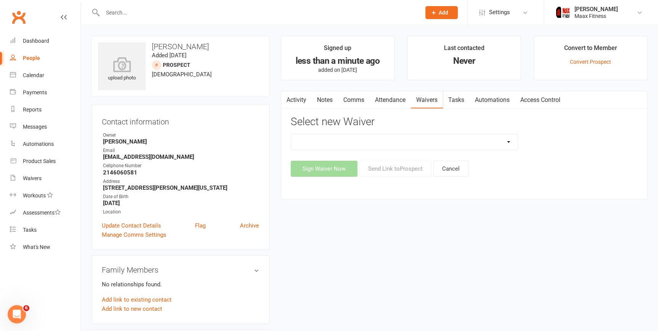
click at [455, 145] on select "12 Month Individual Membership 12 Month PRESALE Membership 1 Month Membership O…" at bounding box center [404, 141] width 226 height 15
select select "15029"
click at [291, 134] on select "12 Month Individual Membership 12 Month PRESALE Membership 1 Month Membership O…" at bounding box center [404, 141] width 226 height 15
click at [336, 171] on button "Sign Waiver Now" at bounding box center [324, 169] width 67 height 16
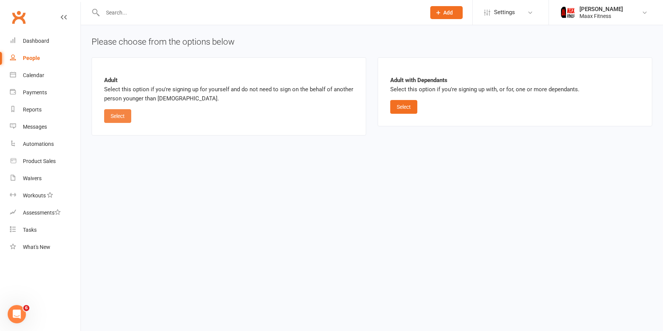
click at [113, 112] on button "Select" at bounding box center [117, 116] width 27 height 14
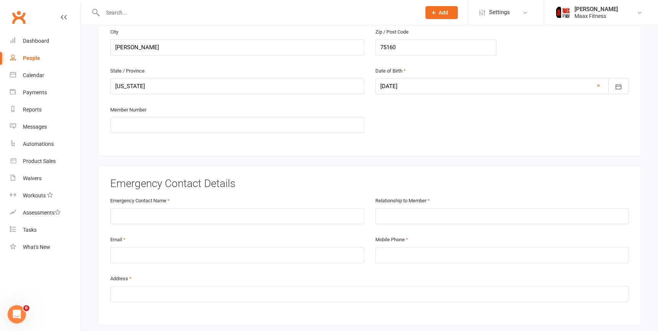
scroll to position [312, 0]
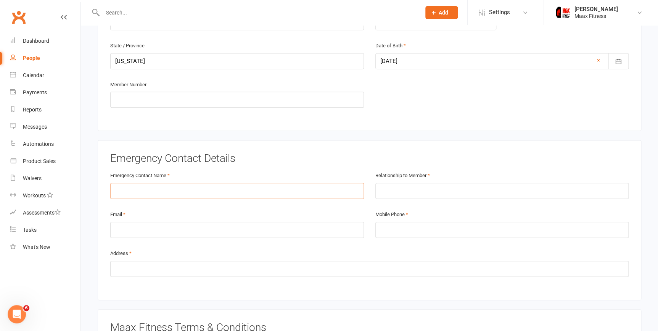
click at [191, 188] on input "text" at bounding box center [237, 191] width 254 height 16
type input "Carlos Batres"
type input "Dad"
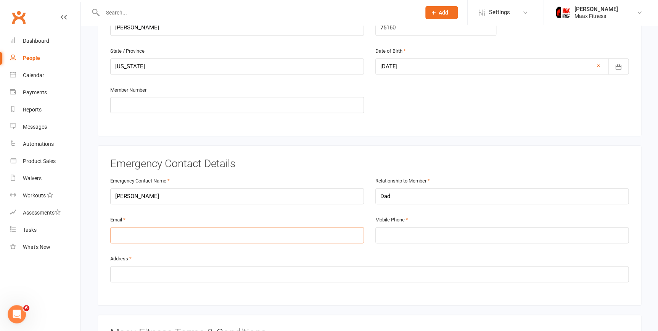
scroll to position [138, 0]
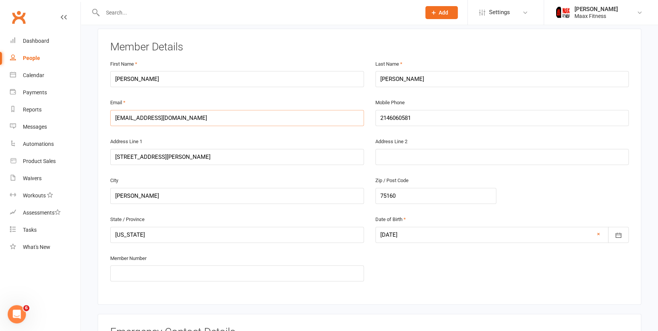
drag, startPoint x: 215, startPoint y: 118, endPoint x: 112, endPoint y: 115, distance: 103.8
click at [112, 115] on input "[EMAIL_ADDRESS][DOMAIN_NAME]" at bounding box center [237, 118] width 254 height 16
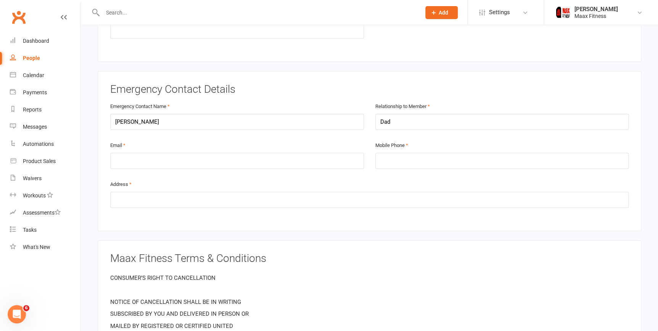
scroll to position [381, 0]
click at [138, 155] on input "email" at bounding box center [237, 160] width 254 height 16
paste input "[EMAIL_ADDRESS][DOMAIN_NAME]"
type input "[EMAIL_ADDRESS][DOMAIN_NAME]"
click at [387, 153] on input "tel" at bounding box center [502, 160] width 254 height 16
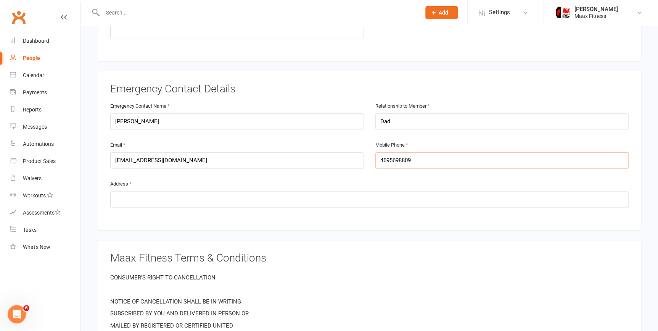
type input "4695698809"
click at [334, 198] on input "text" at bounding box center [369, 199] width 518 height 16
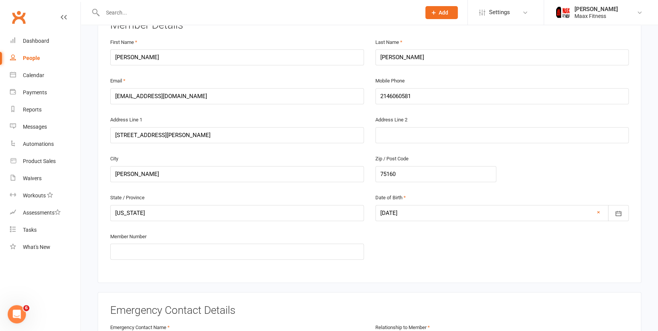
scroll to position [138, 0]
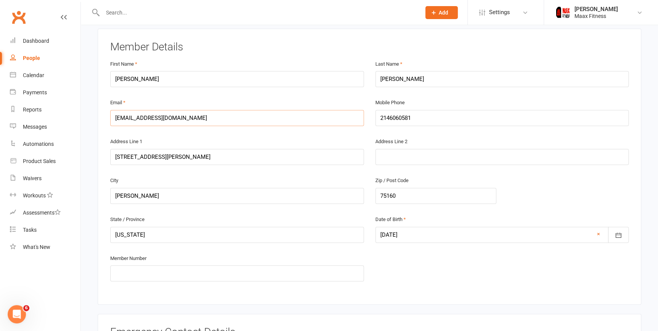
drag, startPoint x: 206, startPoint y: 114, endPoint x: 128, endPoint y: 118, distance: 77.9
click at [99, 121] on div "Member Details First Name Brandon Last Name Batres Email bbatrescontreras@gmail…" at bounding box center [369, 167] width 543 height 276
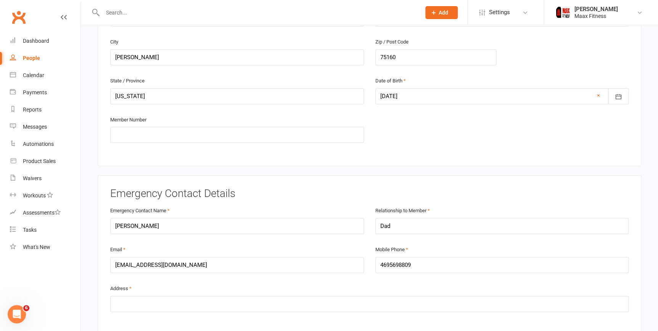
scroll to position [277, 0]
click at [139, 299] on input "text" at bounding box center [369, 303] width 518 height 16
paste input "[EMAIL_ADDRESS][DOMAIN_NAME]"
type input "[EMAIL_ADDRESS][DOMAIN_NAME]"
drag, startPoint x: 207, startPoint y: 304, endPoint x: 62, endPoint y: 306, distance: 145.7
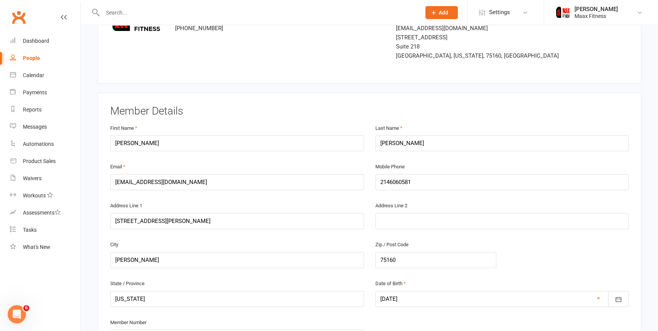
scroll to position [69, 0]
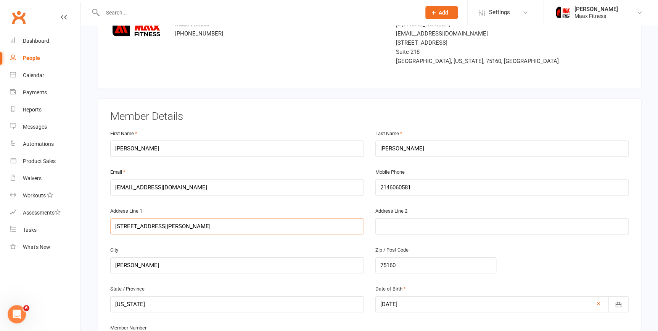
drag, startPoint x: 176, startPoint y: 223, endPoint x: 139, endPoint y: 223, distance: 37.0
click at [109, 223] on div "Address Line 1 504 Thomas St" at bounding box center [236, 225] width 265 height 39
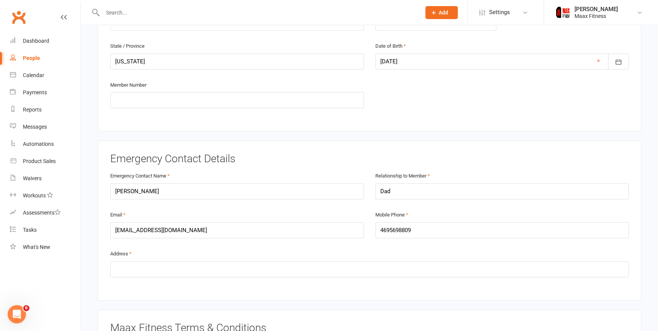
scroll to position [312, 0]
click at [148, 265] on input "text" at bounding box center [369, 268] width 518 height 16
paste input "504 Thomas St"
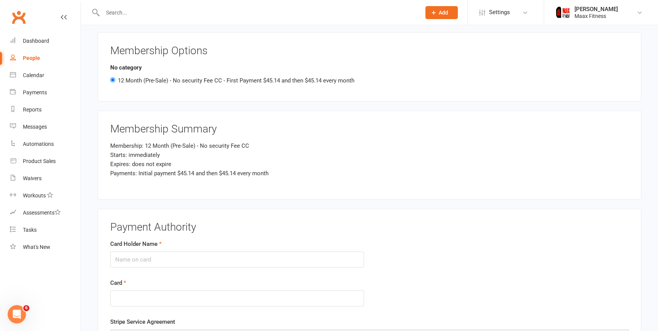
scroll to position [866, 0]
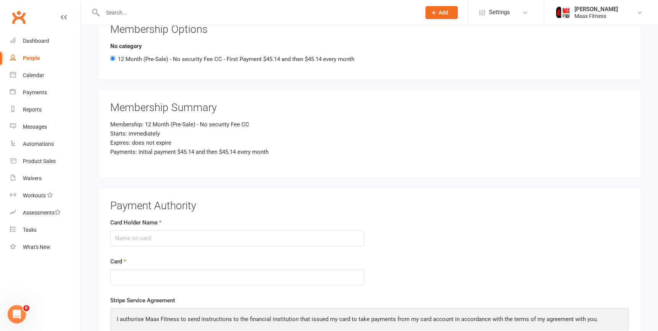
type input "504 Thomas St., terrell, Tx 75160"
click at [144, 236] on input "Card Holder Name" at bounding box center [237, 238] width 254 height 16
click at [291, 200] on h3 "Payment Authority" at bounding box center [369, 206] width 518 height 12
click at [280, 240] on input "Card Holder Name" at bounding box center [237, 238] width 254 height 16
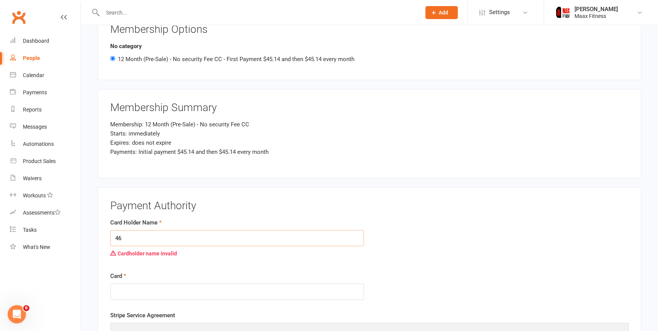
type input "4"
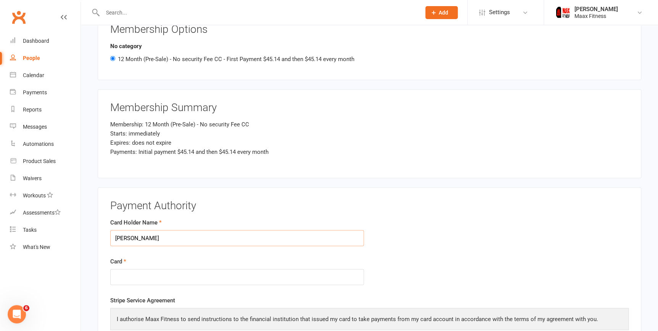
type input "[PERSON_NAME]"
click at [291, 295] on div "Stripe Service Agreement I authorise Maax Fitness to send instructions to the f…" at bounding box center [369, 323] width 518 height 56
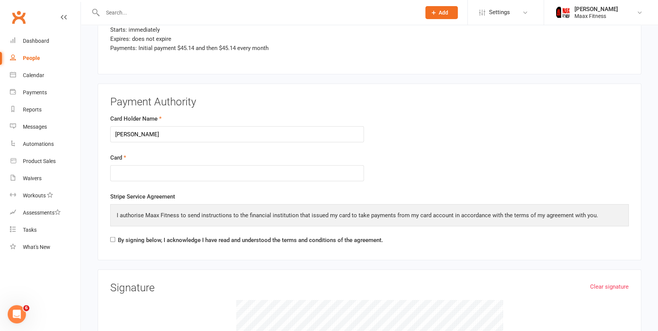
scroll to position [970, 0]
click at [113, 236] on input "By signing below, I acknowledge I have read and understood the terms and condit…" at bounding box center [112, 238] width 5 height 5
checkbox input "true"
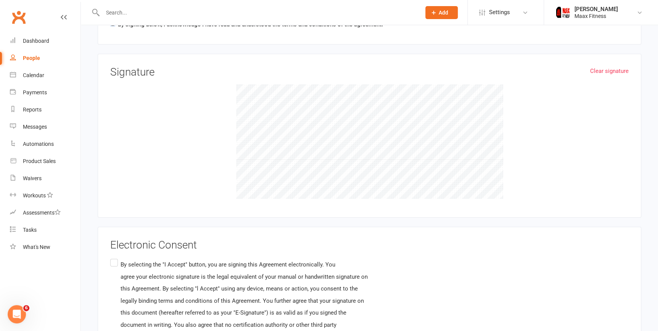
scroll to position [1248, 0]
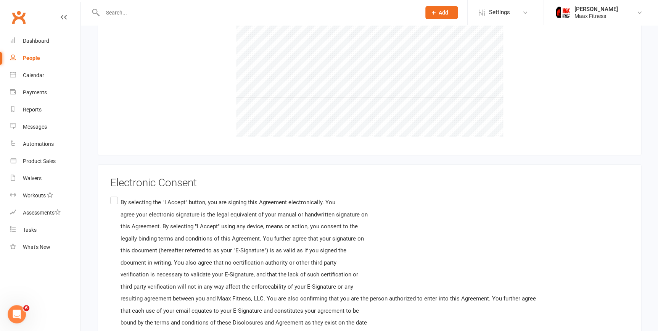
click at [117, 198] on label "By selecting the "I Accept" button, you are signing this Agreement electronical…" at bounding box center [323, 268] width 426 height 147
click at [115, 195] on input "By selecting the "I Accept" button, you are signing this Agreement electronical…" at bounding box center [112, 195] width 5 height 0
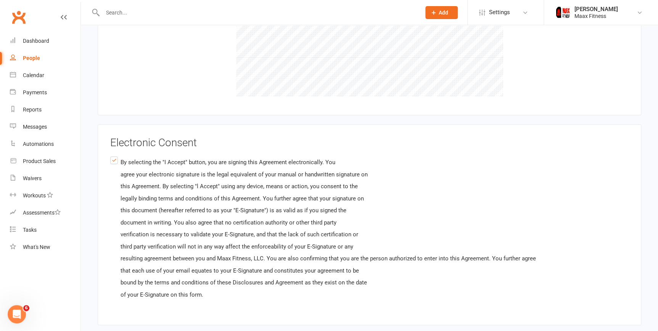
scroll to position [1327, 0]
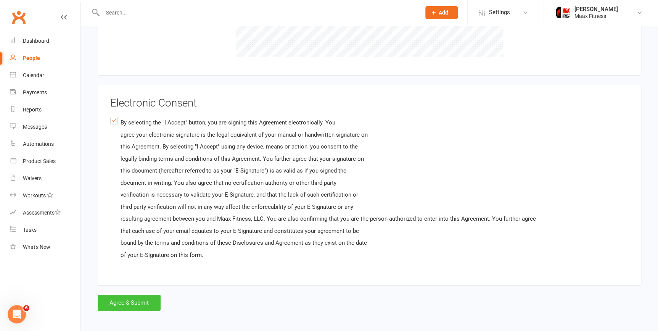
click at [130, 300] on button "Agree & Submit" at bounding box center [129, 302] width 63 height 16
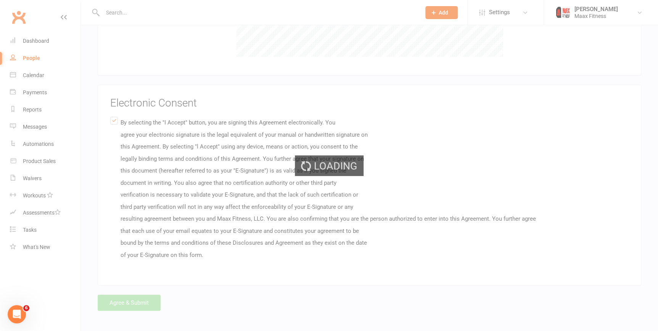
scroll to position [0, 0]
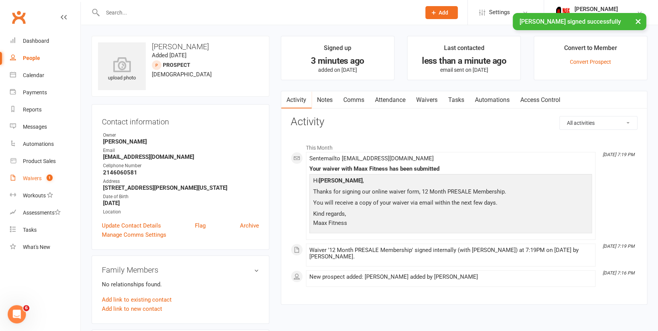
click at [27, 180] on div "Waivers" at bounding box center [32, 178] width 19 height 6
select select "25"
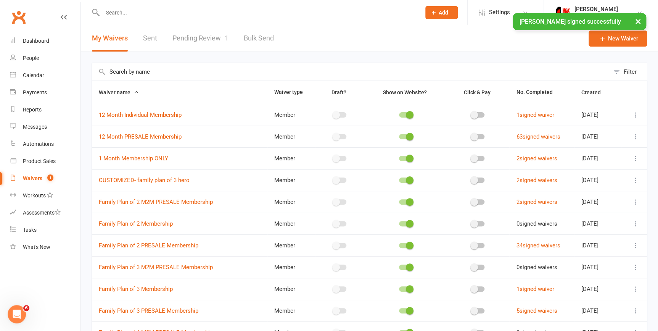
click at [210, 36] on link "Pending Review 1" at bounding box center [200, 38] width 56 height 26
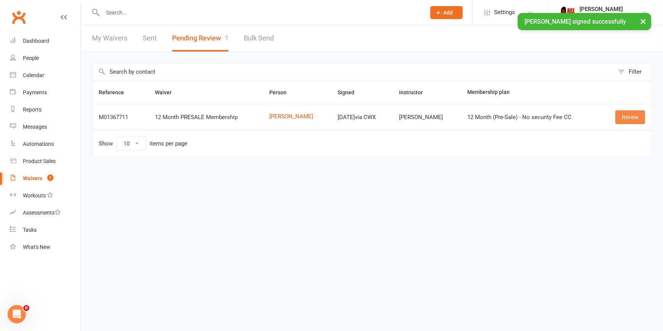
click at [624, 112] on link "Review" at bounding box center [630, 117] width 30 height 14
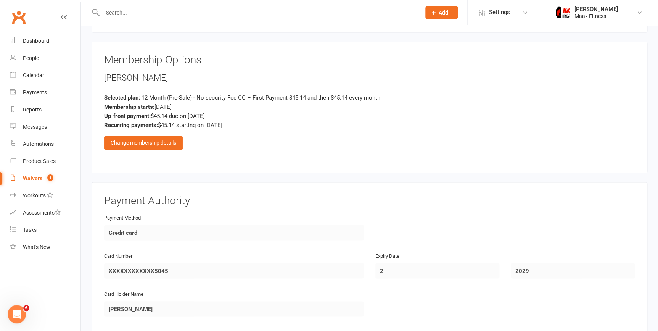
scroll to position [701, 0]
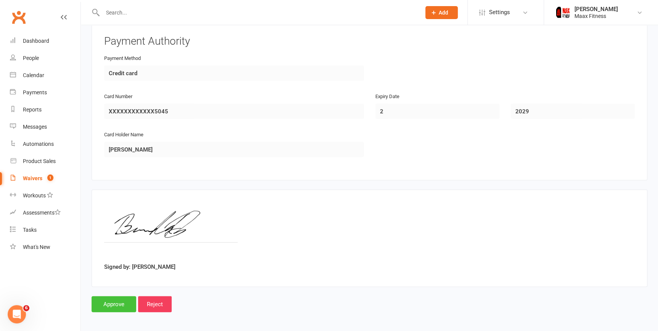
click at [122, 302] on input "Approve" at bounding box center [114, 303] width 45 height 16
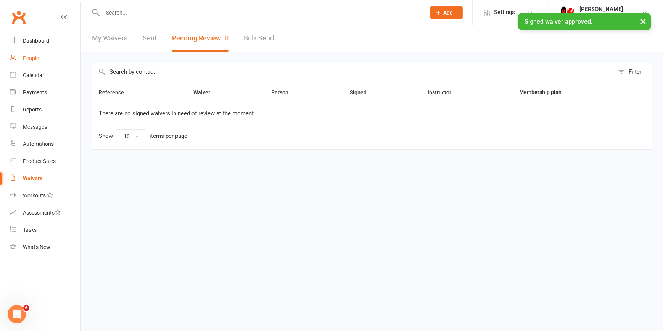
click at [27, 56] on div "People" at bounding box center [31, 58] width 16 height 6
select select "100"
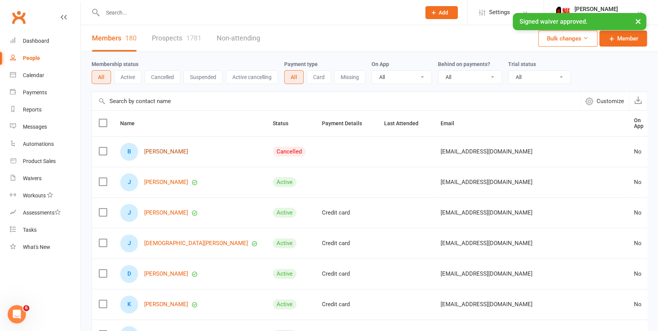
click at [168, 149] on link "[PERSON_NAME]" at bounding box center [166, 151] width 44 height 6
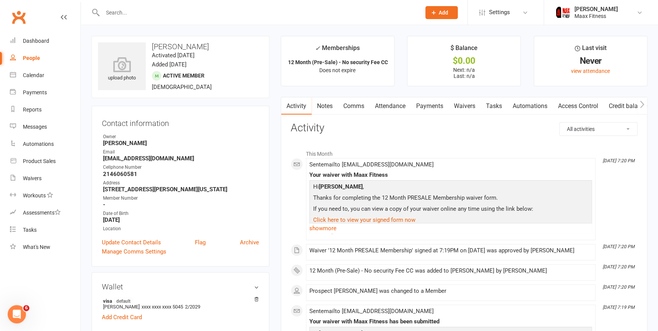
click at [575, 104] on link "Access Control" at bounding box center [577, 106] width 51 height 18
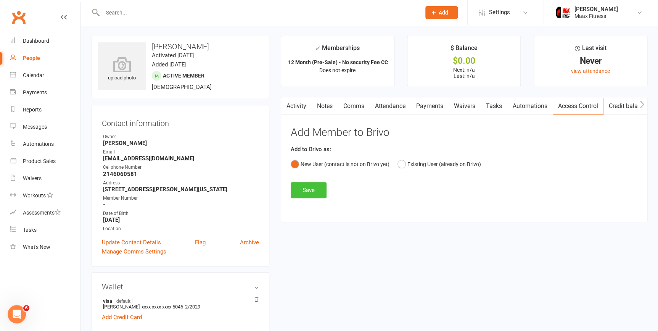
click at [309, 196] on button "Save" at bounding box center [309, 190] width 36 height 16
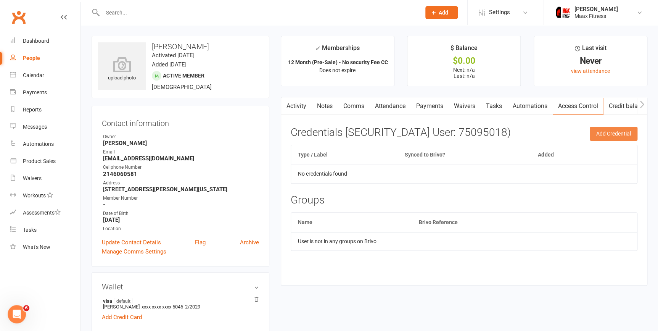
click at [623, 131] on button "Add Credential" at bounding box center [613, 134] width 48 height 14
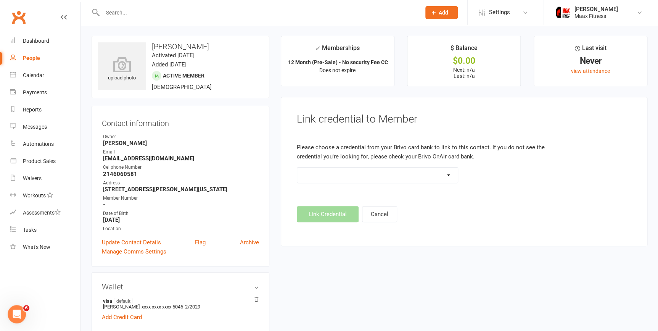
click at [28, 56] on div "People" at bounding box center [31, 58] width 17 height 6
select select "100"
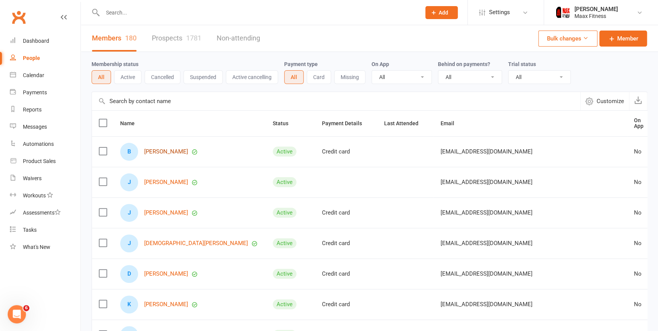
click at [180, 149] on link "[PERSON_NAME]" at bounding box center [166, 151] width 44 height 6
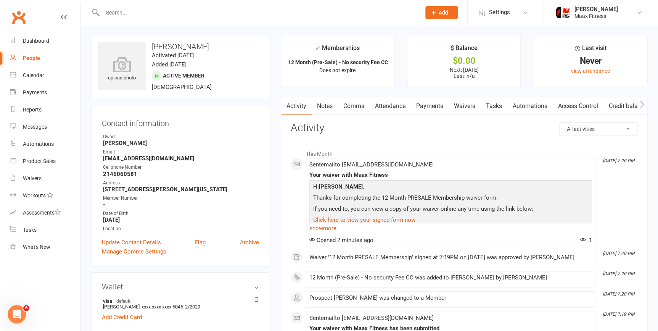
click at [438, 104] on link "Payments" at bounding box center [430, 106] width 38 height 18
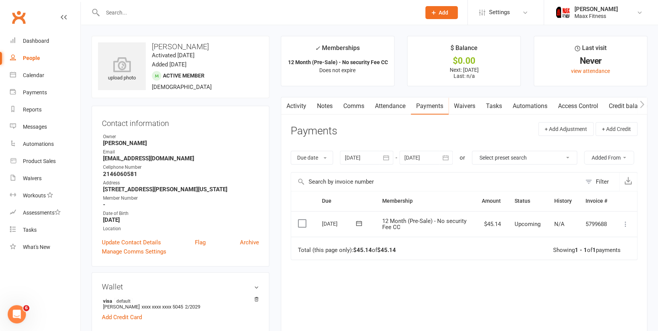
click at [622, 221] on icon at bounding box center [625, 224] width 8 height 8
click at [595, 251] on link "Mark as Paid (POS)" at bounding box center [591, 253] width 75 height 15
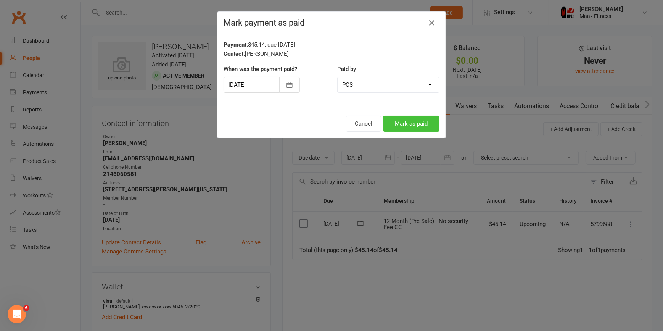
click at [409, 121] on button "Mark as paid" at bounding box center [411, 124] width 56 height 16
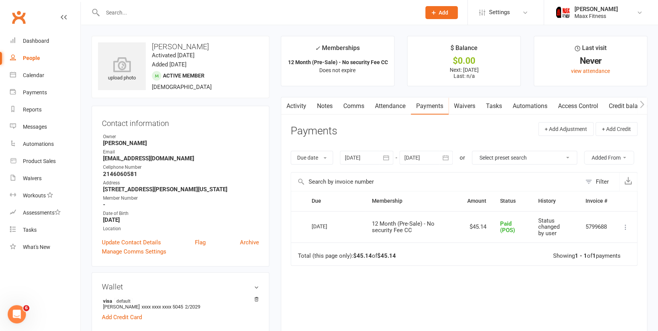
click at [36, 59] on div "People" at bounding box center [31, 58] width 17 height 6
select select "100"
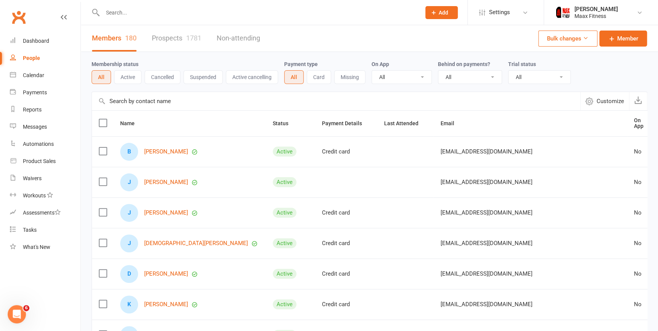
click at [30, 59] on div "People" at bounding box center [31, 58] width 17 height 6
